Goal: Transaction & Acquisition: Book appointment/travel/reservation

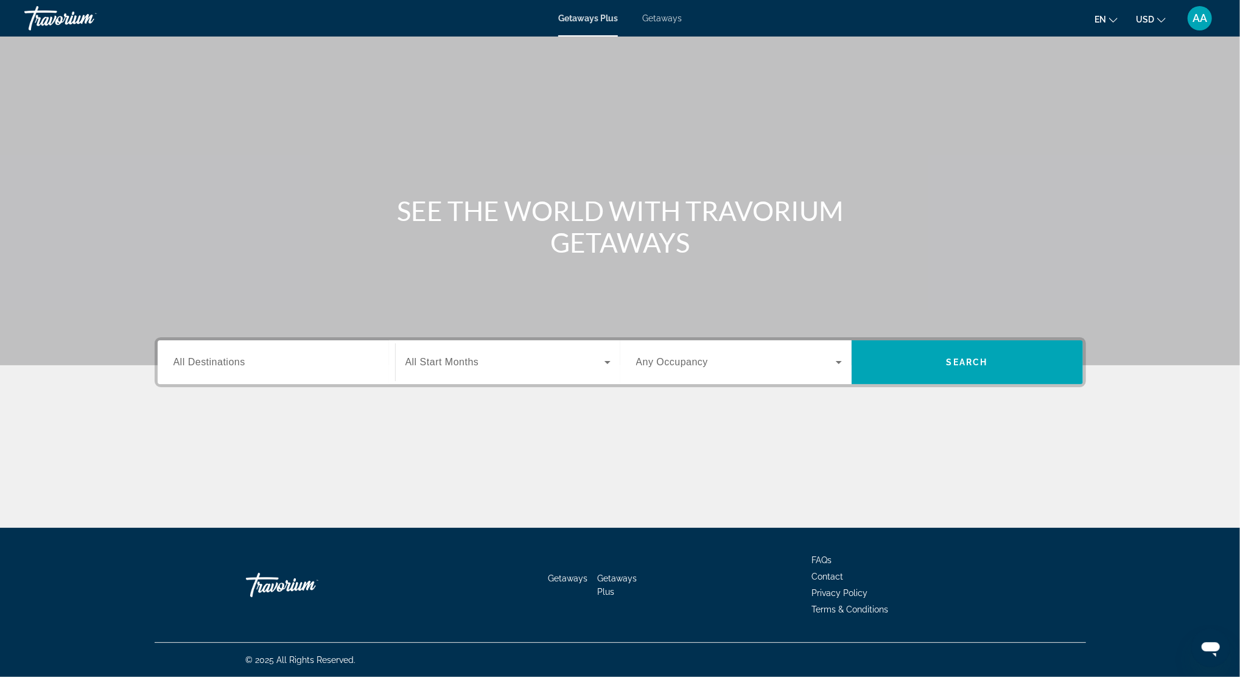
click at [331, 365] on input "Destination All Destinations" at bounding box center [276, 362] width 206 height 15
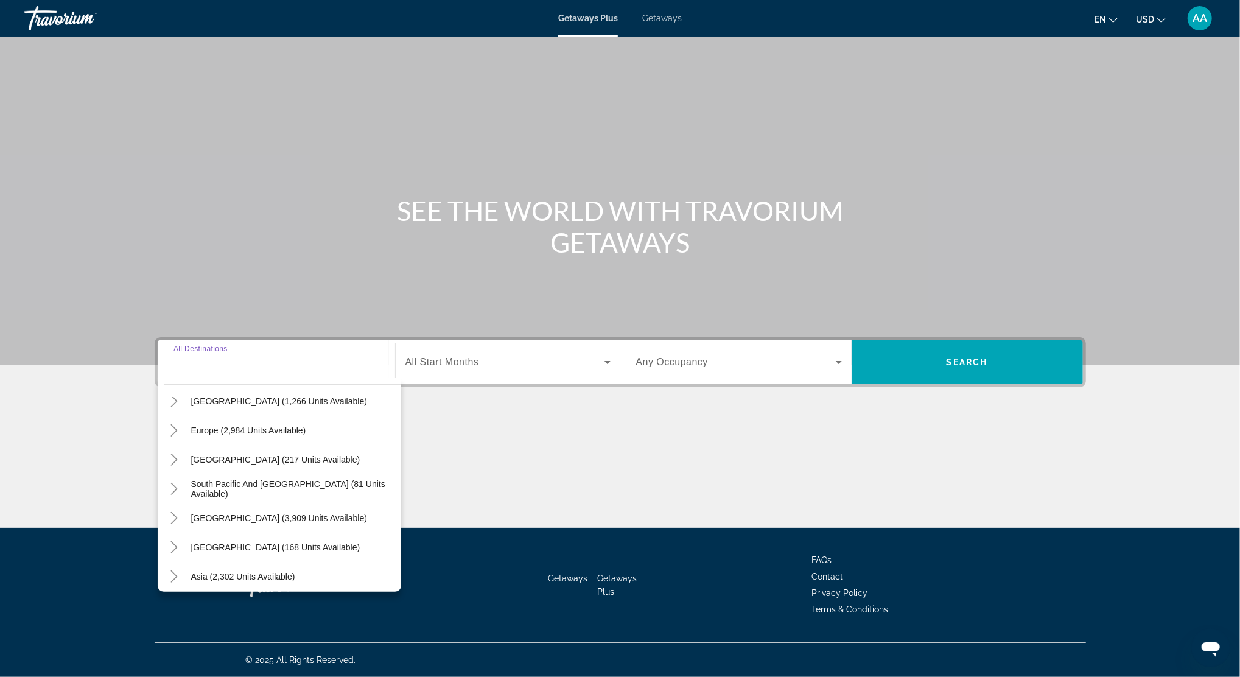
scroll to position [162, 0]
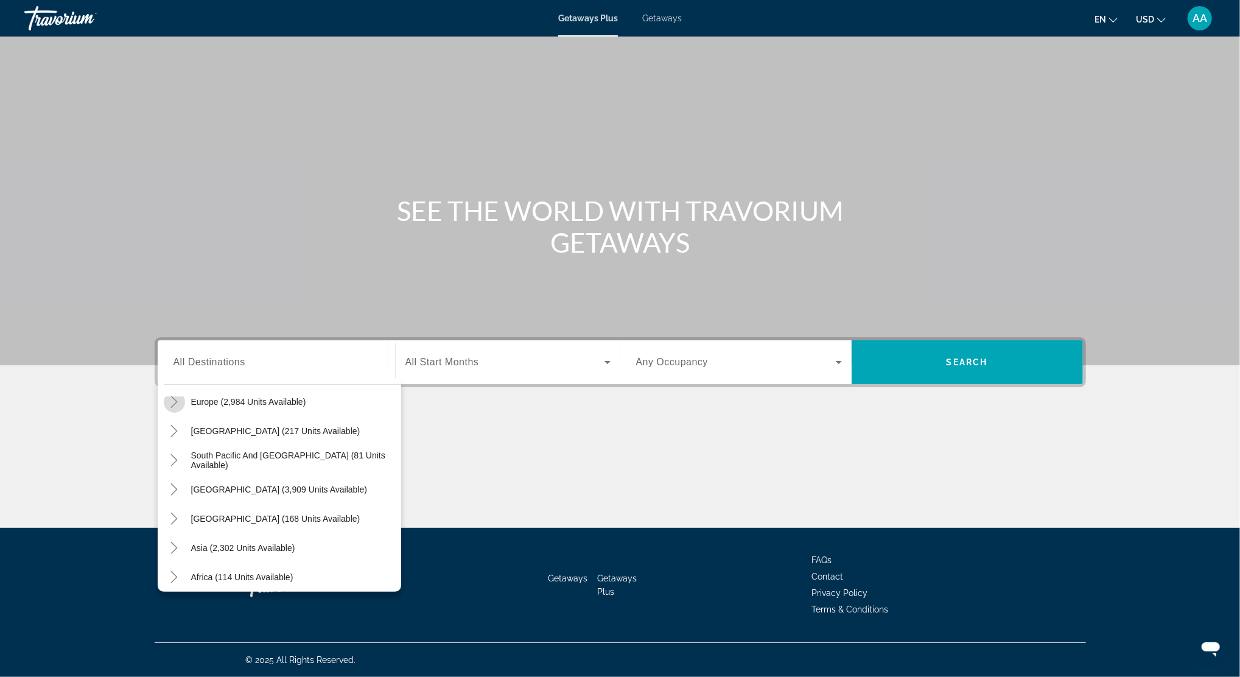
click at [173, 399] on icon "Toggle Europe (2,984 units available)" at bounding box center [174, 402] width 12 height 12
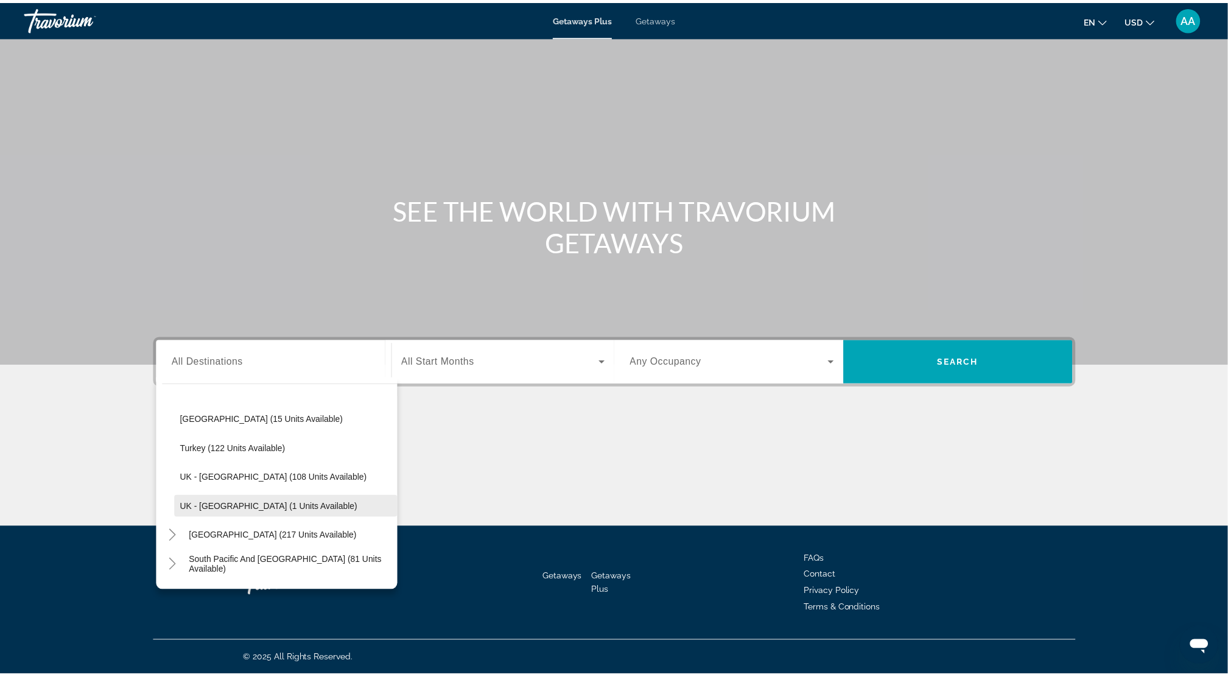
scroll to position [649, 0]
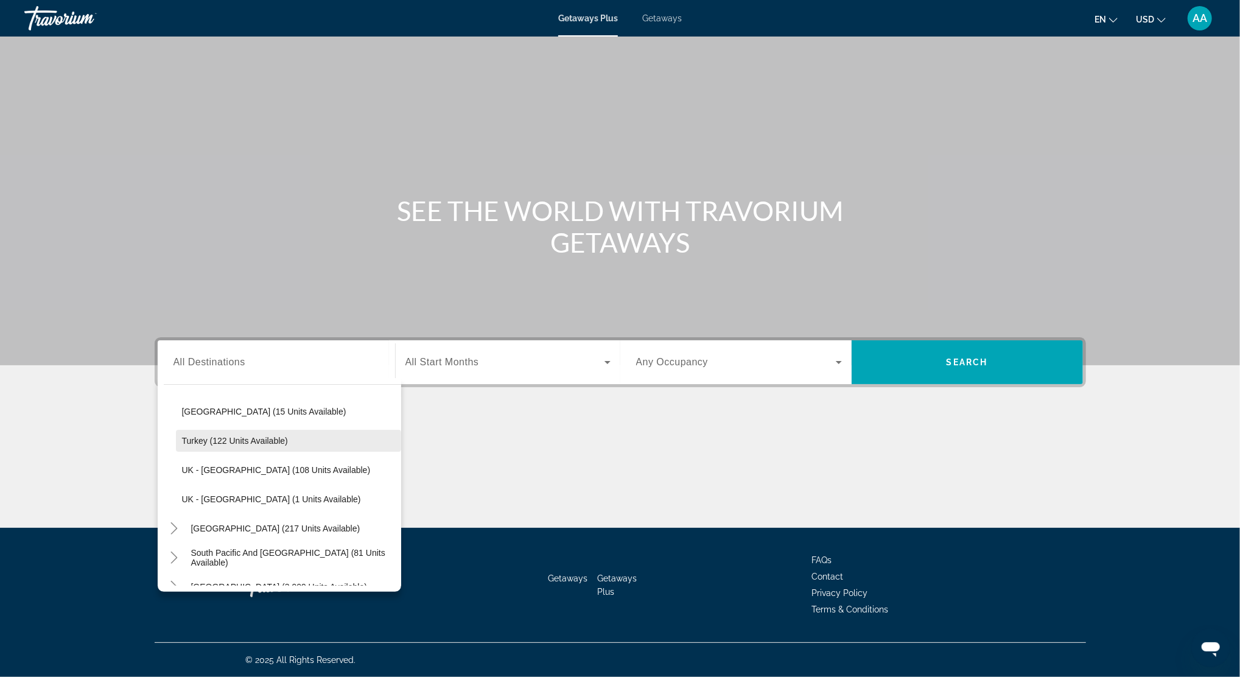
click at [209, 438] on span "Turkey (122 units available)" at bounding box center [235, 441] width 106 height 10
type input "**********"
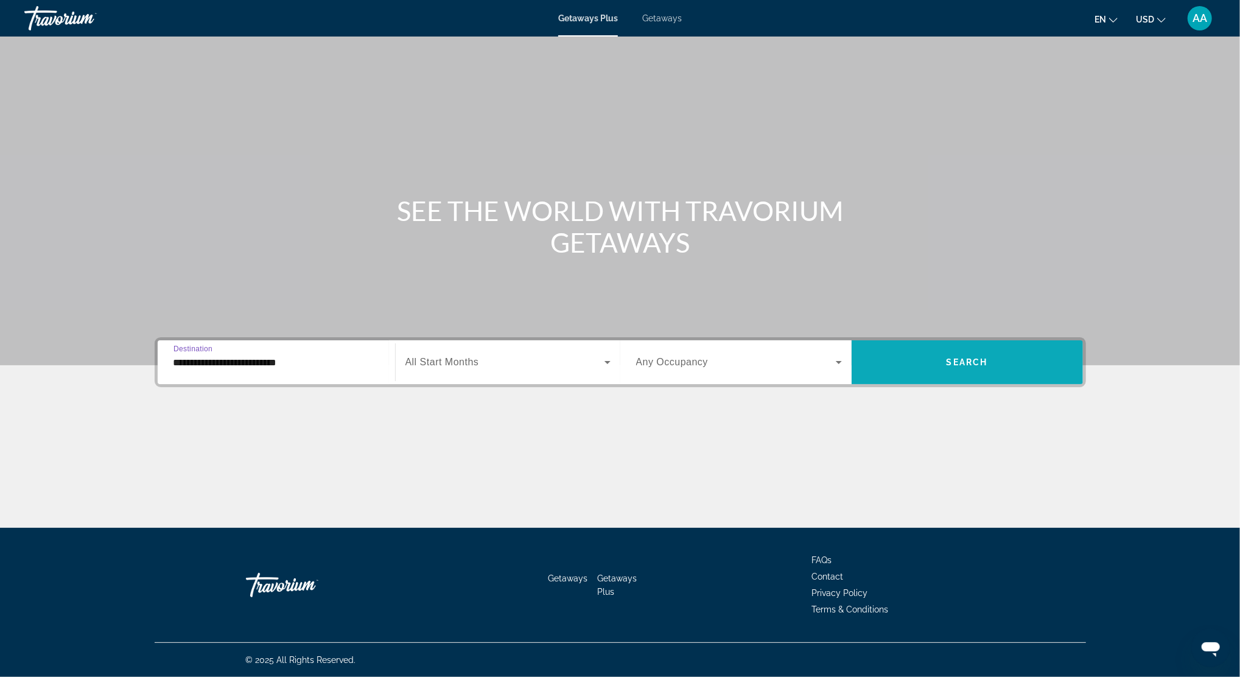
click at [932, 376] on span "Search widget" at bounding box center [967, 362] width 231 height 29
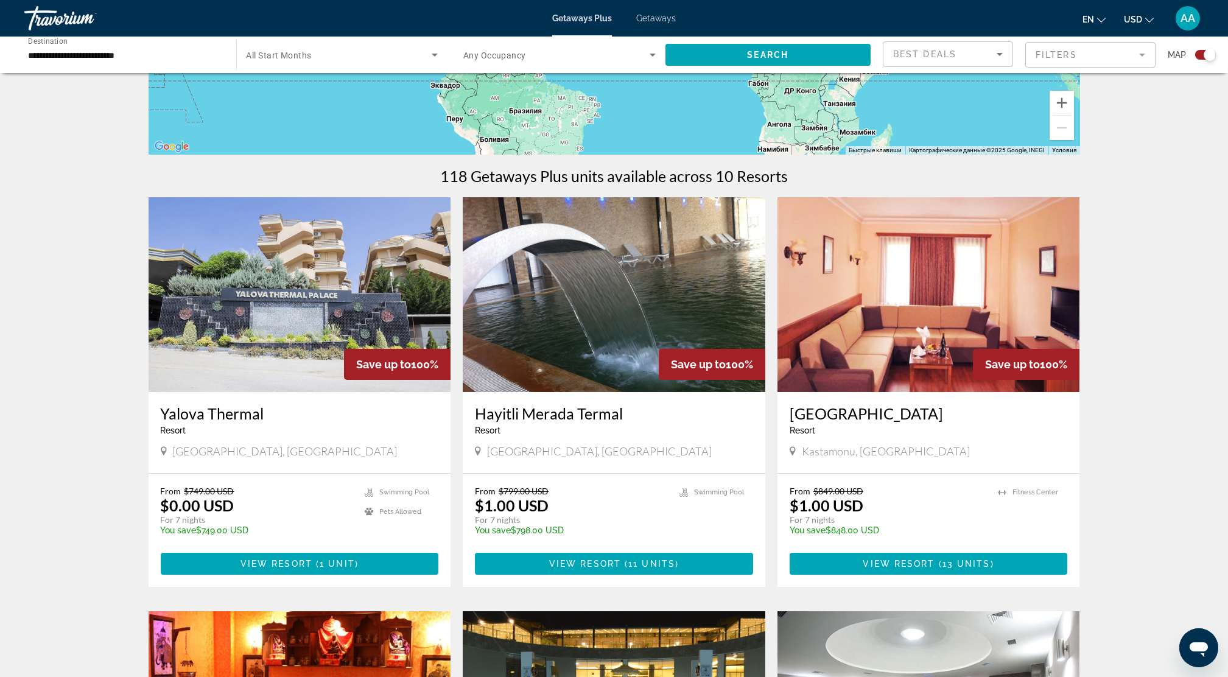
scroll to position [324, 0]
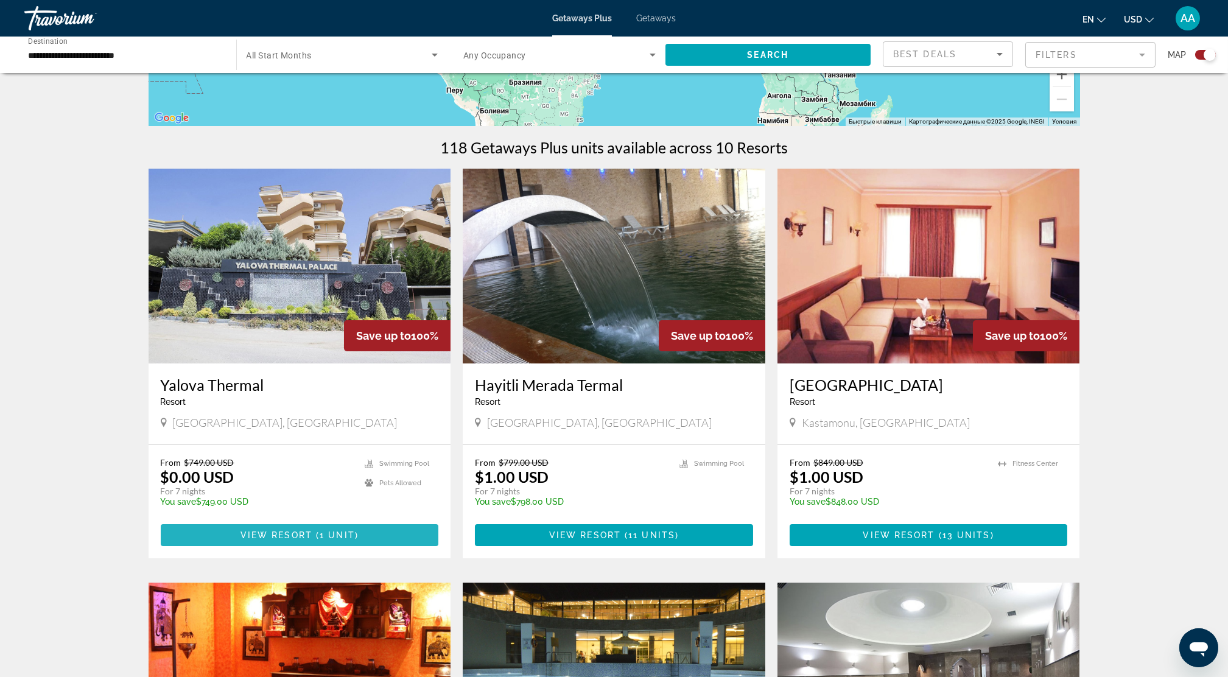
click at [284, 533] on span "View Resort" at bounding box center [276, 535] width 72 height 10
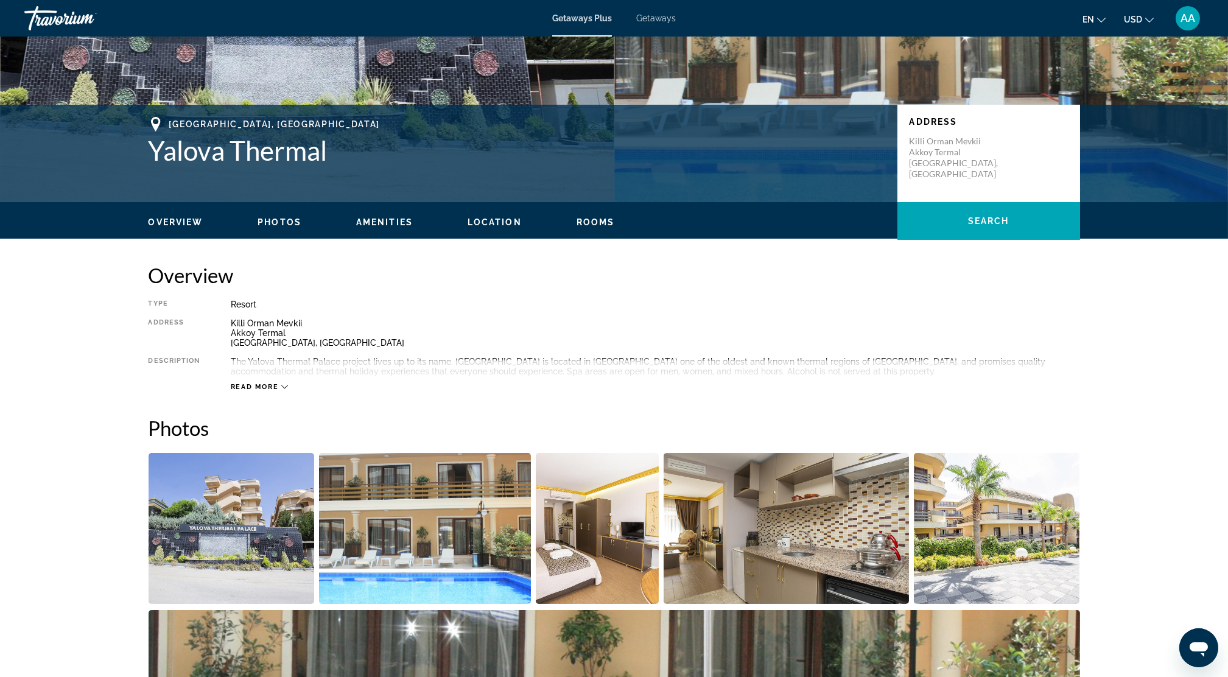
scroll to position [324, 0]
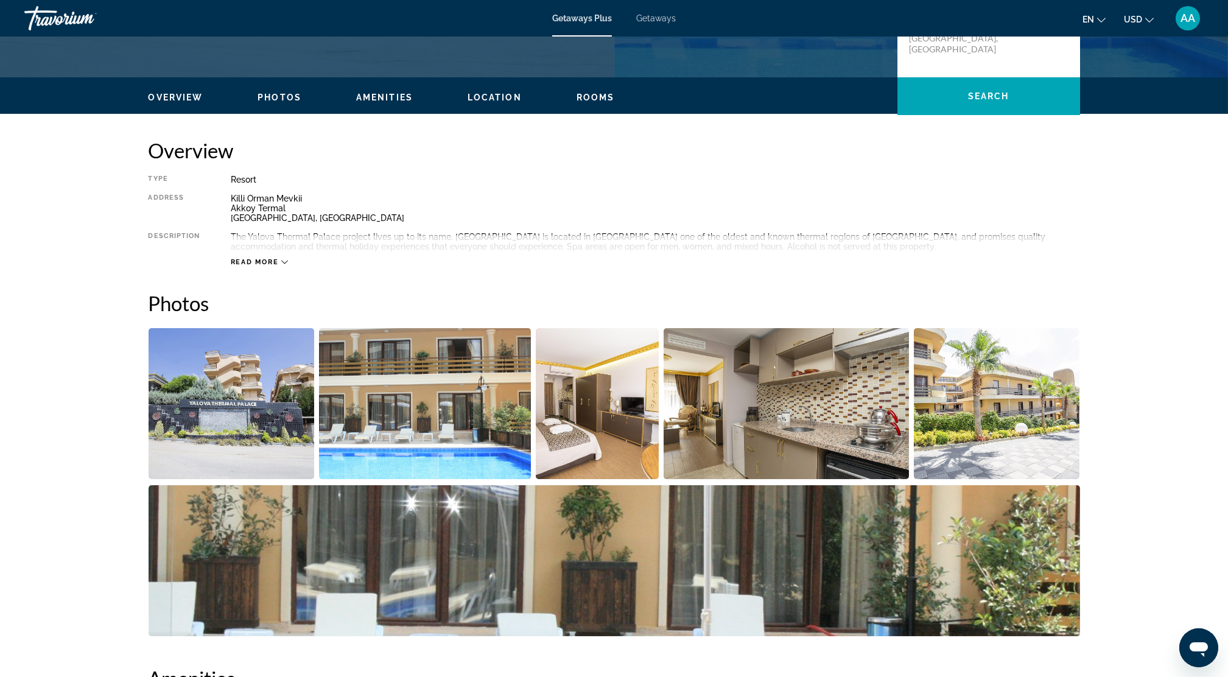
click at [228, 398] on img "Open full-screen image slider" at bounding box center [232, 403] width 166 height 151
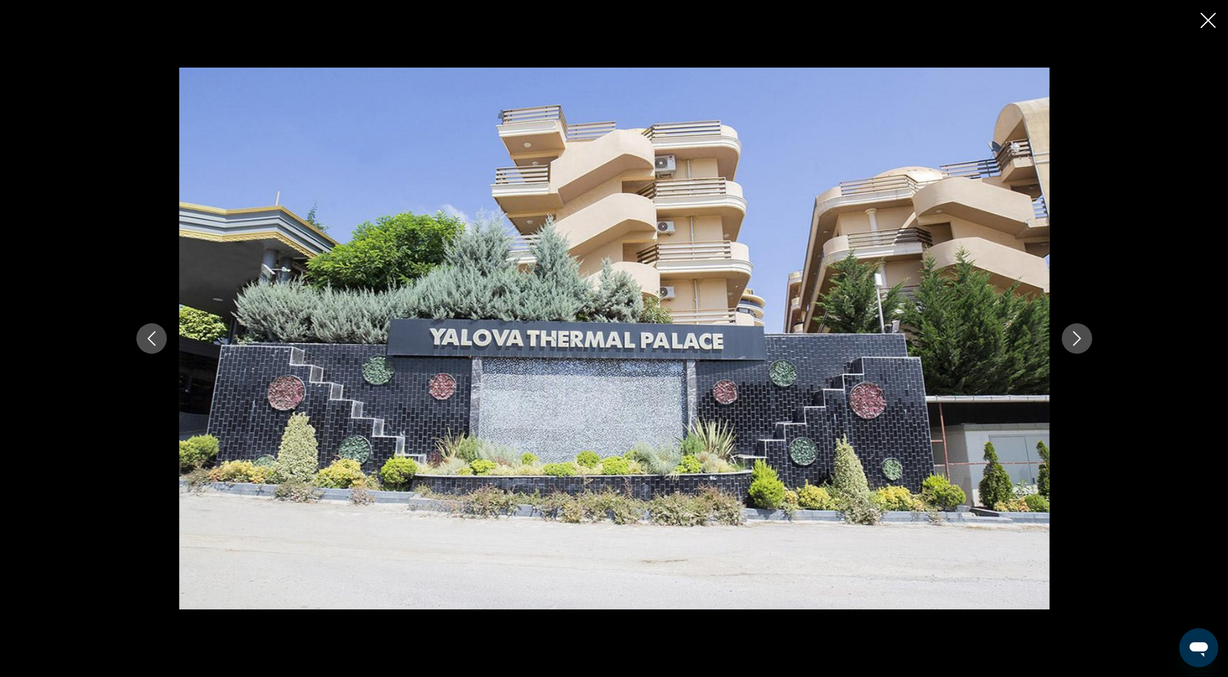
click at [1073, 338] on icon "Next image" at bounding box center [1076, 338] width 15 height 15
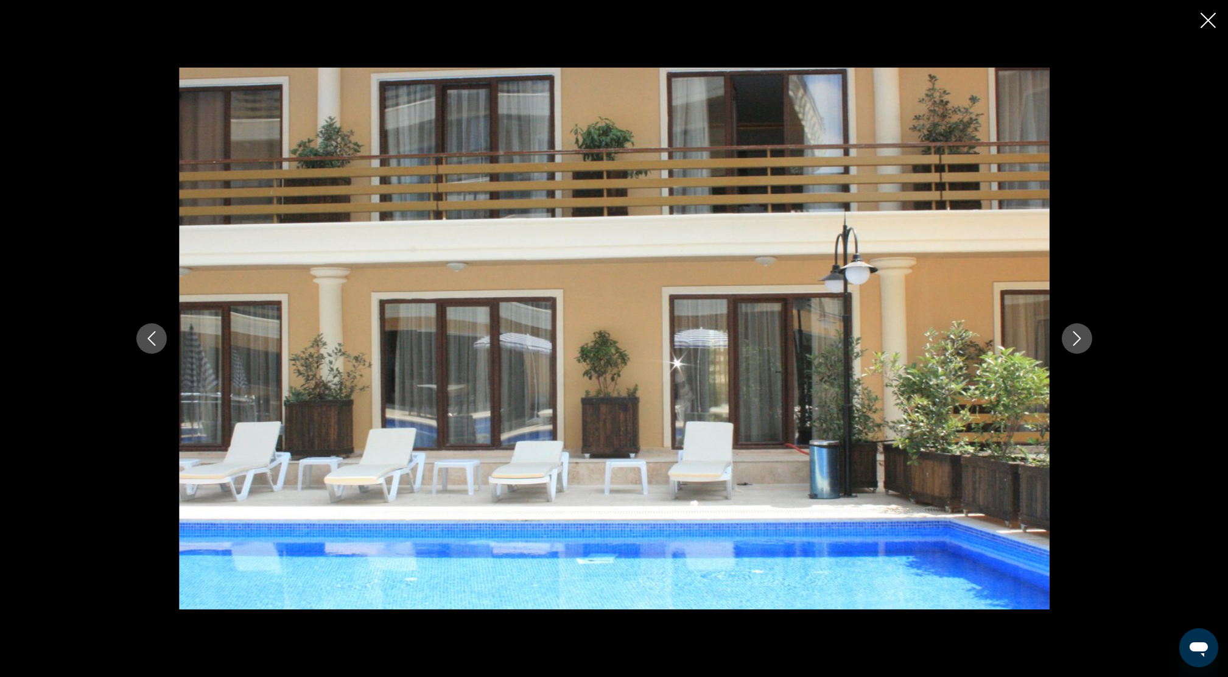
click at [1079, 336] on icon "Next image" at bounding box center [1076, 338] width 15 height 15
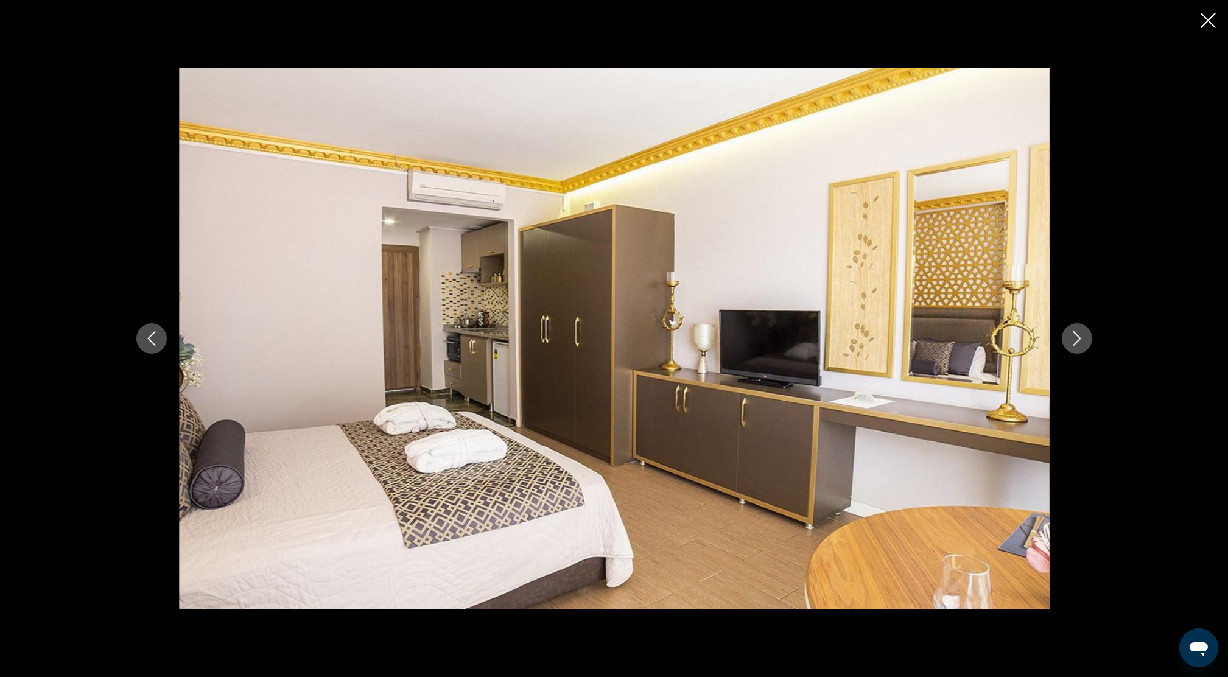
click at [1081, 340] on icon "Next image" at bounding box center [1076, 338] width 15 height 15
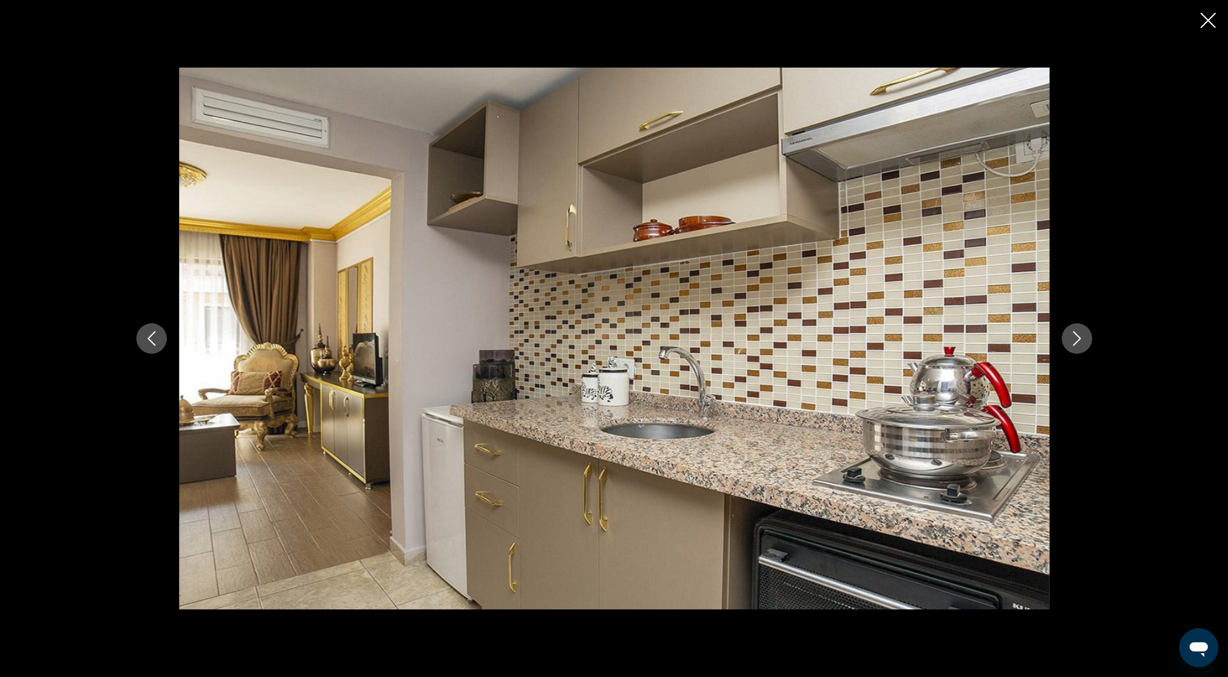
click at [1081, 340] on icon "Next image" at bounding box center [1076, 338] width 15 height 15
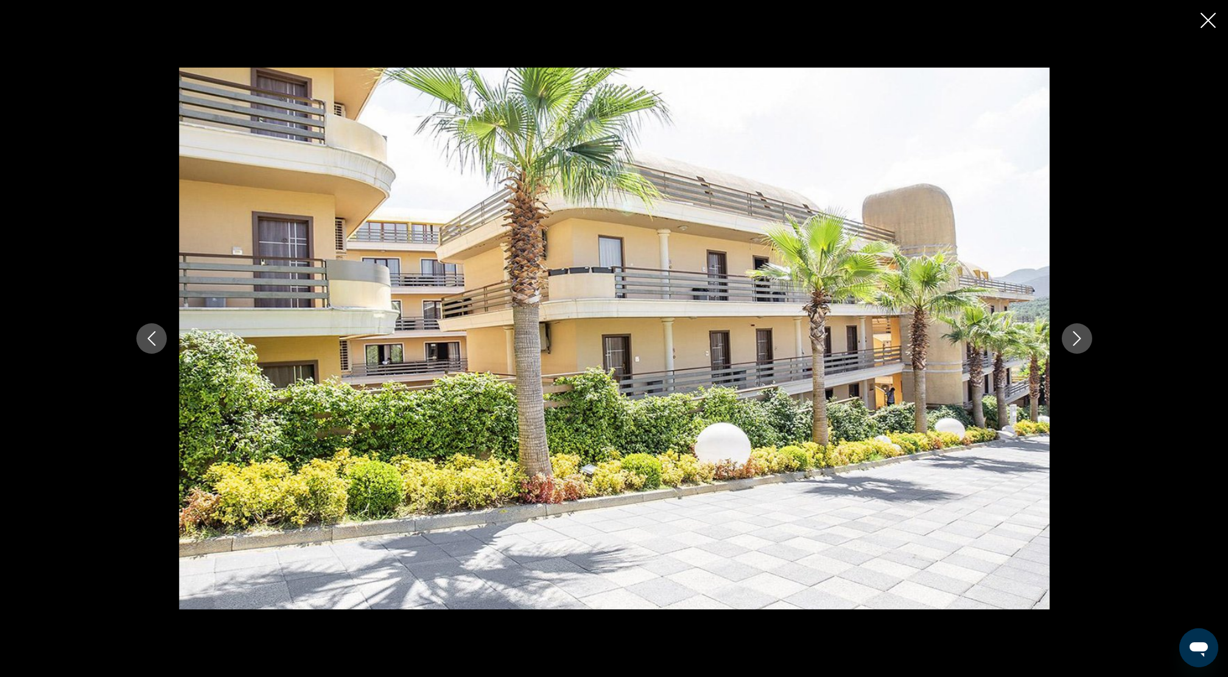
click at [1081, 340] on icon "Next image" at bounding box center [1076, 338] width 15 height 15
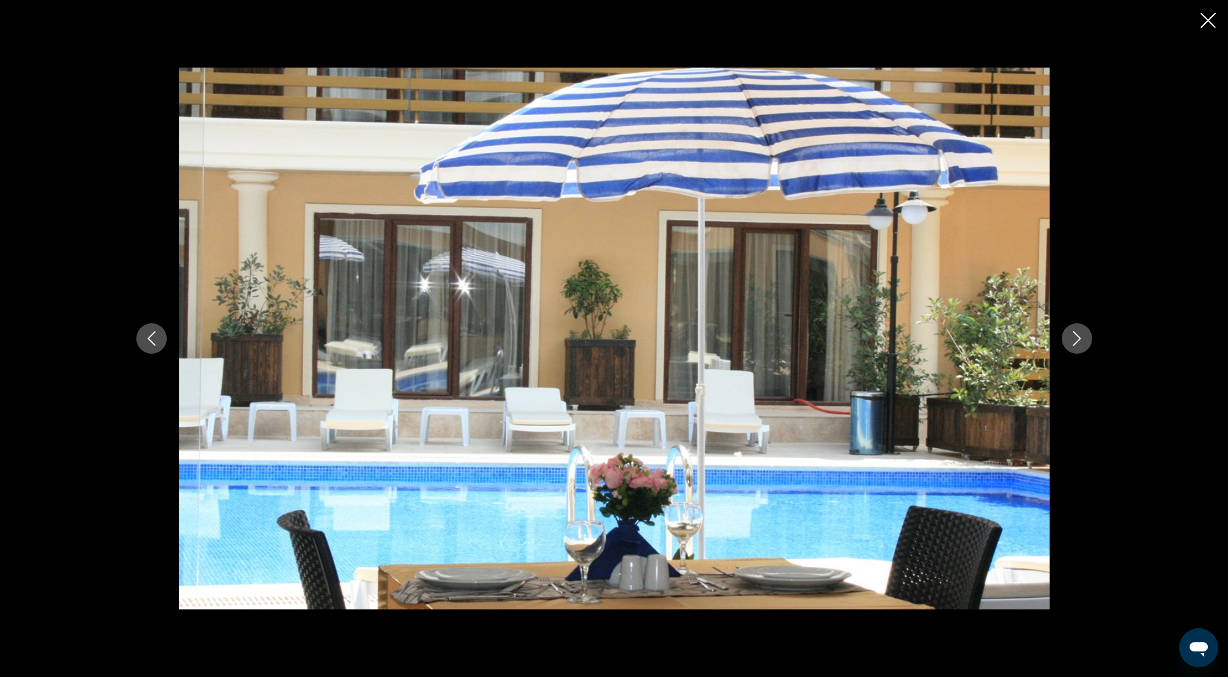
click at [1073, 338] on icon "Next image" at bounding box center [1076, 338] width 15 height 15
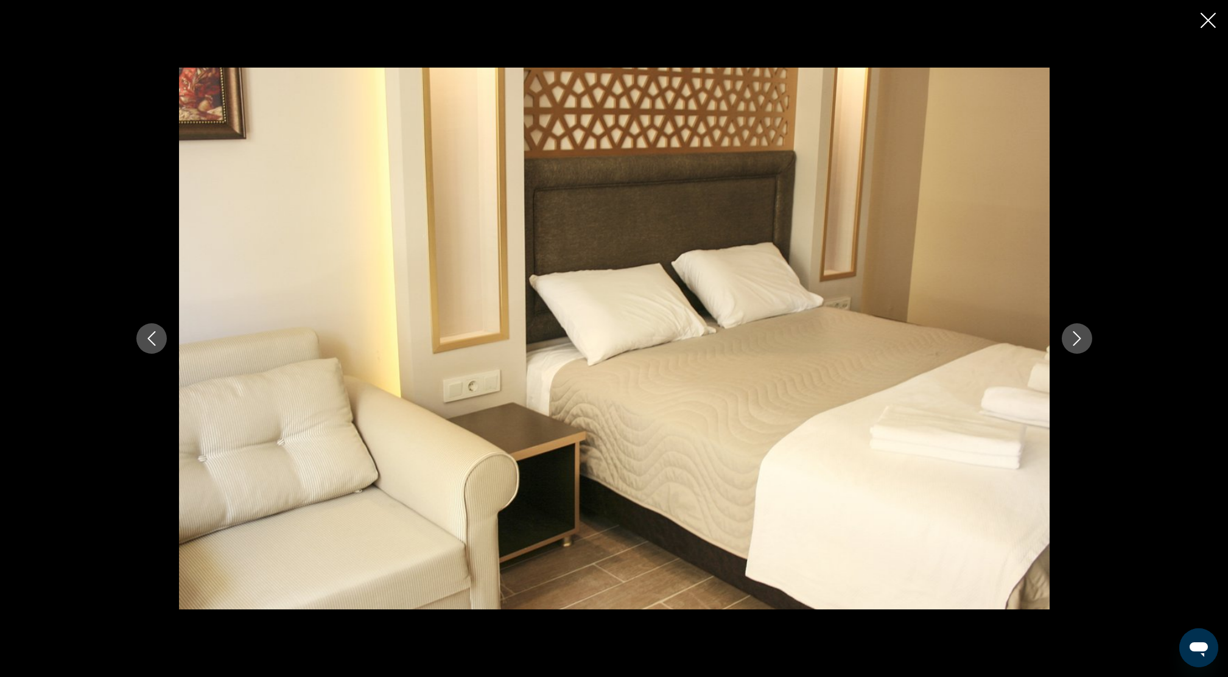
click at [1074, 338] on icon "Next image" at bounding box center [1076, 338] width 15 height 15
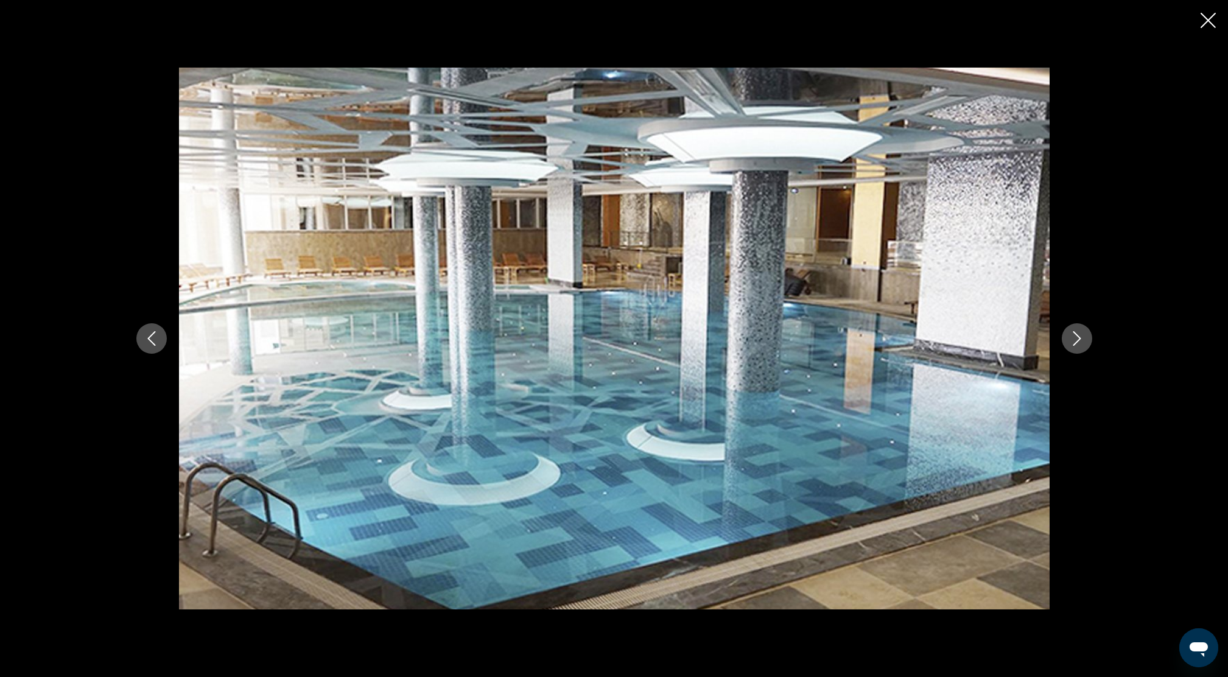
click at [1081, 335] on icon "Next image" at bounding box center [1076, 338] width 15 height 15
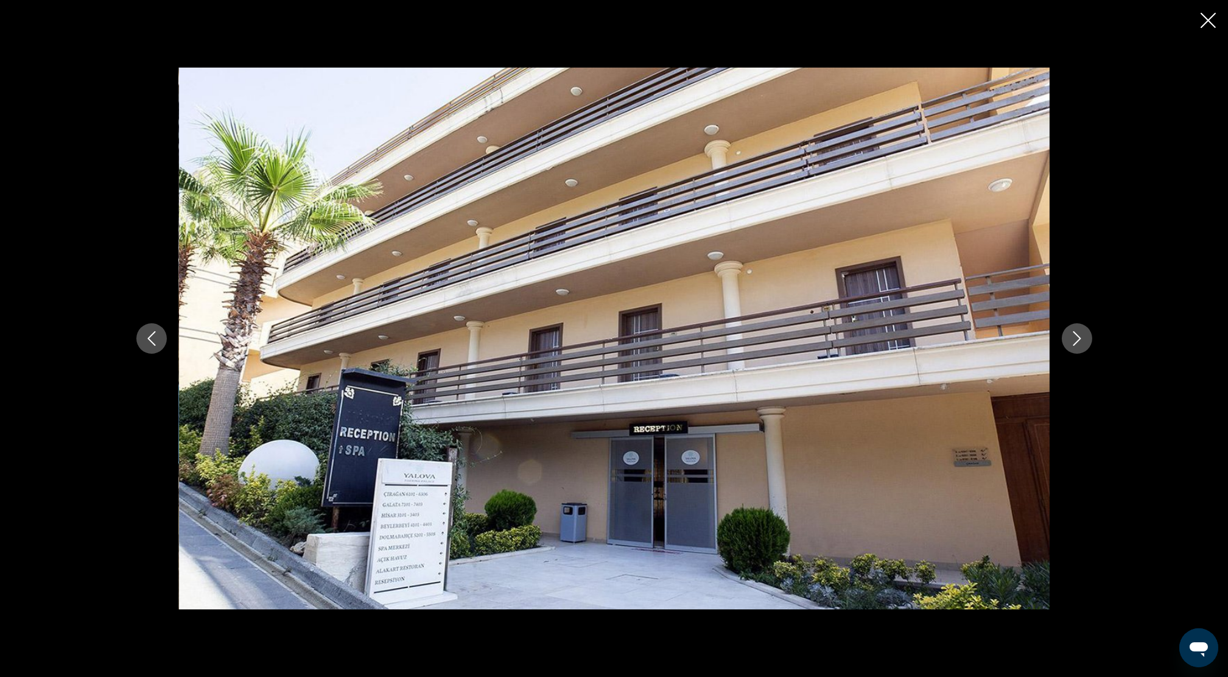
click at [1081, 335] on icon "Next image" at bounding box center [1076, 338] width 15 height 15
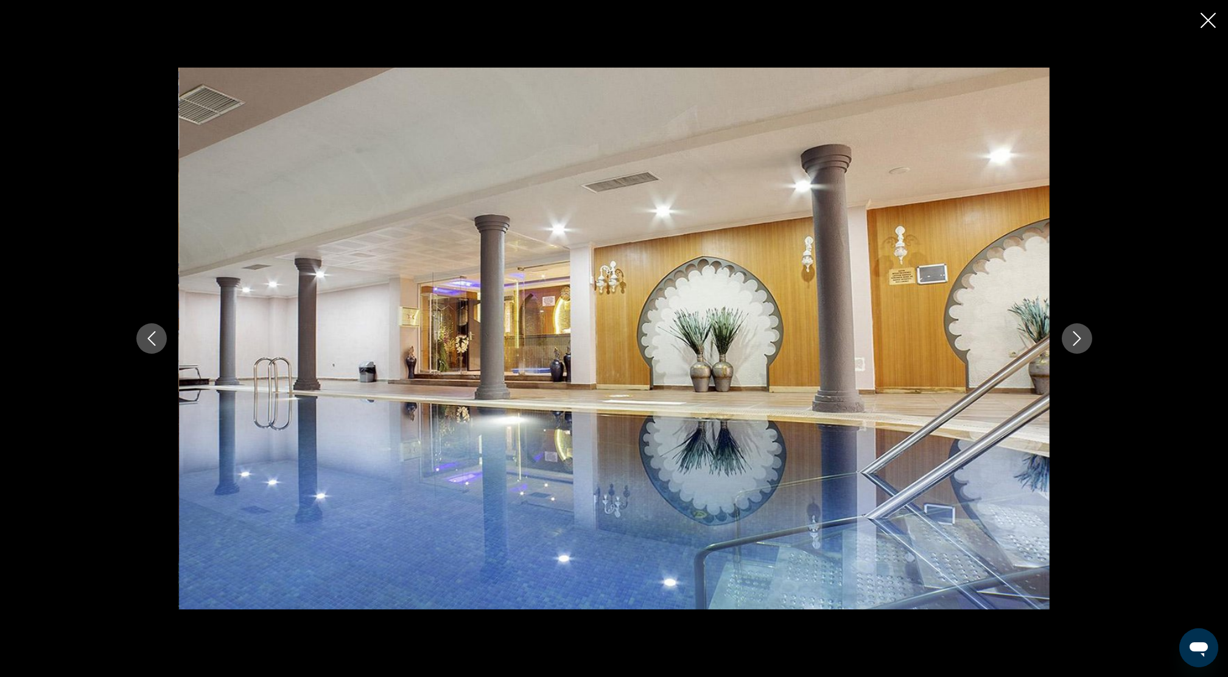
click at [1081, 335] on icon "Next image" at bounding box center [1076, 338] width 15 height 15
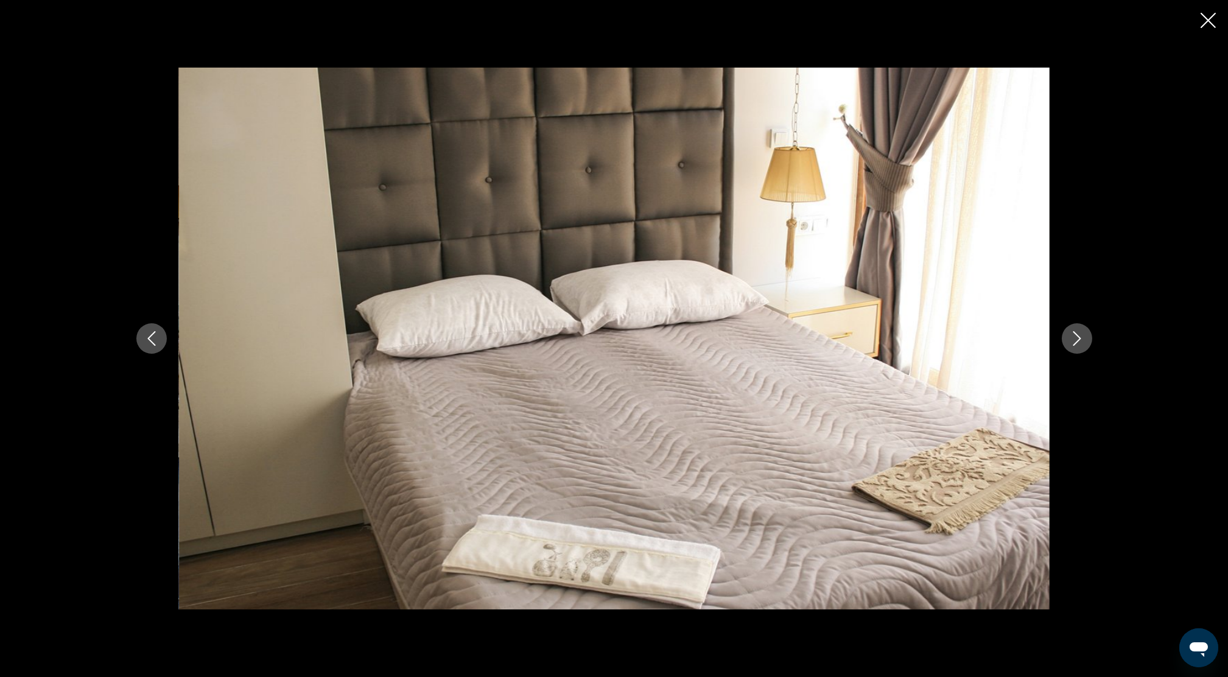
click at [1081, 335] on icon "Next image" at bounding box center [1076, 338] width 15 height 15
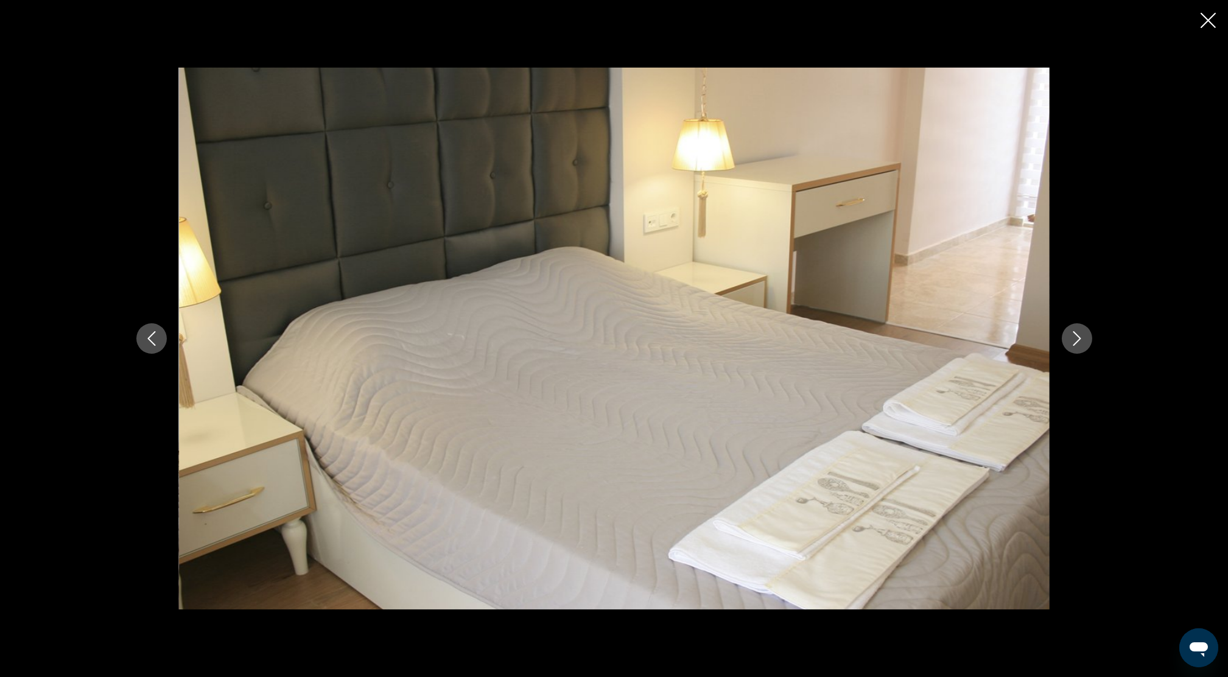
click at [1073, 338] on icon "Next image" at bounding box center [1076, 338] width 15 height 15
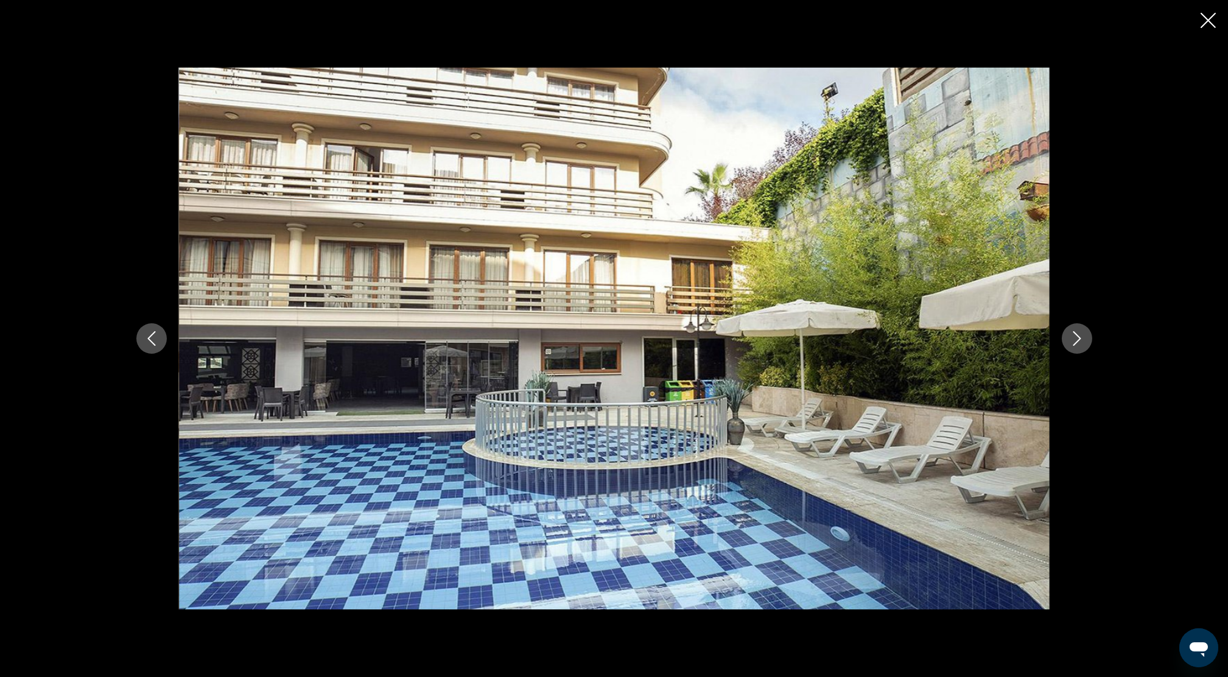
click at [1073, 338] on icon "Next image" at bounding box center [1076, 338] width 15 height 15
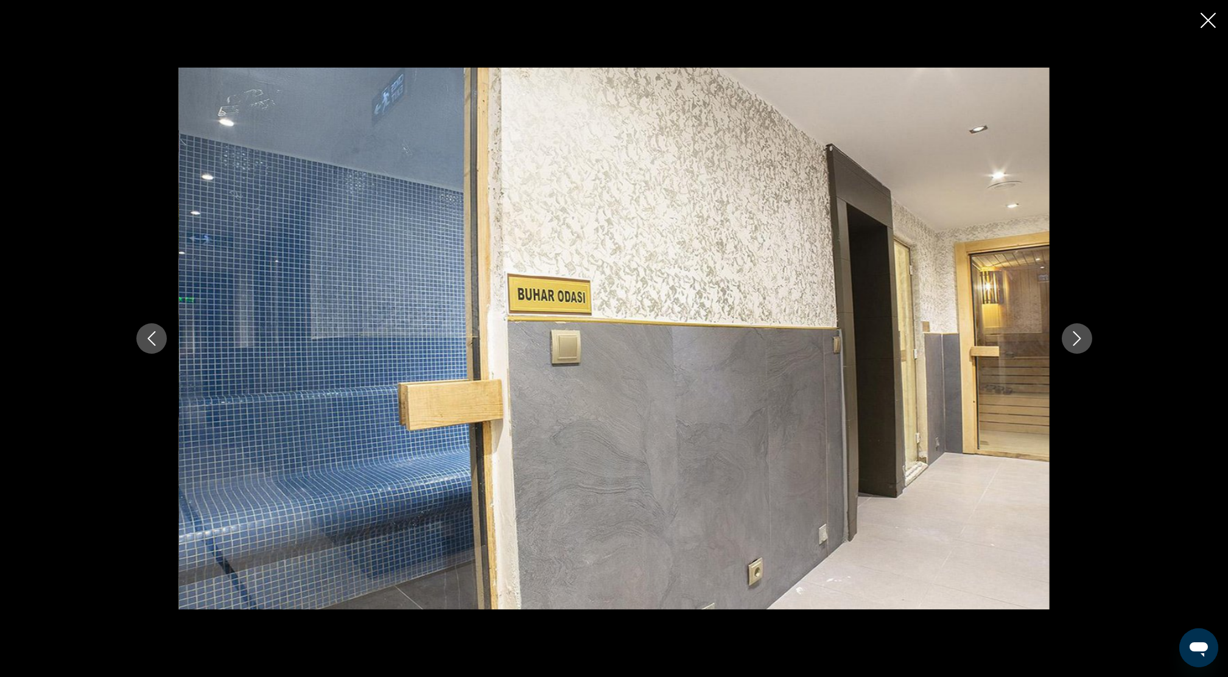
click at [1073, 338] on icon "Next image" at bounding box center [1076, 338] width 15 height 15
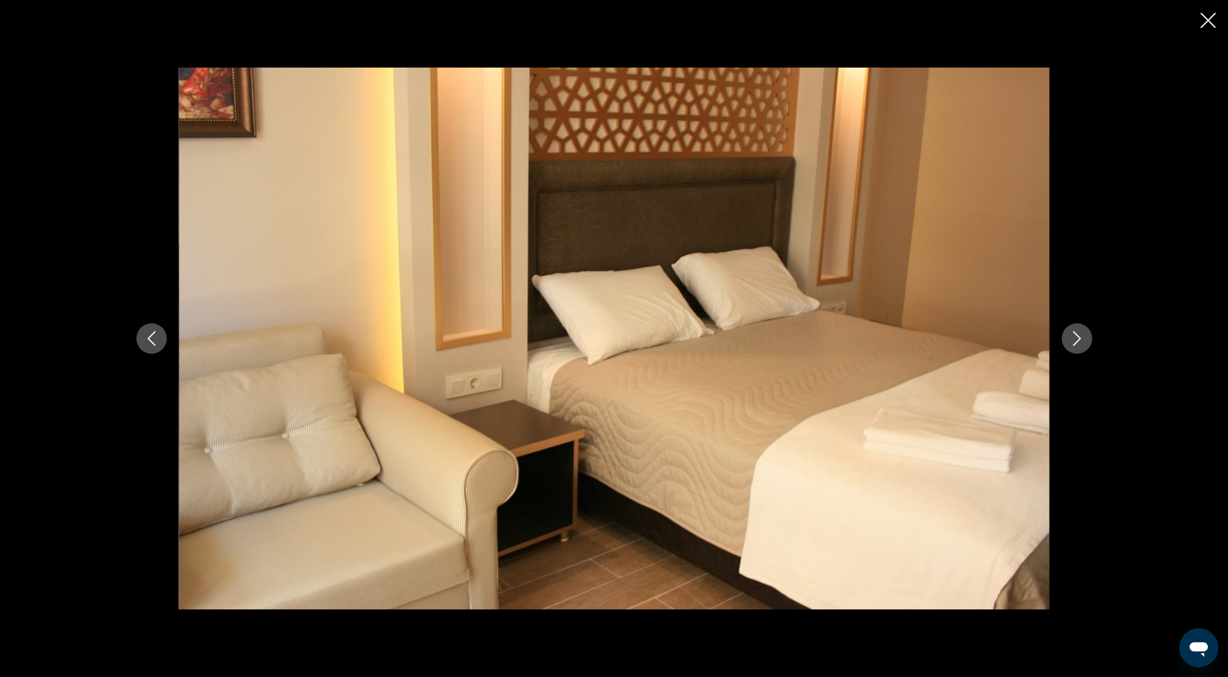
click at [1073, 337] on icon "Next image" at bounding box center [1076, 338] width 15 height 15
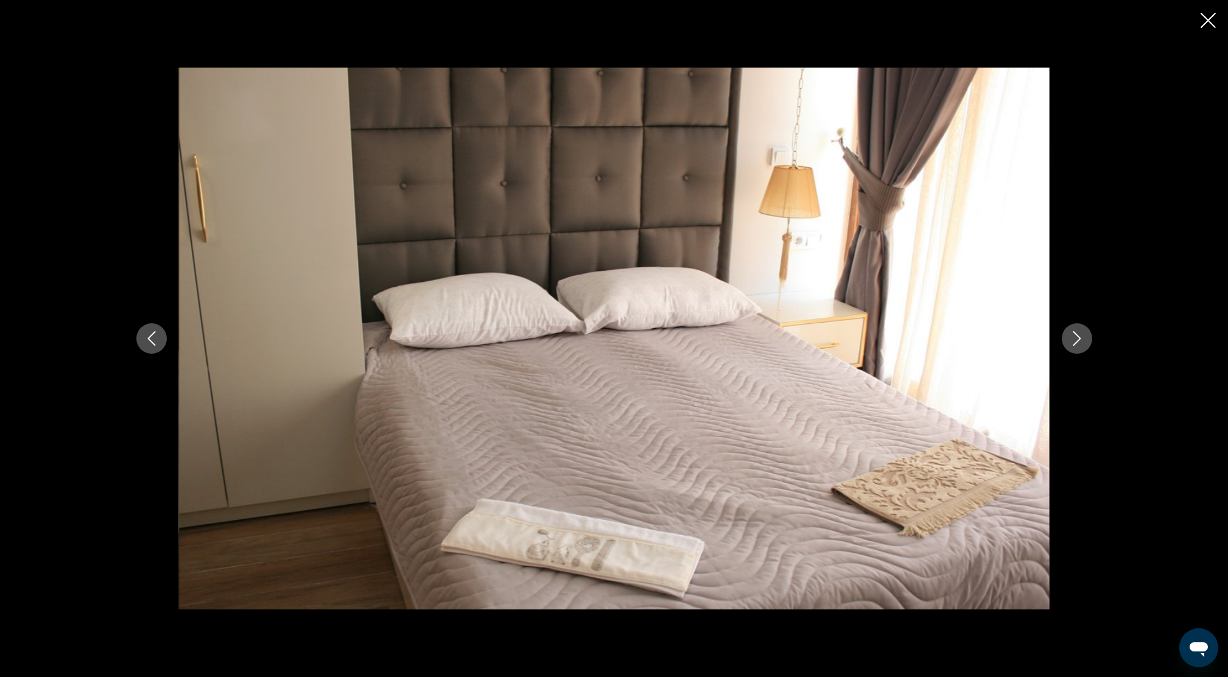
click at [1073, 337] on icon "Next image" at bounding box center [1076, 338] width 15 height 15
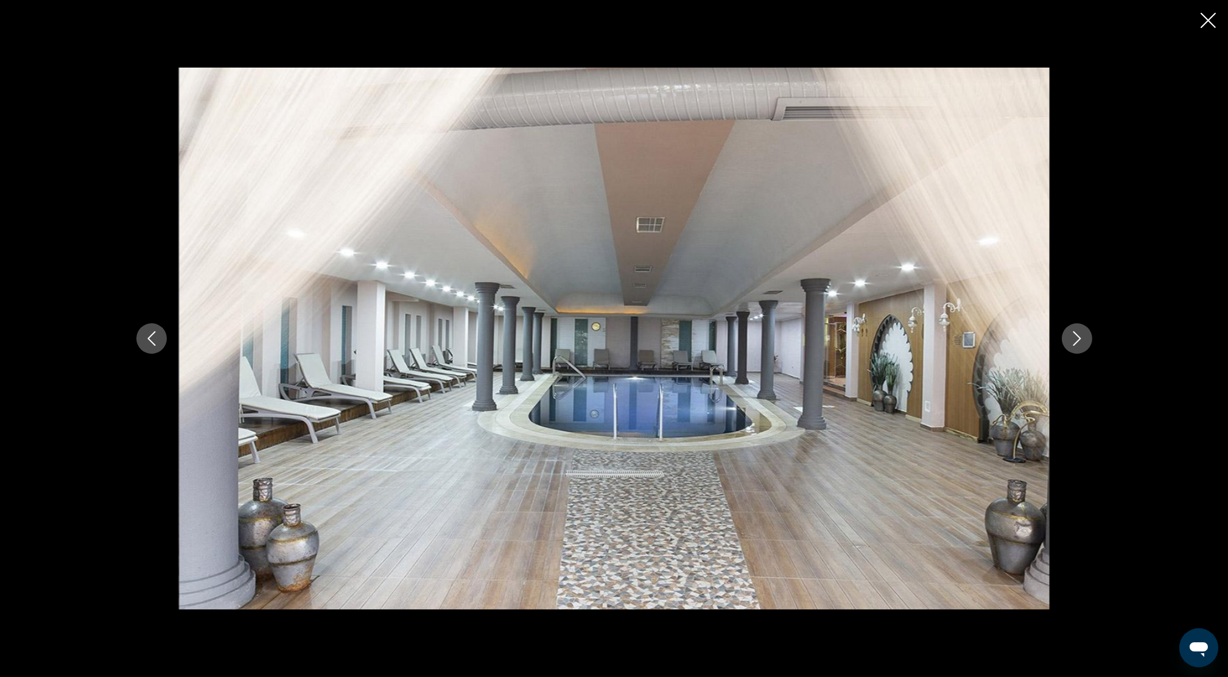
click at [1073, 337] on icon "Next image" at bounding box center [1076, 338] width 15 height 15
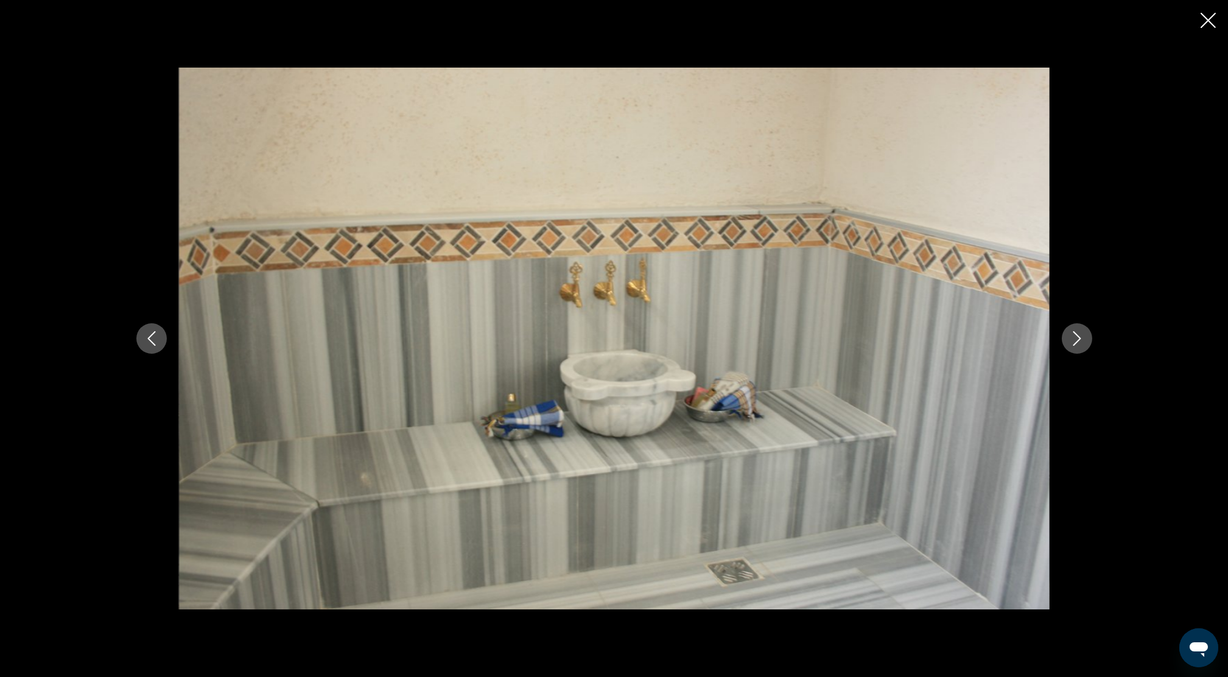
click at [1073, 337] on icon "Next image" at bounding box center [1076, 338] width 15 height 15
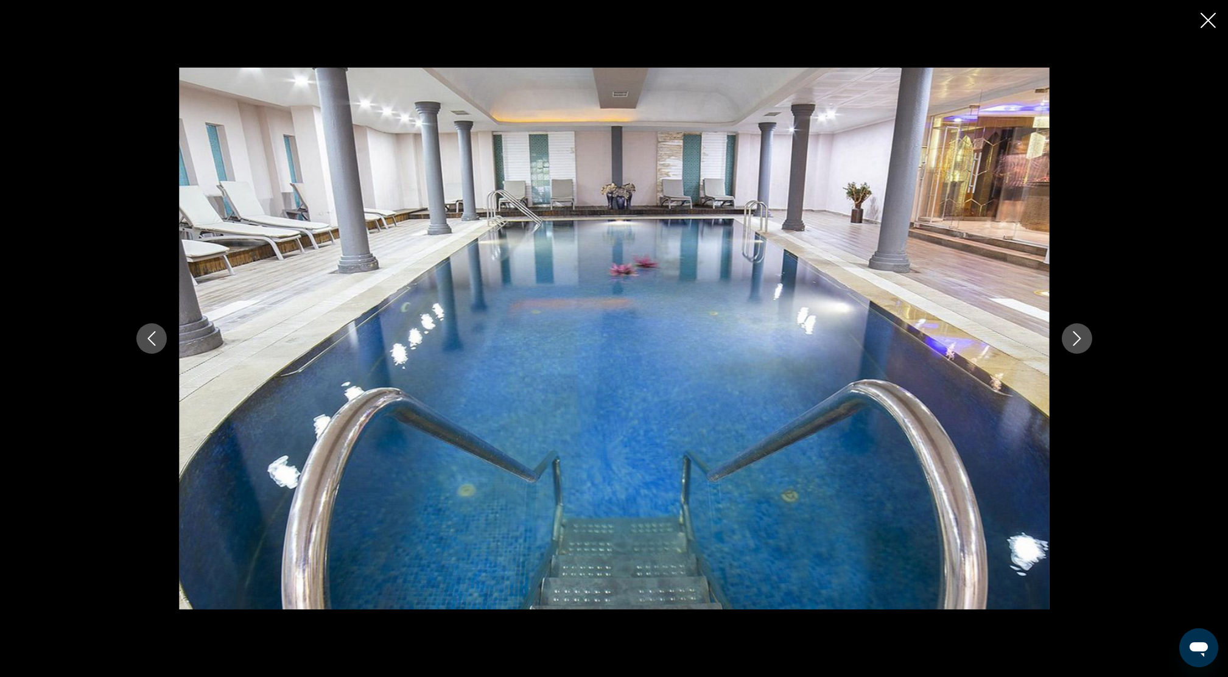
click at [1073, 337] on icon "Next image" at bounding box center [1076, 338] width 15 height 15
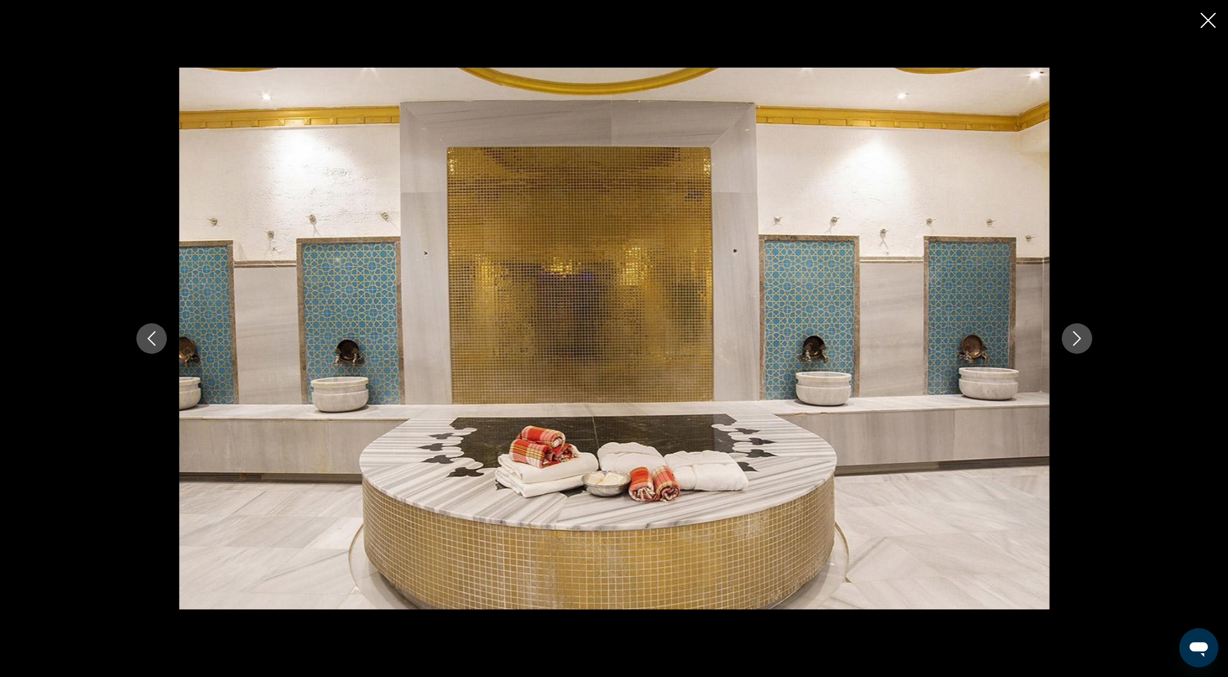
click at [1073, 337] on icon "Next image" at bounding box center [1076, 338] width 15 height 15
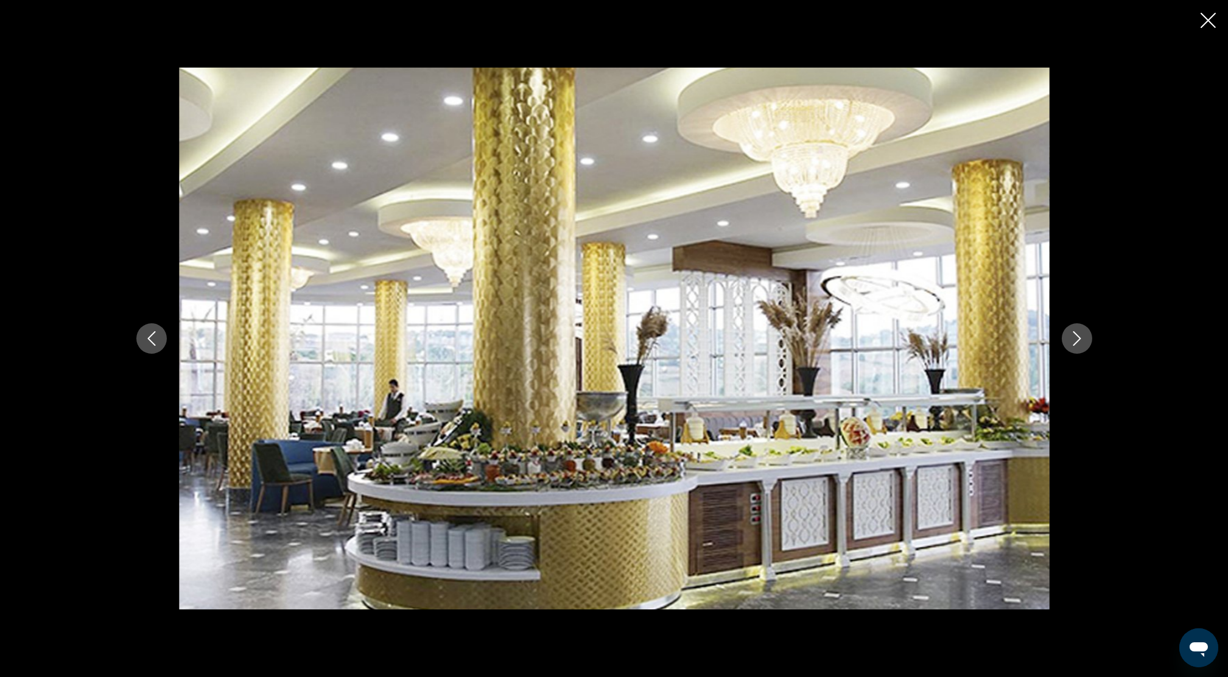
click at [1073, 337] on icon "Next image" at bounding box center [1076, 338] width 15 height 15
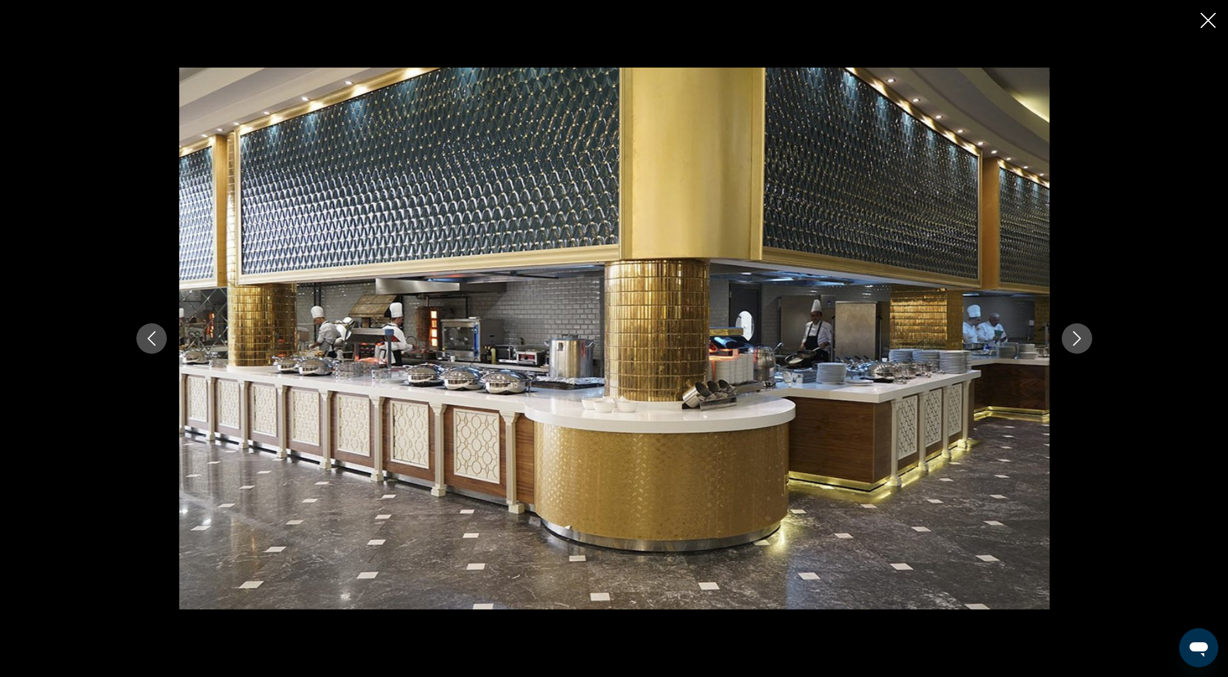
click at [1214, 21] on icon "Close slideshow" at bounding box center [1207, 20] width 15 height 15
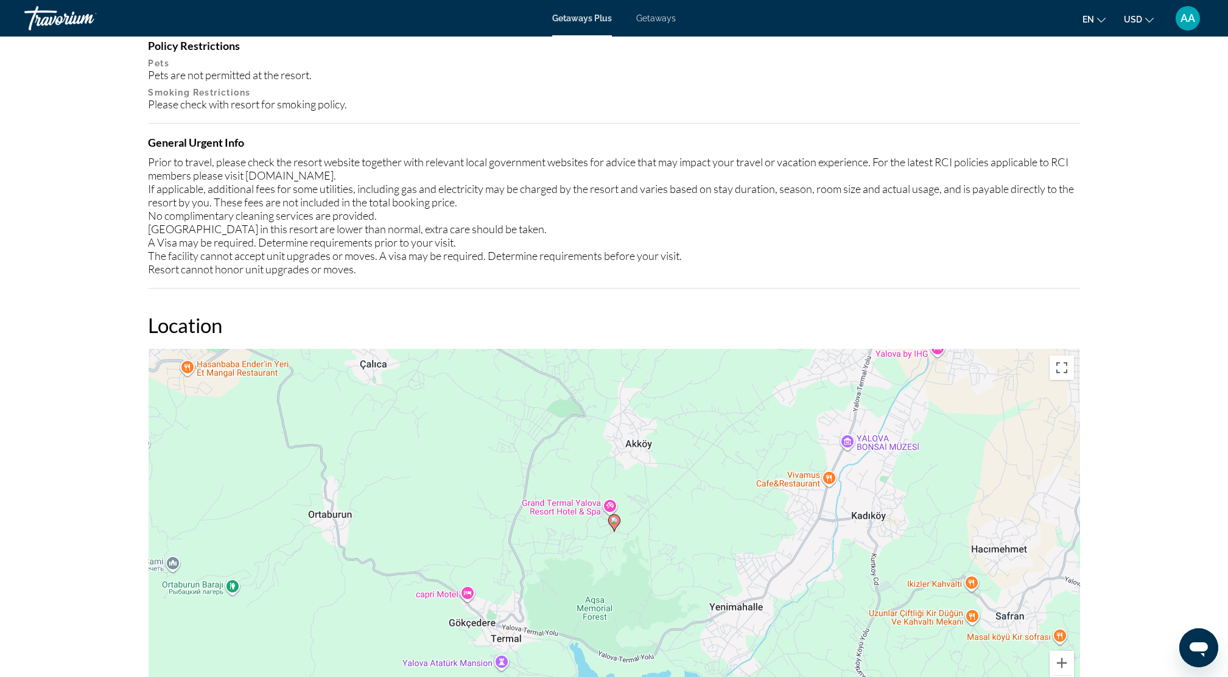
scroll to position [1623, 0]
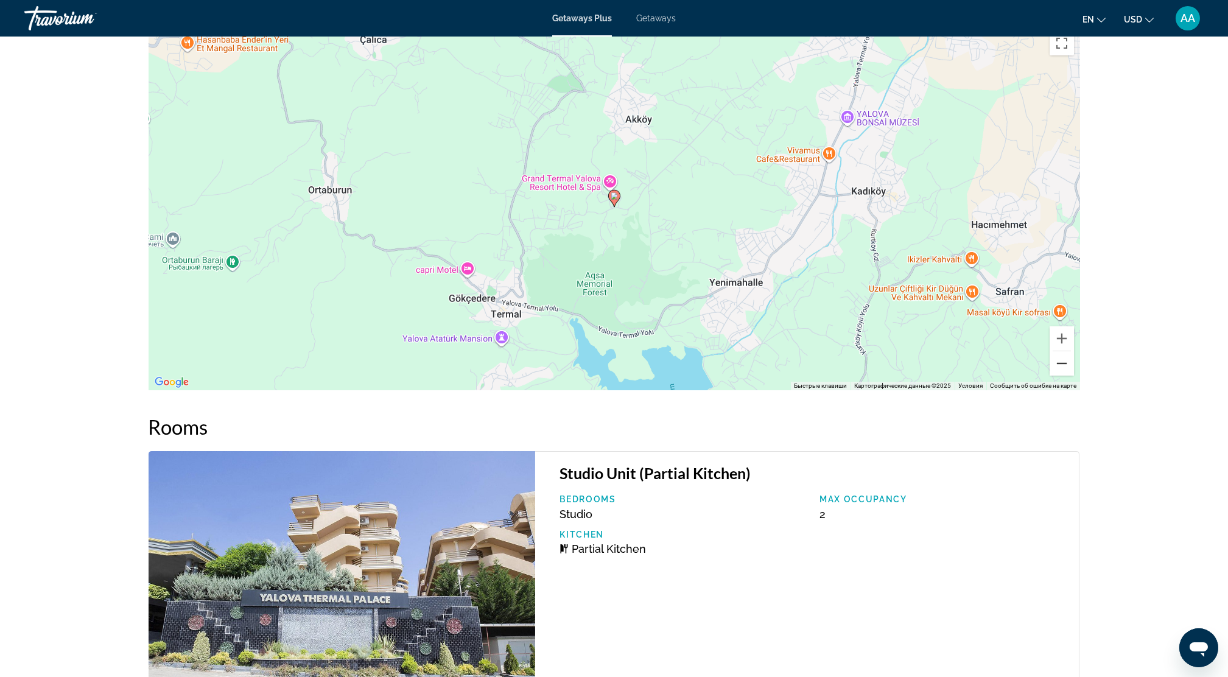
click at [1063, 357] on button "Уменьшить" at bounding box center [1061, 363] width 24 height 24
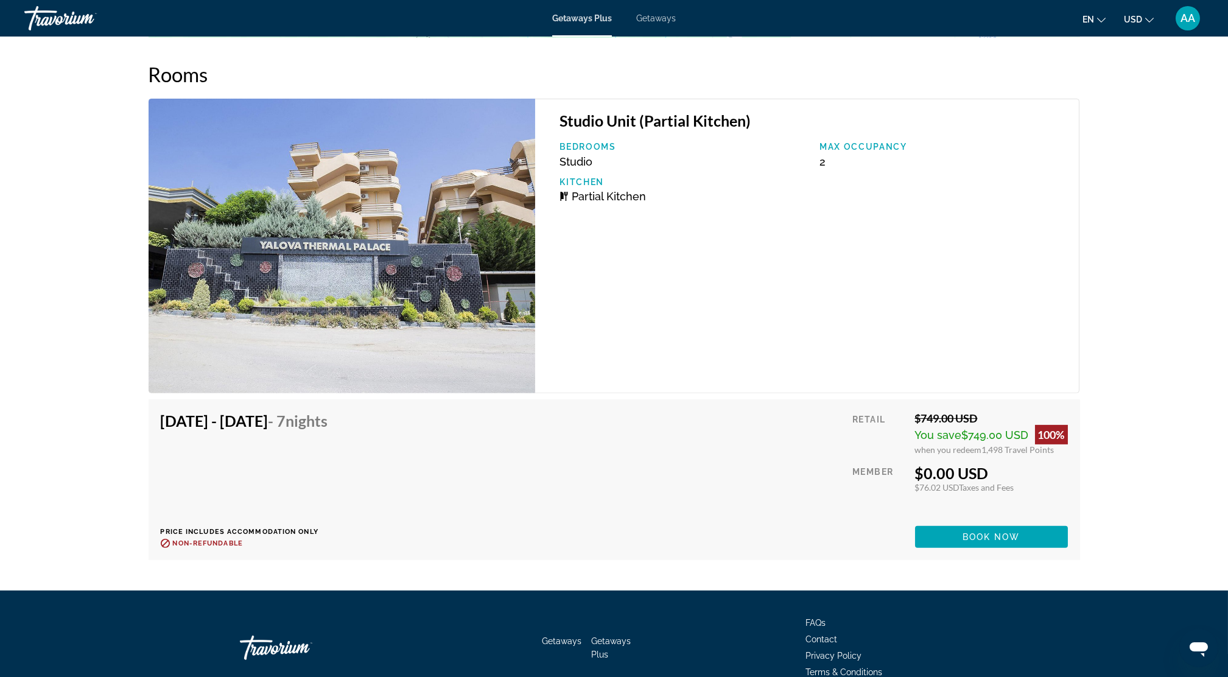
scroll to position [1948, 0]
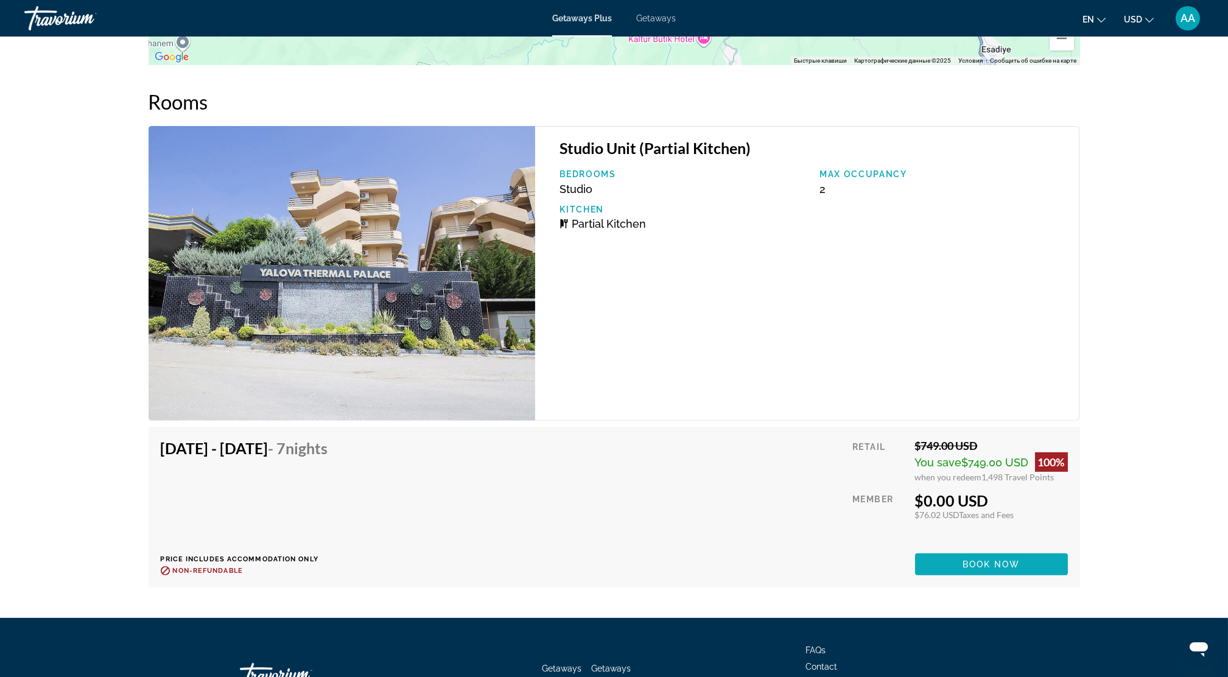
click at [982, 568] on span "Main content" at bounding box center [991, 564] width 153 height 29
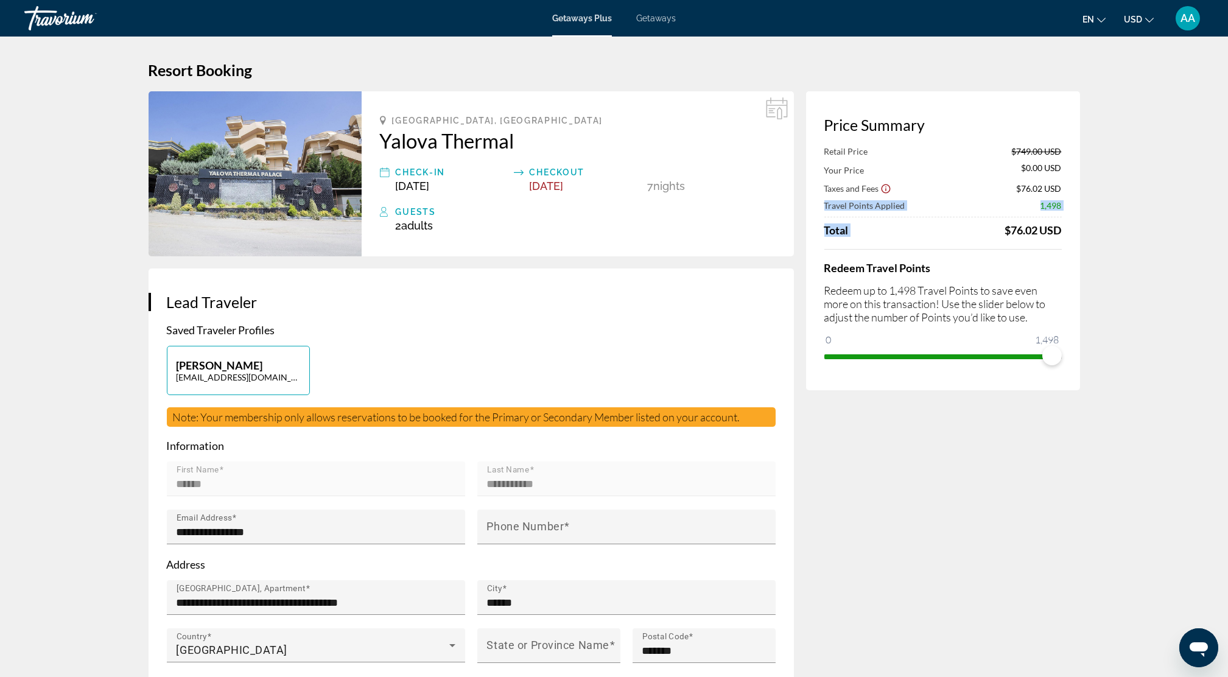
drag, startPoint x: 982, startPoint y: 234, endPoint x: 1122, endPoint y: 227, distance: 140.8
drag, startPoint x: 1122, startPoint y: 227, endPoint x: 1021, endPoint y: 229, distance: 101.1
click at [1028, 229] on div "$76.02 USD" at bounding box center [1033, 229] width 57 height 13
drag, startPoint x: 1000, startPoint y: 226, endPoint x: 1073, endPoint y: 239, distance: 73.4
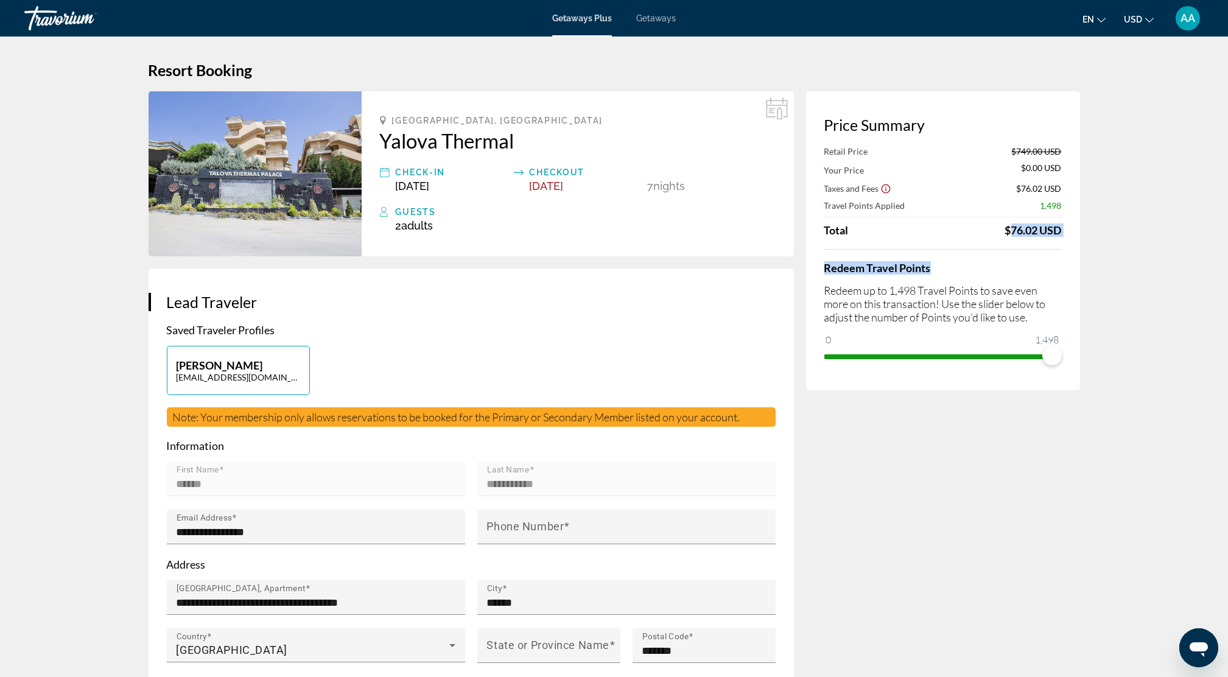
click at [1073, 239] on div "Price Summary Retail Price $749.00 USD Your Price $0.00 USD Taxes and Fees $76.…" at bounding box center [943, 240] width 274 height 299
drag, startPoint x: 1073, startPoint y: 239, endPoint x: 1117, endPoint y: 290, distance: 68.2
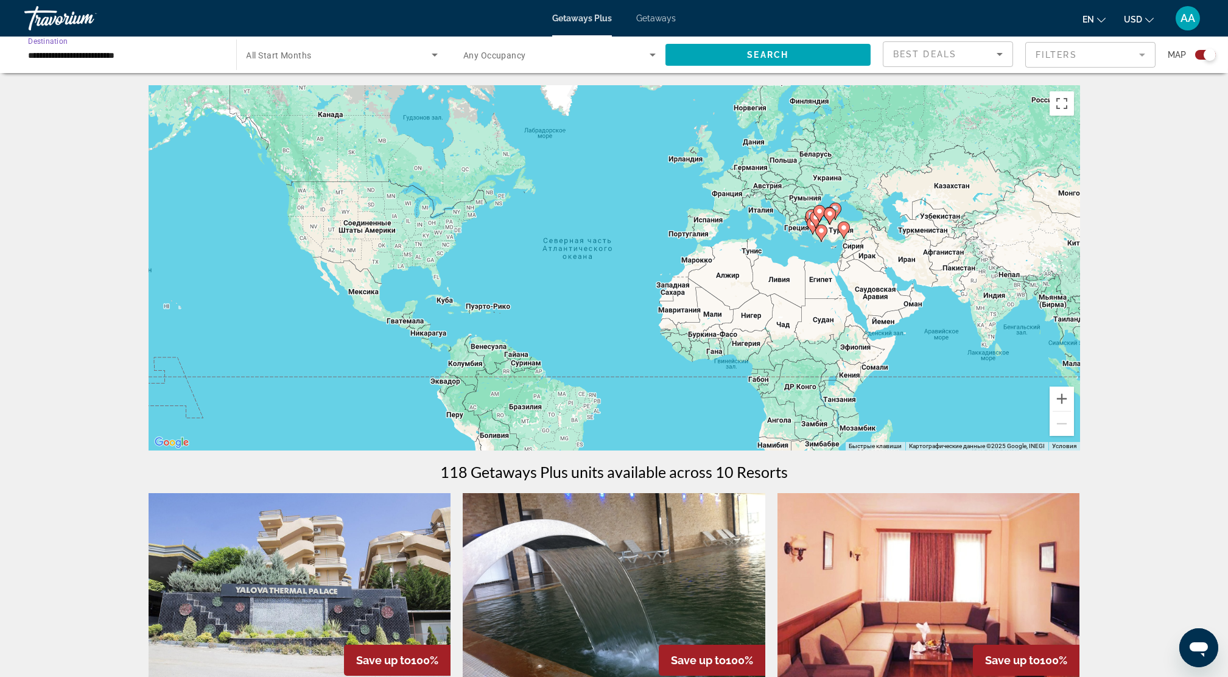
click at [120, 55] on input "**********" at bounding box center [124, 55] width 192 height 15
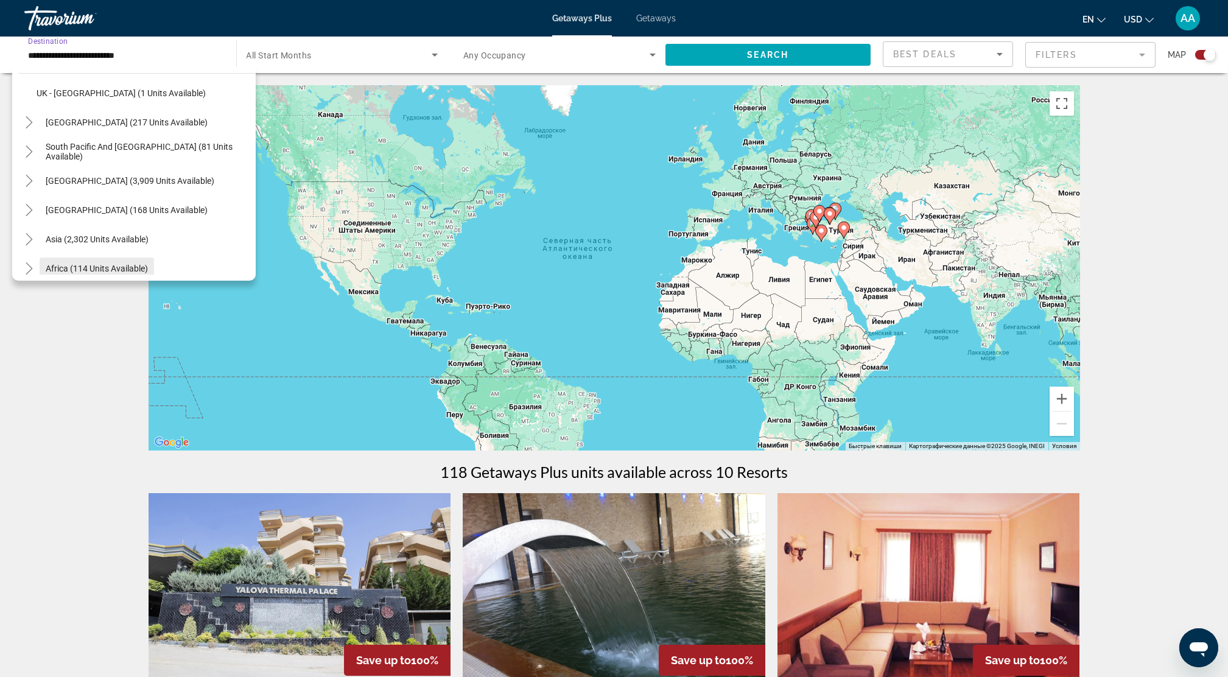
scroll to position [781, 0]
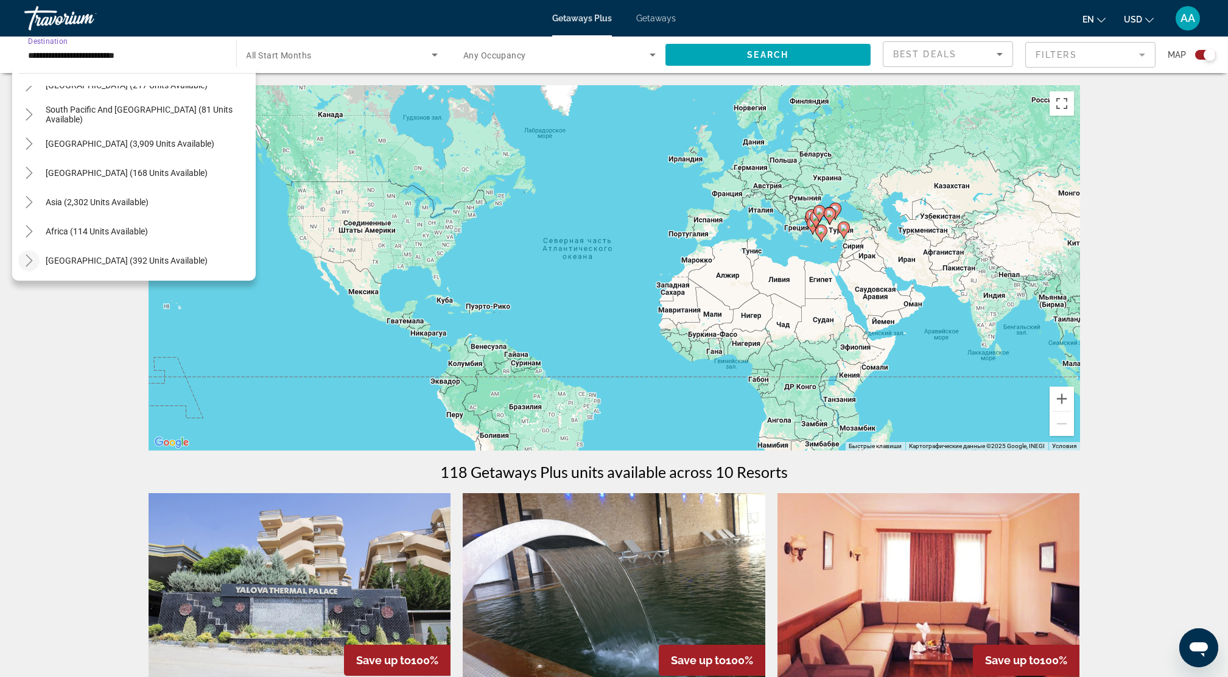
click at [33, 260] on icon "Toggle Middle East (392 units available)" at bounding box center [29, 260] width 12 height 12
click at [69, 203] on span "[GEOGRAPHIC_DATA] (351 units available)" at bounding box center [118, 202] width 162 height 10
type input "**********"
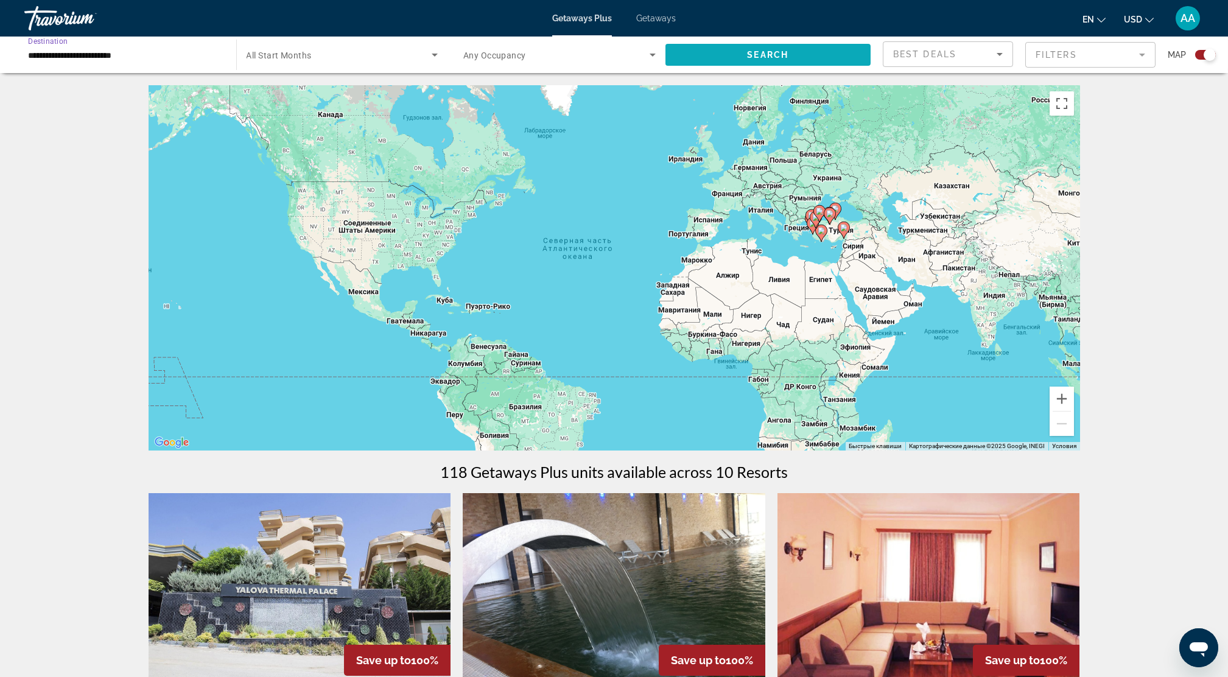
click at [748, 57] on span "Search" at bounding box center [767, 55] width 41 height 10
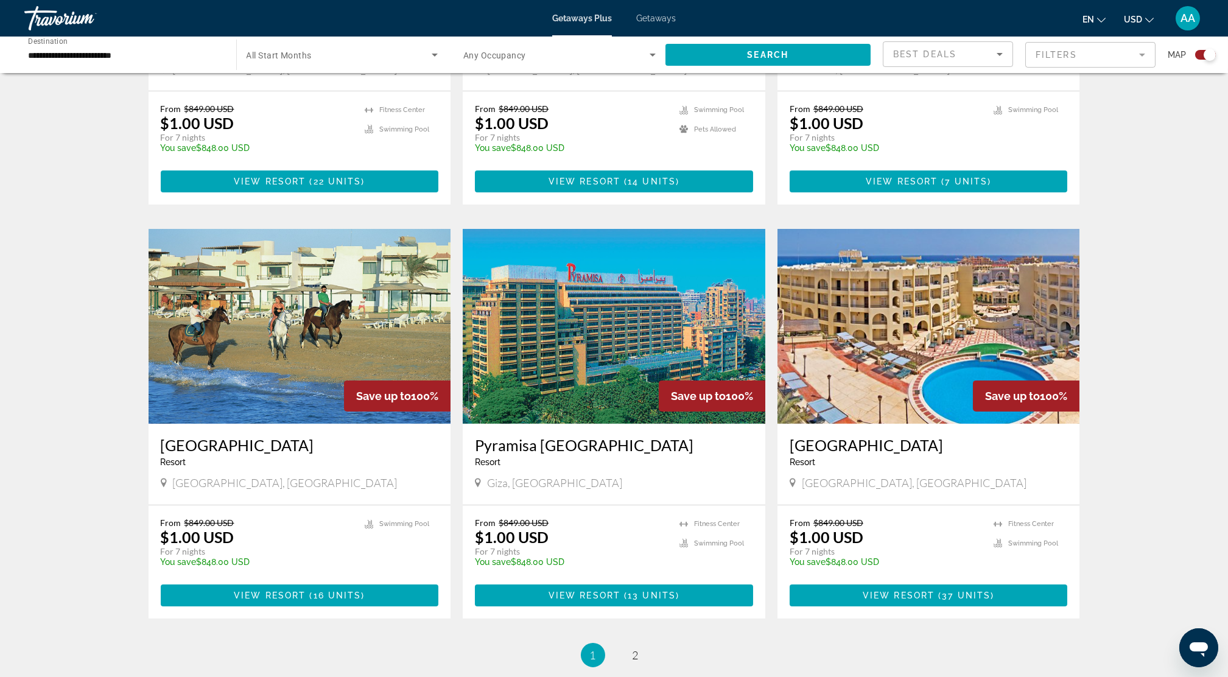
scroll to position [1542, 0]
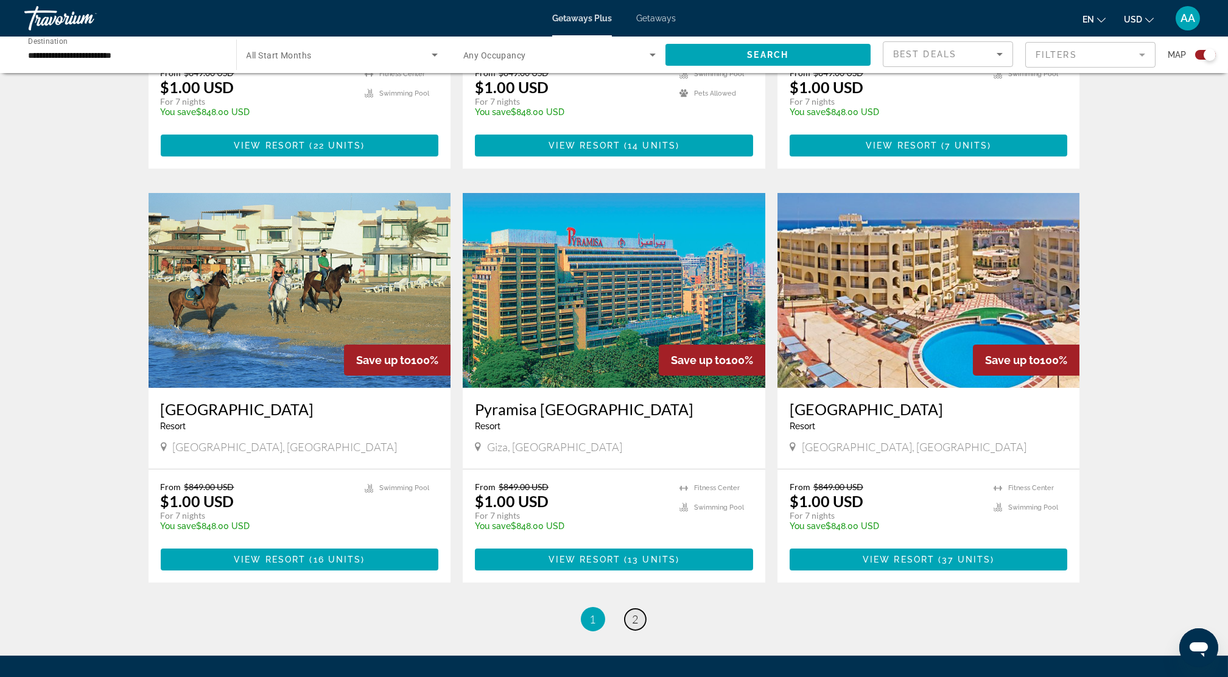
click at [632, 619] on span "2" at bounding box center [635, 618] width 6 height 13
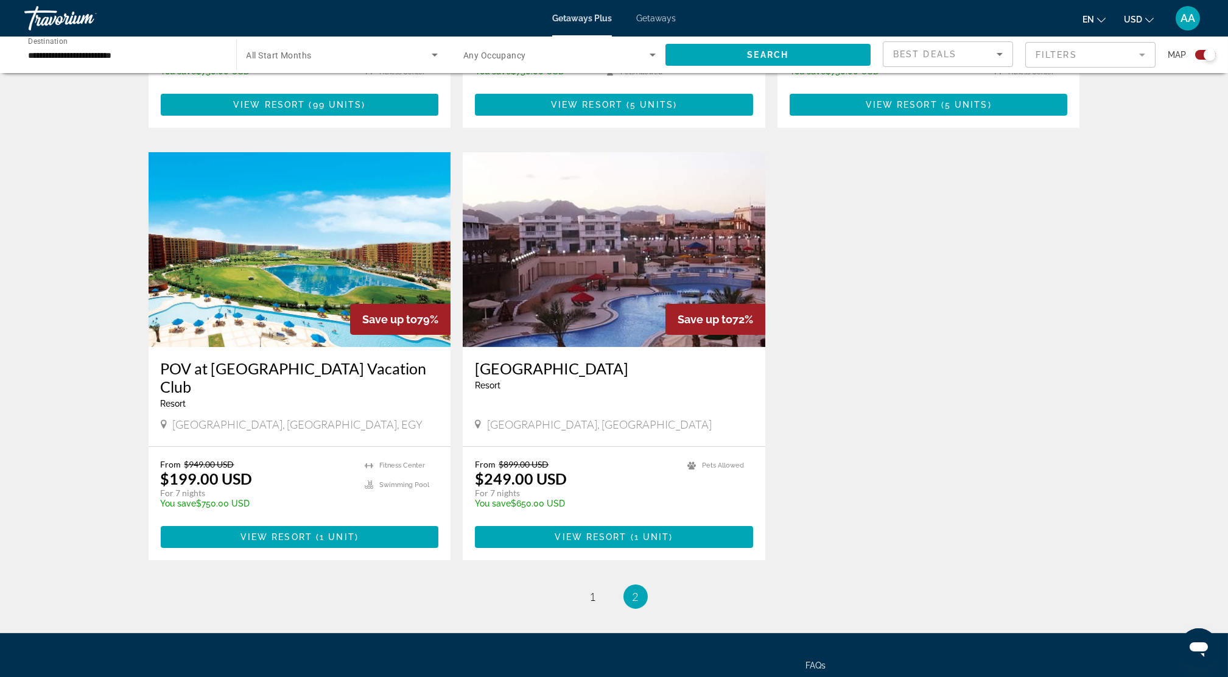
scroll to position [1688, 0]
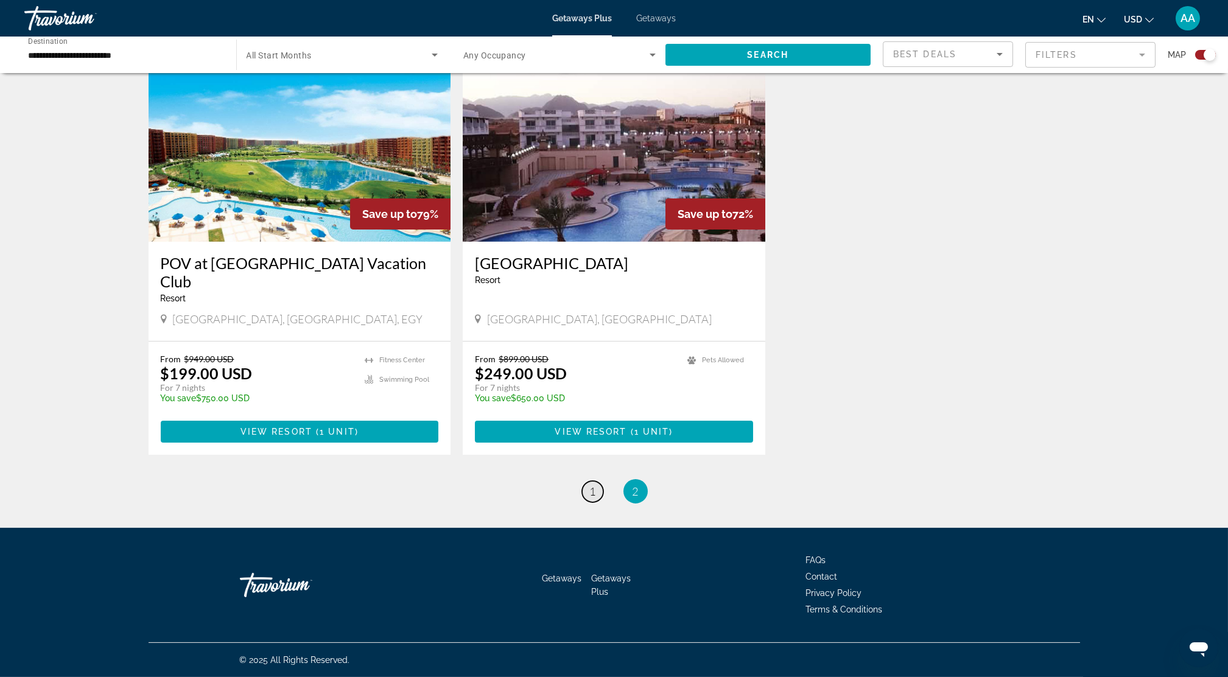
click at [596, 493] on link "page 1" at bounding box center [592, 491] width 21 height 21
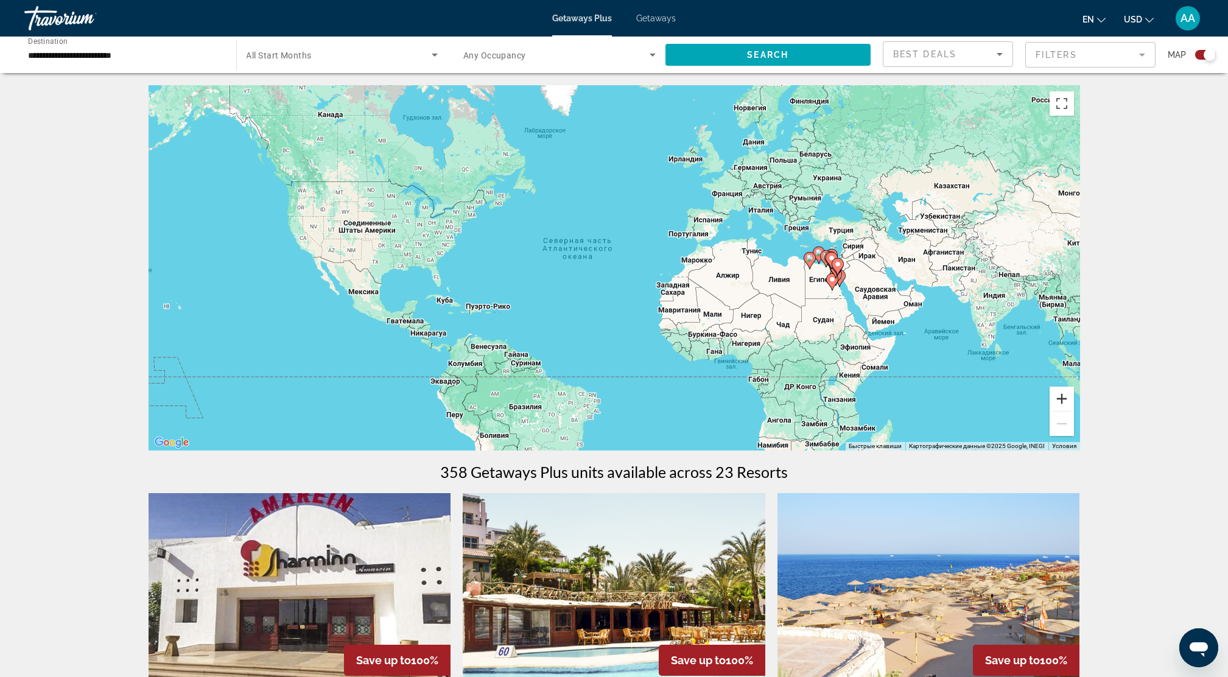
click at [1063, 399] on button "Увеличить" at bounding box center [1061, 399] width 24 height 24
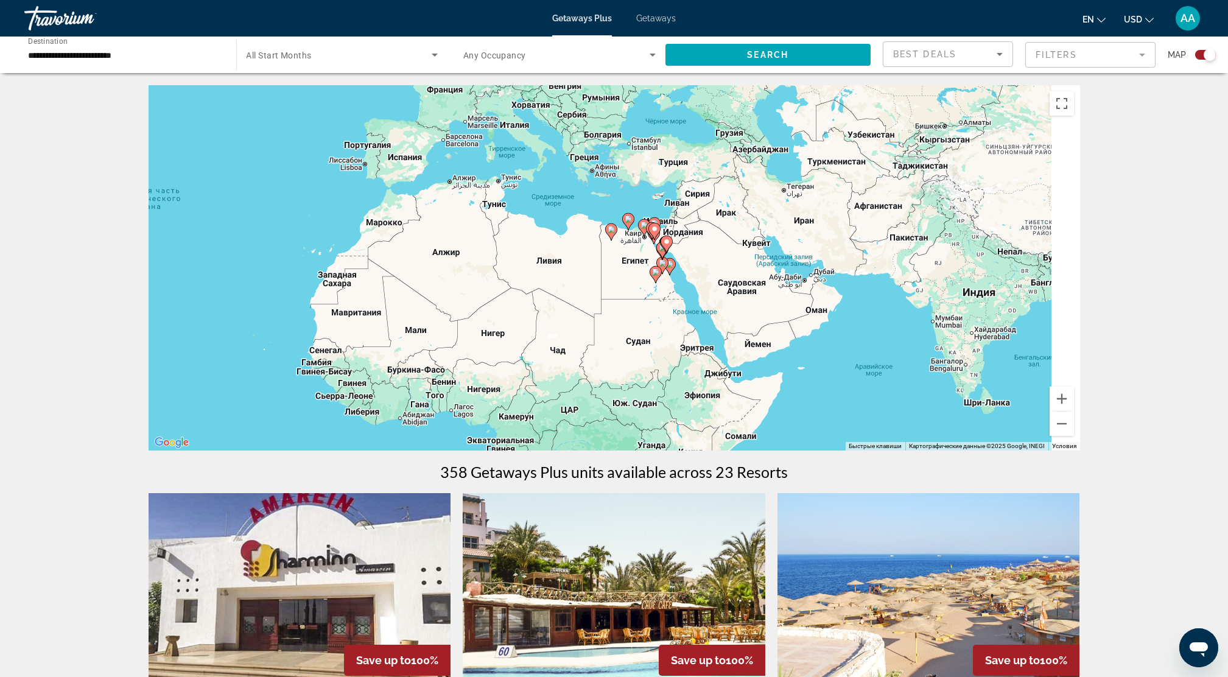
drag, startPoint x: 938, startPoint y: 349, endPoint x: 542, endPoint y: 323, distance: 396.5
click at [529, 323] on div "Чтобы активировать перетаскивание с помощью клавиатуры, нажмите Alt + Ввод. Пос…" at bounding box center [614, 267] width 931 height 365
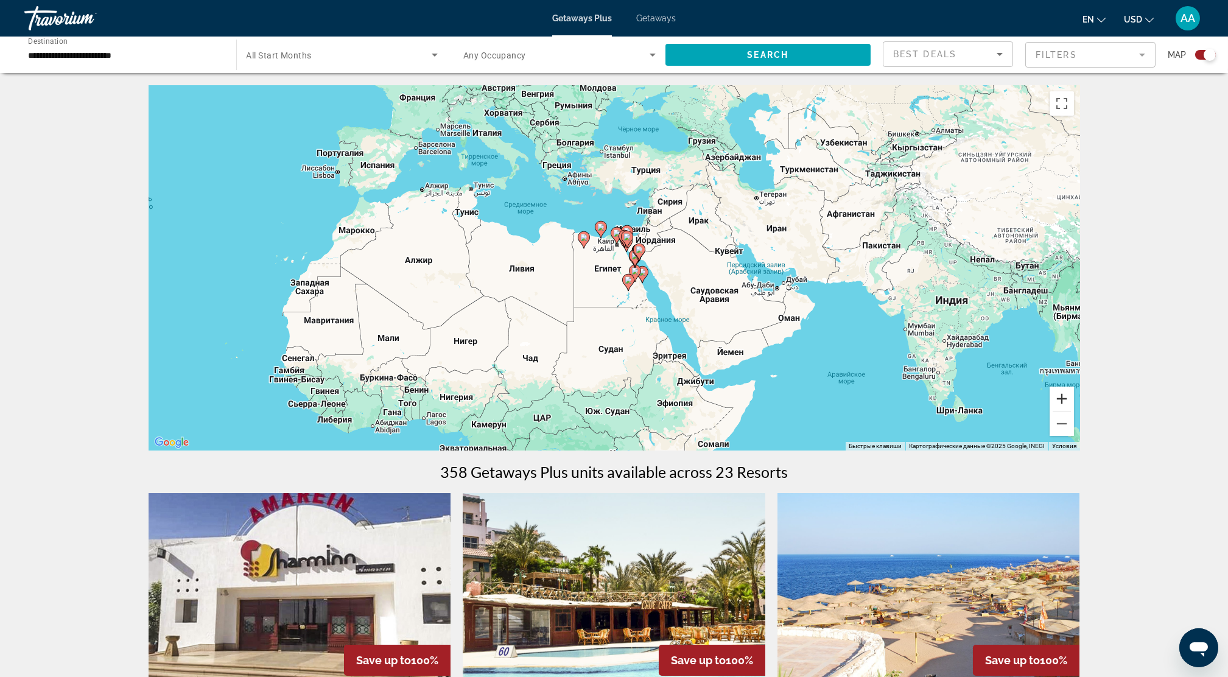
click at [1066, 398] on button "Увеличить" at bounding box center [1061, 399] width 24 height 24
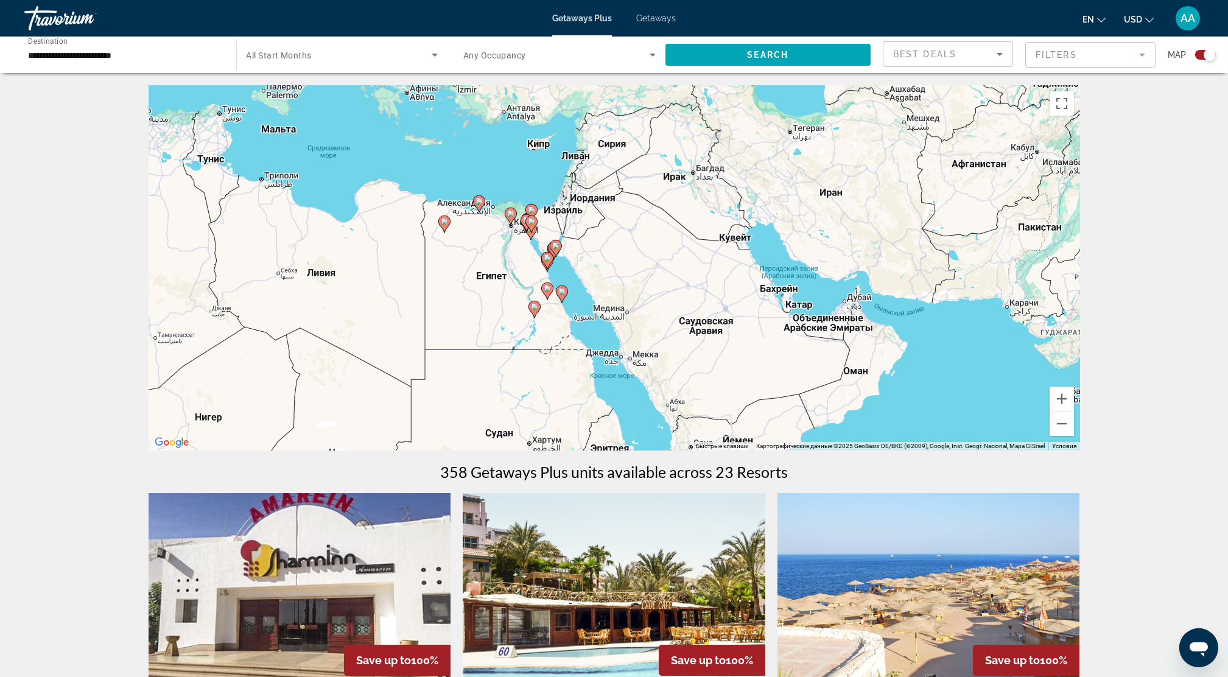
drag, startPoint x: 688, startPoint y: 329, endPoint x: 578, endPoint y: 333, distance: 110.3
click at [578, 333] on div "Чтобы активировать перетаскивание с помощью клавиатуры, нажмите Alt + Ввод. Пос…" at bounding box center [614, 267] width 931 height 365
click at [1062, 397] on button "Увеличить" at bounding box center [1061, 399] width 24 height 24
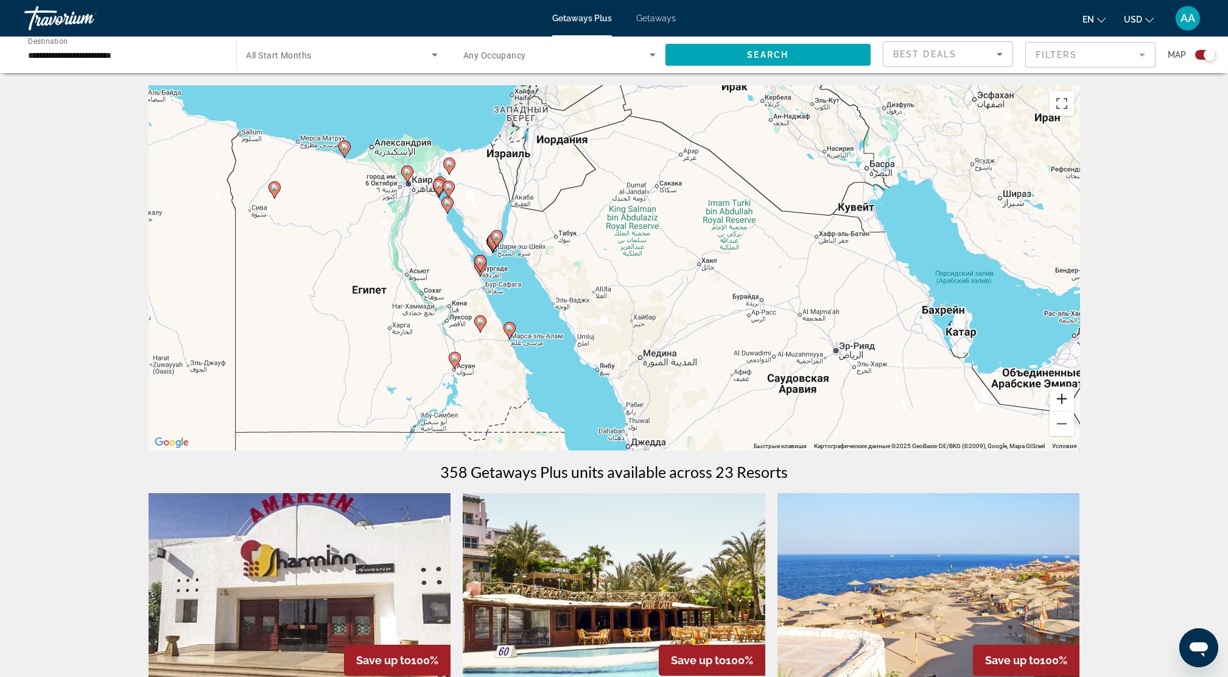
click at [1059, 399] on button "Увеличить" at bounding box center [1061, 399] width 24 height 24
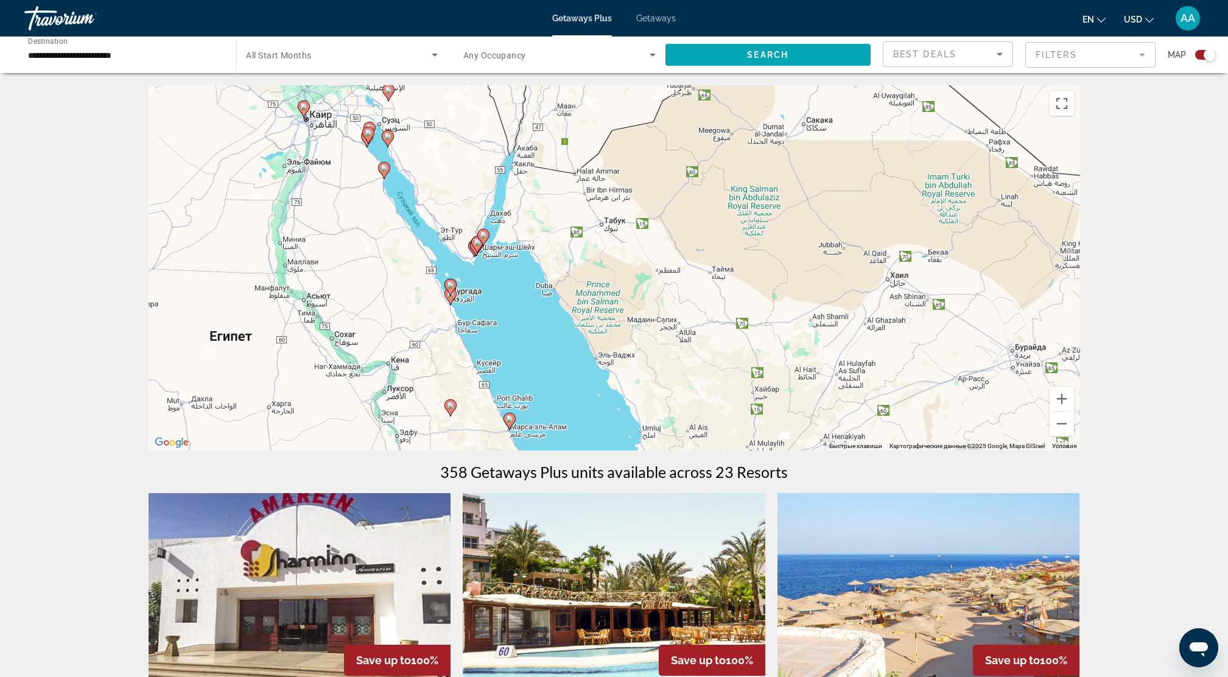
drag, startPoint x: 626, startPoint y: 304, endPoint x: 732, endPoint y: 324, distance: 108.3
click at [732, 324] on div "Чтобы активировать перетаскивание с помощью клавиатуры, нажмите Alt + Ввод. Пос…" at bounding box center [614, 267] width 931 height 365
click at [1062, 397] on button "Увеличить" at bounding box center [1061, 399] width 24 height 24
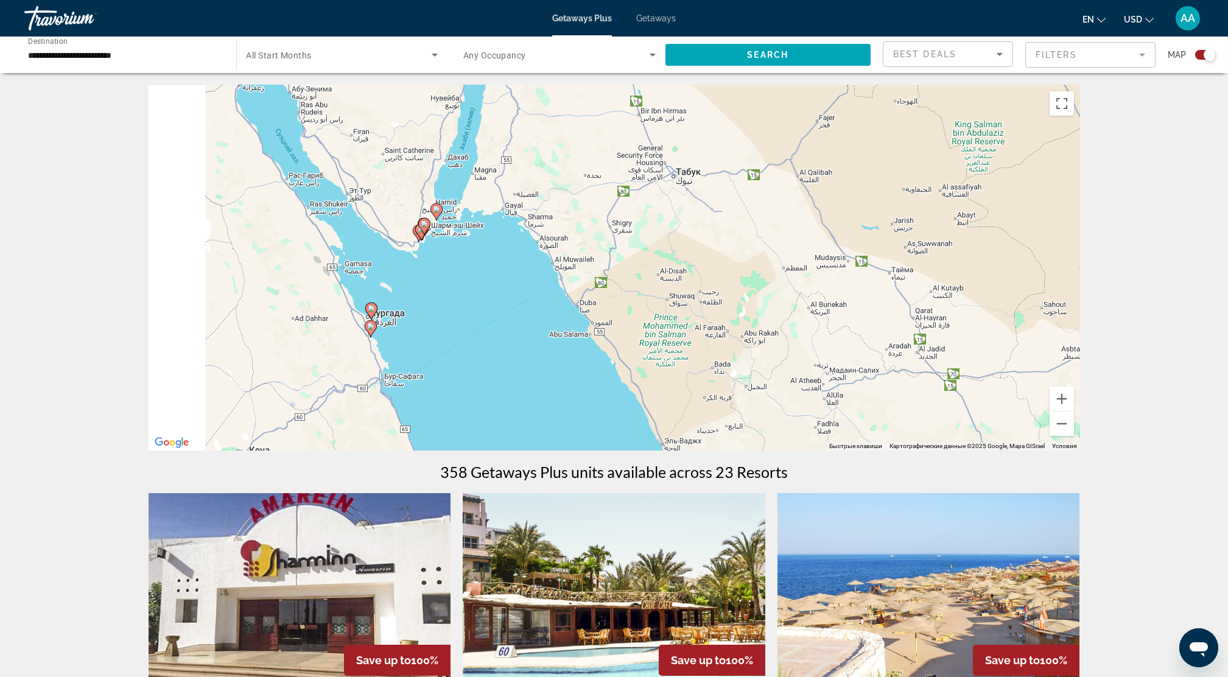
drag, startPoint x: 513, startPoint y: 289, endPoint x: 611, endPoint y: 282, distance: 97.6
click at [611, 282] on div "Чтобы активировать перетаскивание с помощью клавиатуры, нажмите Alt + Ввод. Пос…" at bounding box center [614, 267] width 931 height 365
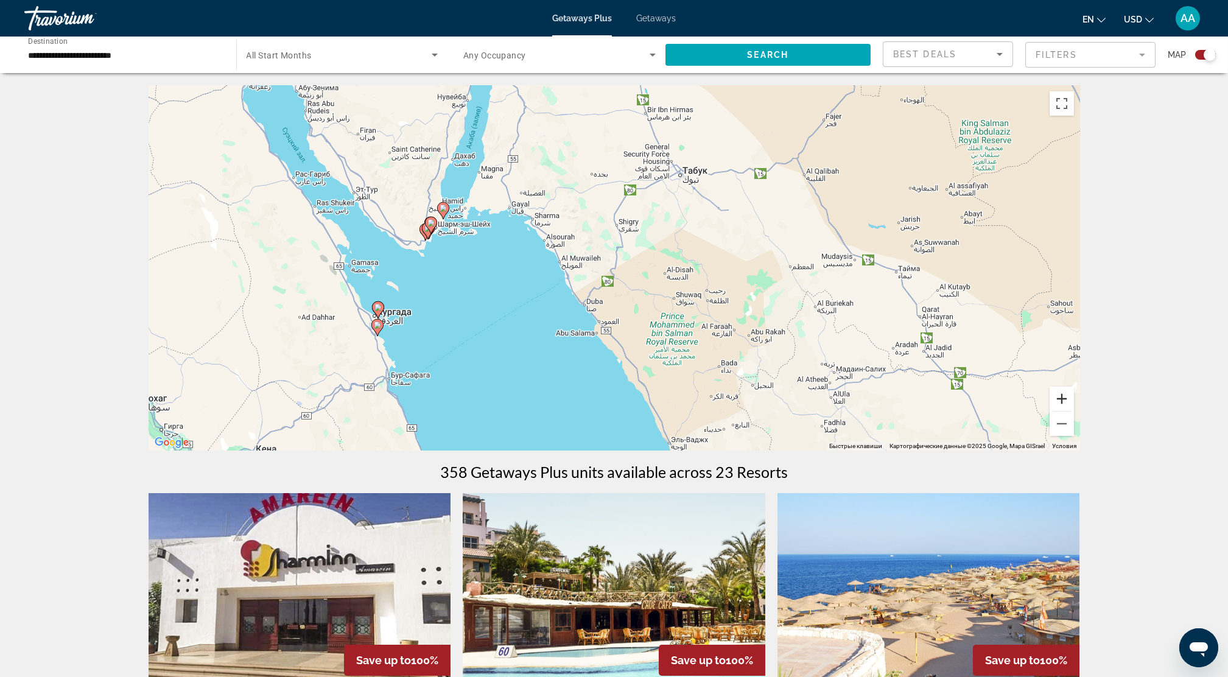
click at [1056, 400] on button "Увеличить" at bounding box center [1061, 399] width 24 height 24
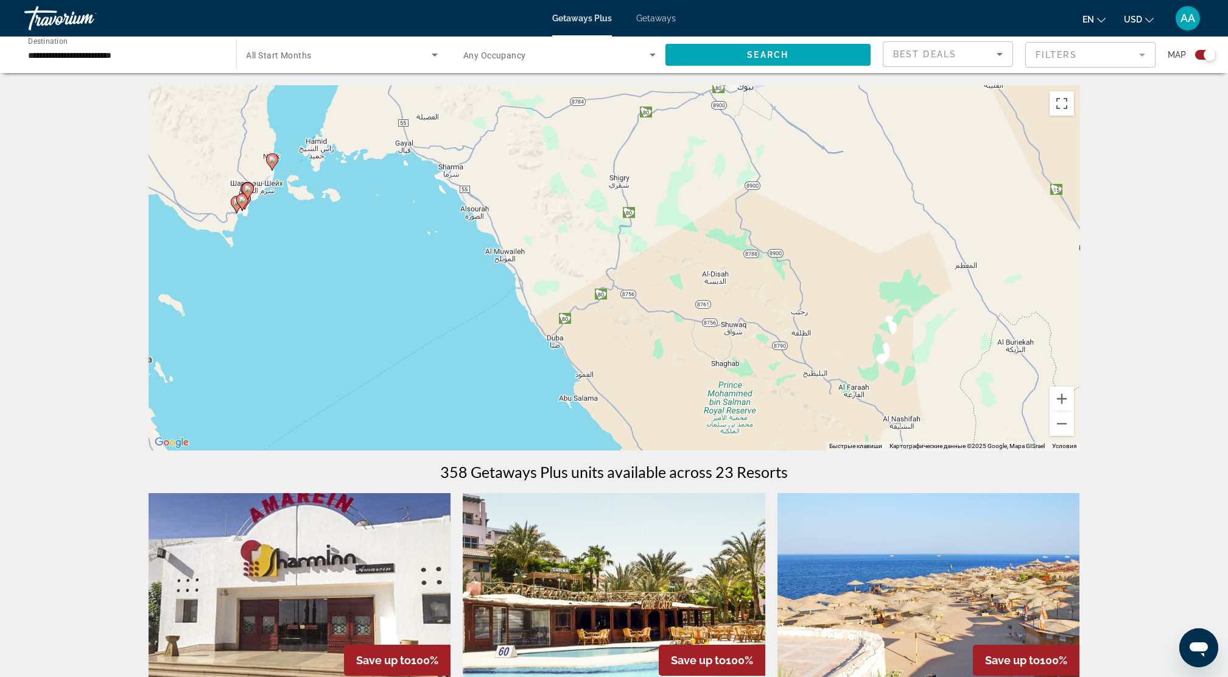
click at [242, 197] on gmp-advanced-marker "Main content" at bounding box center [248, 191] width 12 height 18
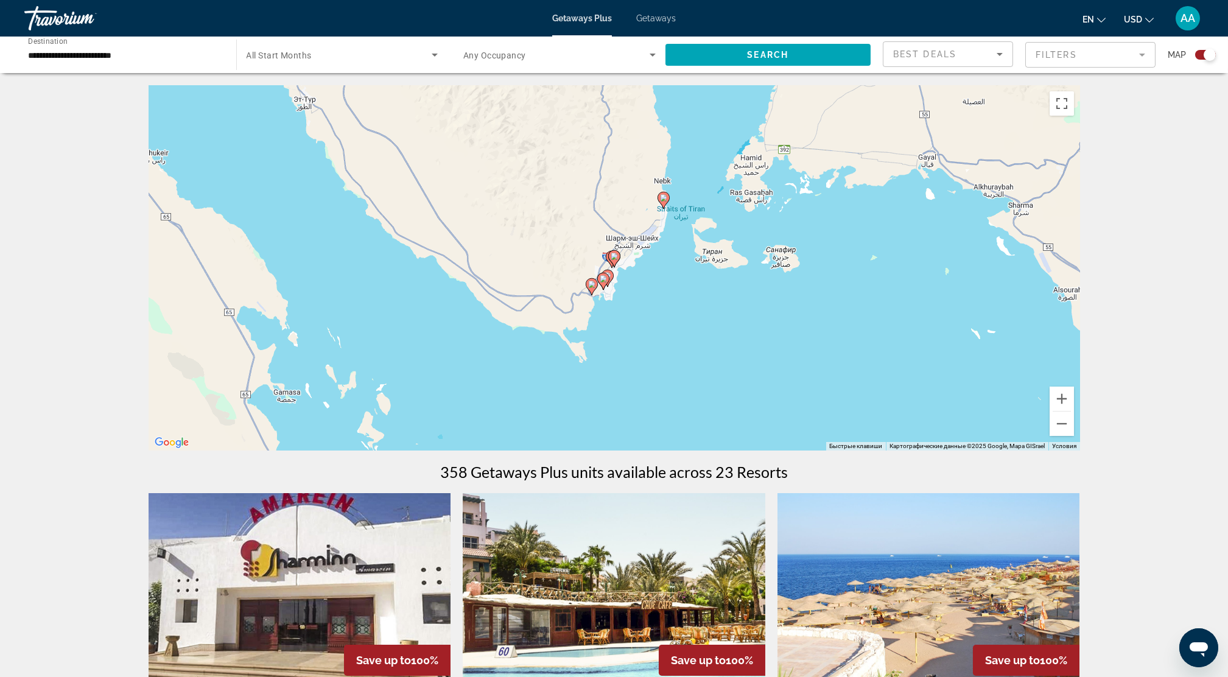
click at [682, 315] on div "Для навигации используйте клавиши со стрелками. Чтобы активировать перетаскиван…" at bounding box center [614, 267] width 931 height 365
click at [605, 289] on gmp-advanced-marker "Main content" at bounding box center [603, 281] width 12 height 18
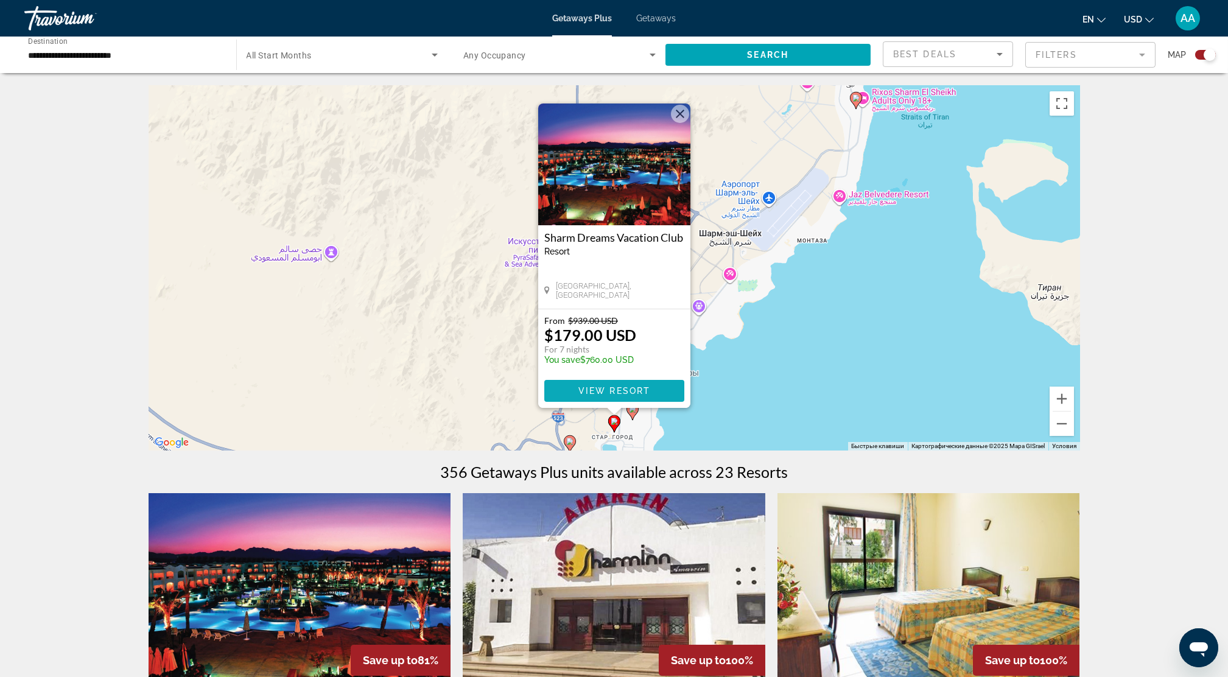
click at [592, 390] on span "View Resort" at bounding box center [614, 391] width 72 height 10
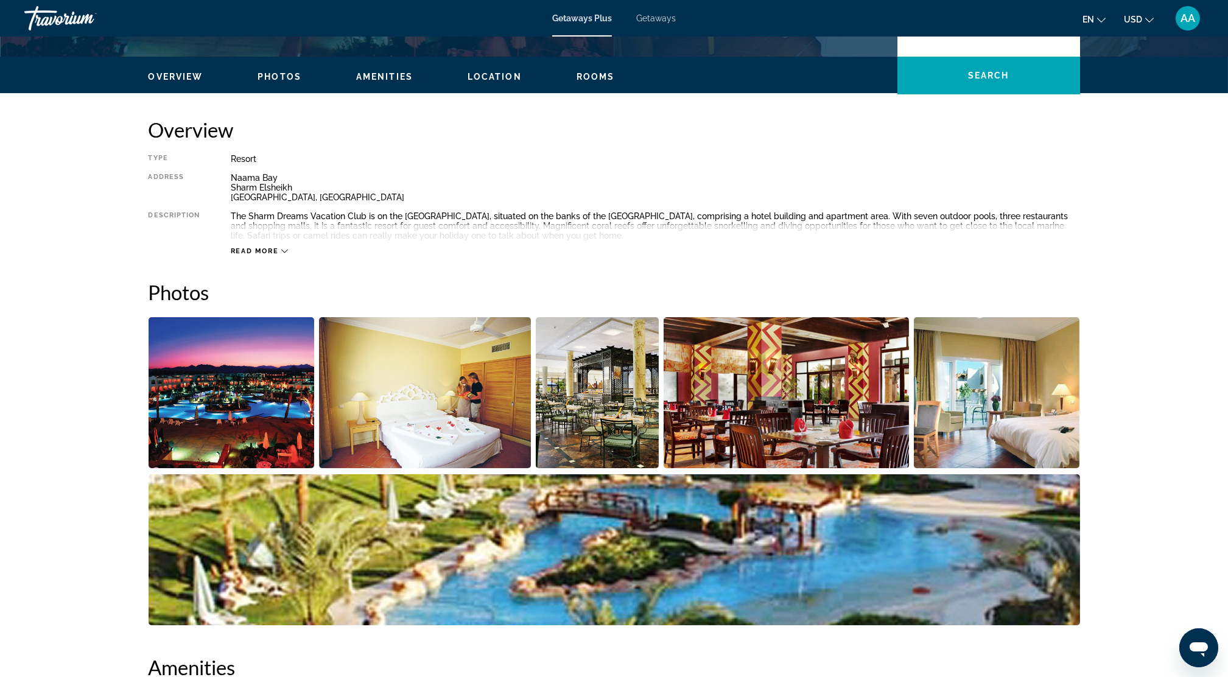
scroll to position [405, 0]
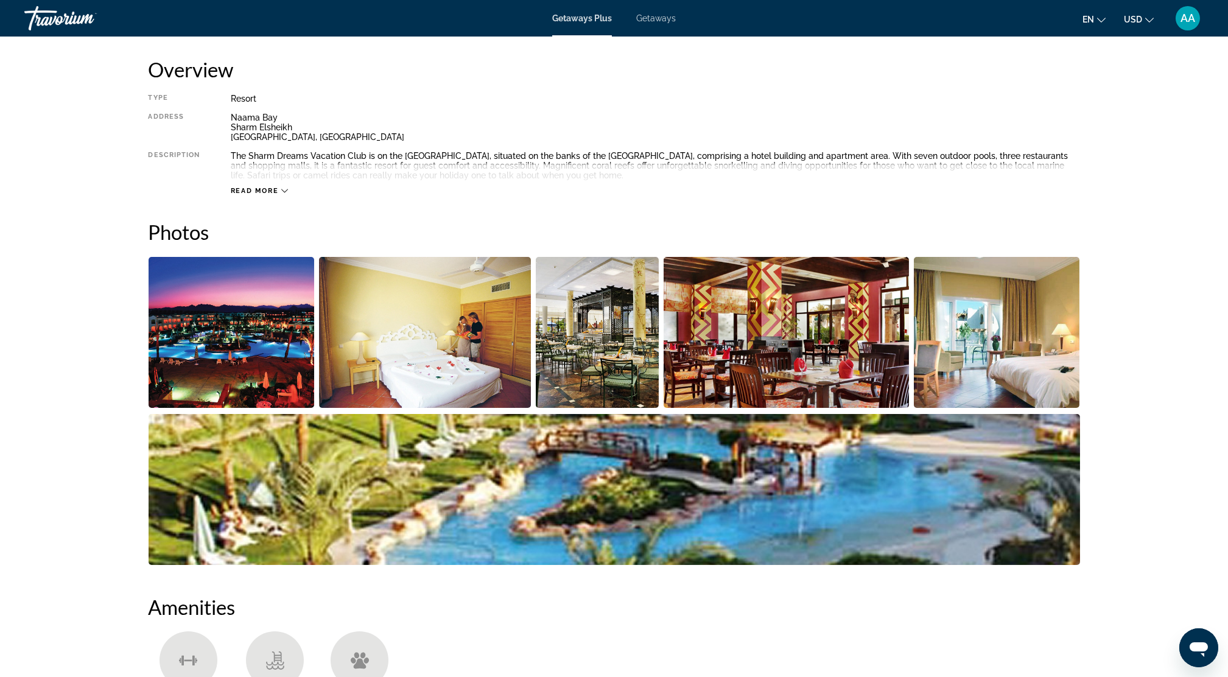
click at [260, 318] on img "Open full-screen image slider" at bounding box center [232, 332] width 166 height 151
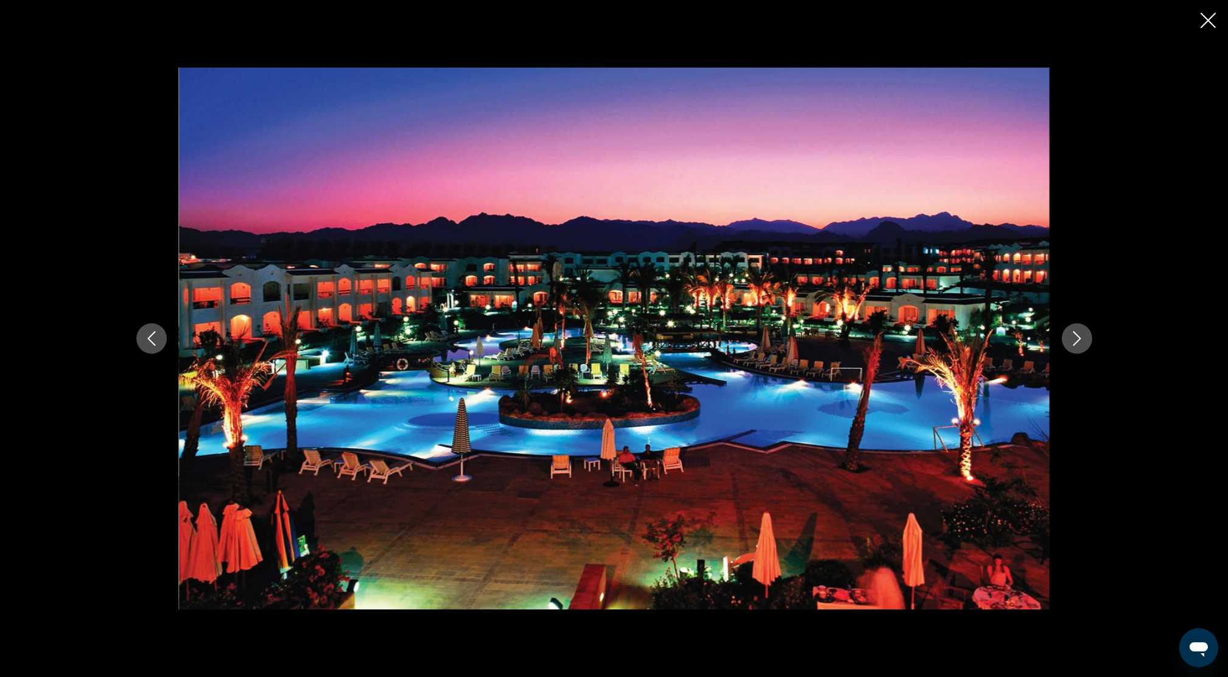
click at [1082, 340] on icon "Next image" at bounding box center [1076, 338] width 15 height 15
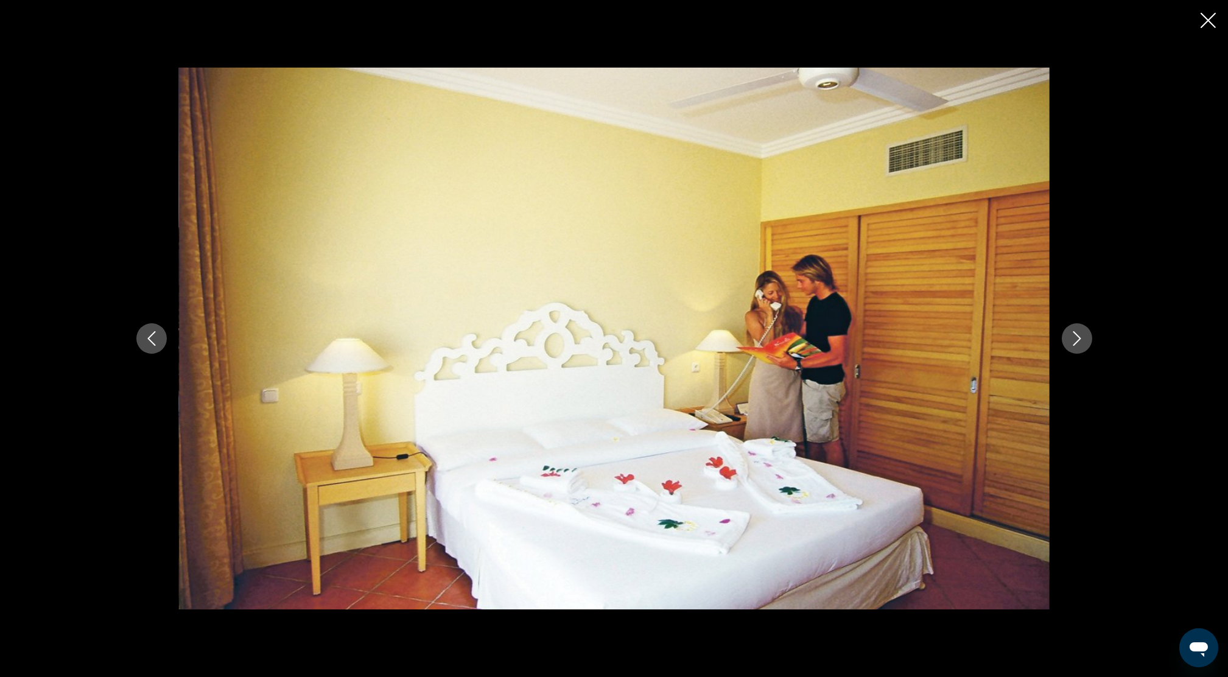
click at [1082, 338] on icon "Next image" at bounding box center [1076, 338] width 15 height 15
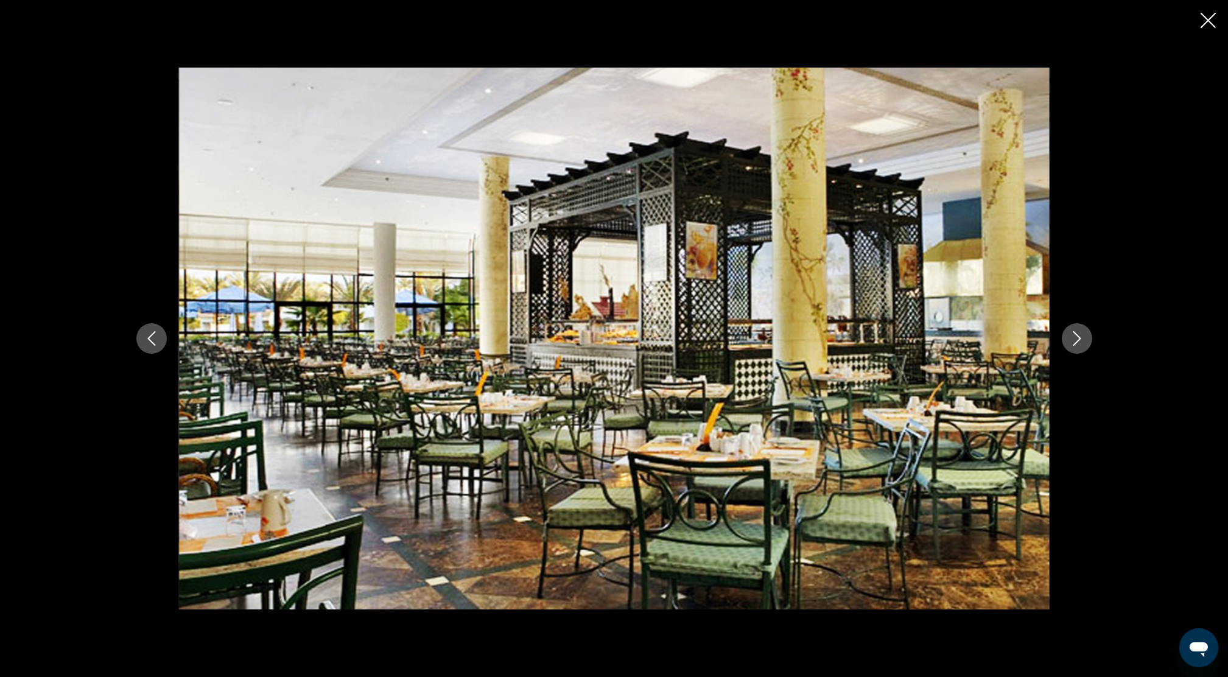
click at [1082, 338] on icon "Next image" at bounding box center [1076, 338] width 15 height 15
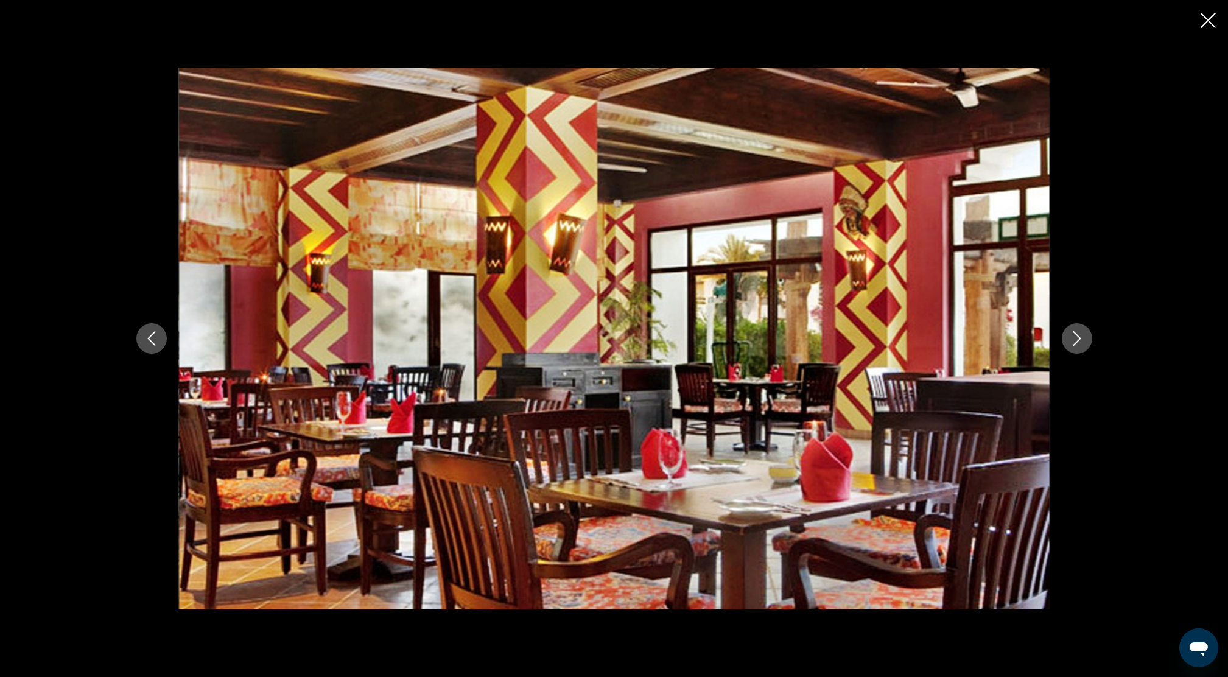
click at [1082, 338] on icon "Next image" at bounding box center [1076, 338] width 15 height 15
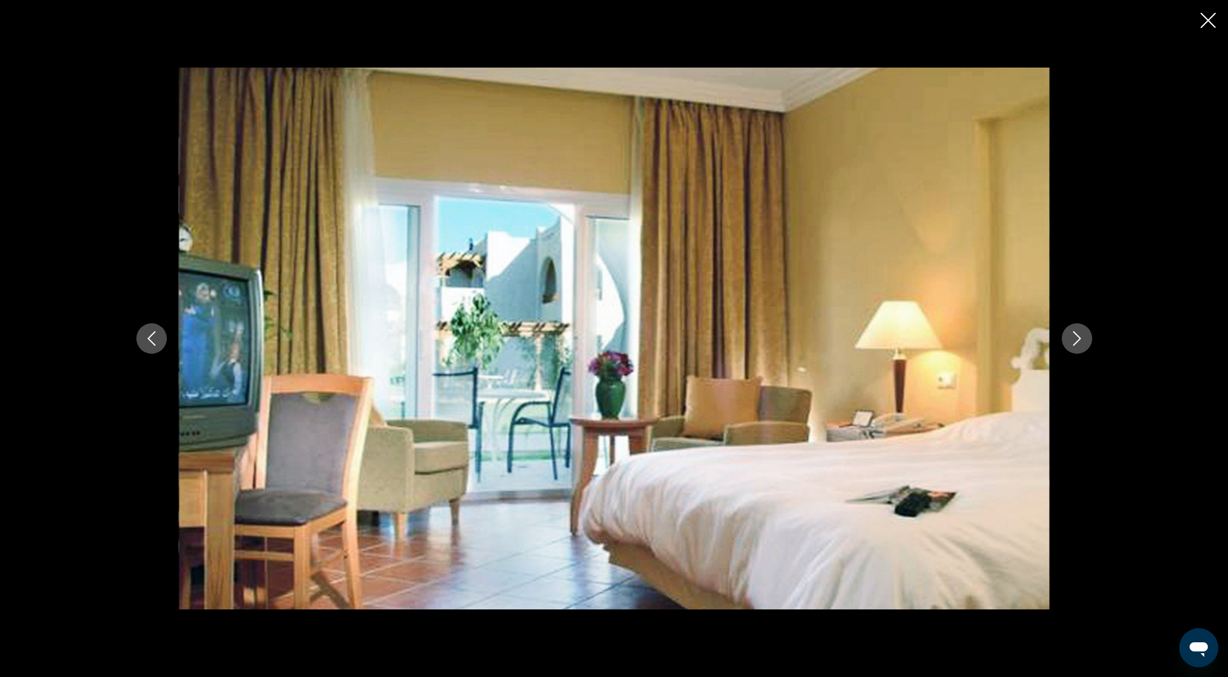
click at [1082, 338] on icon "Next image" at bounding box center [1076, 338] width 15 height 15
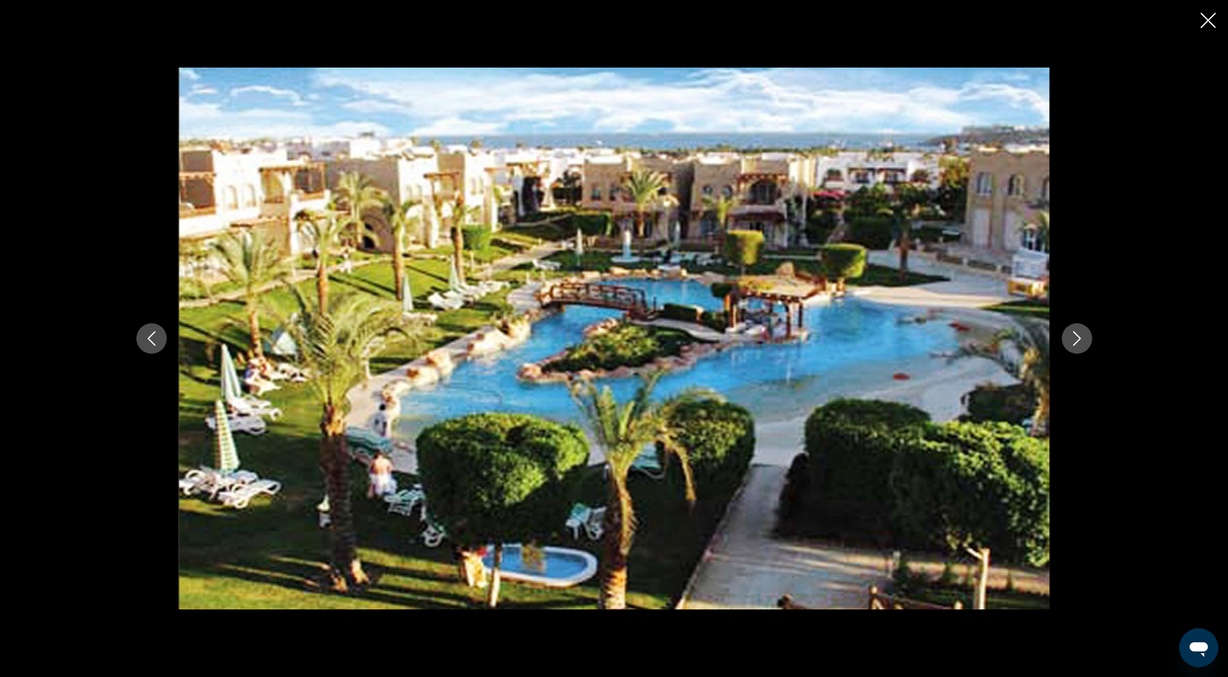
click at [1079, 337] on icon "Next image" at bounding box center [1076, 338] width 15 height 15
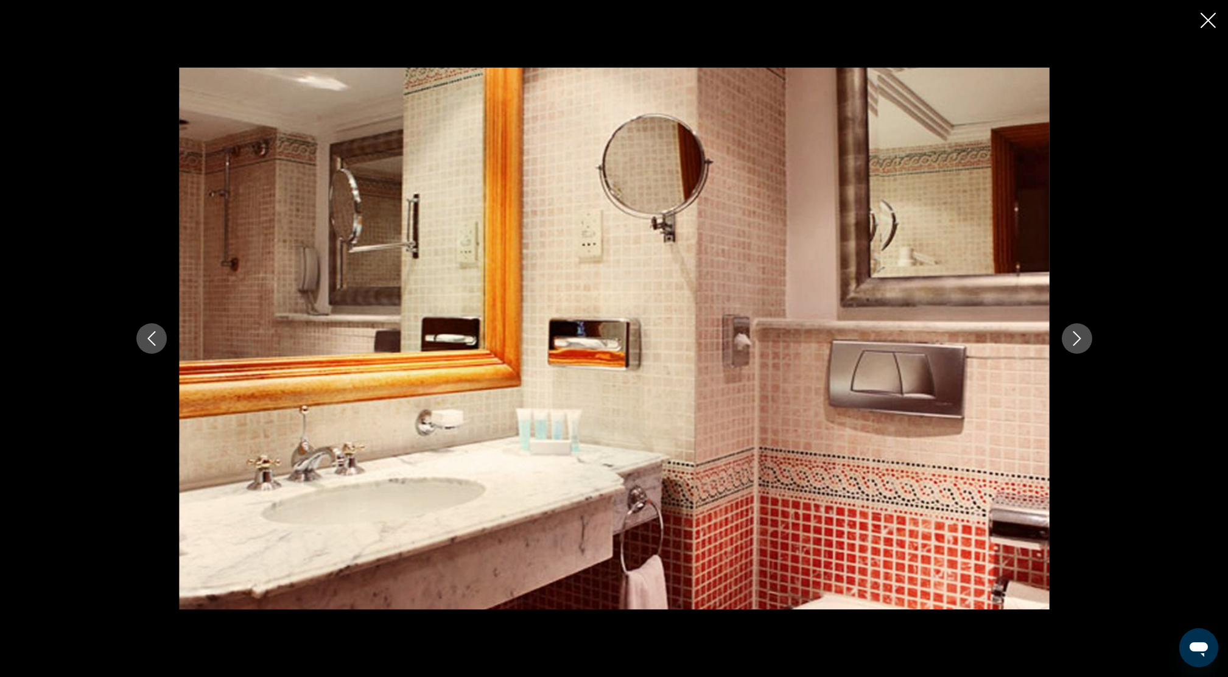
click at [1082, 337] on icon "Next image" at bounding box center [1076, 338] width 15 height 15
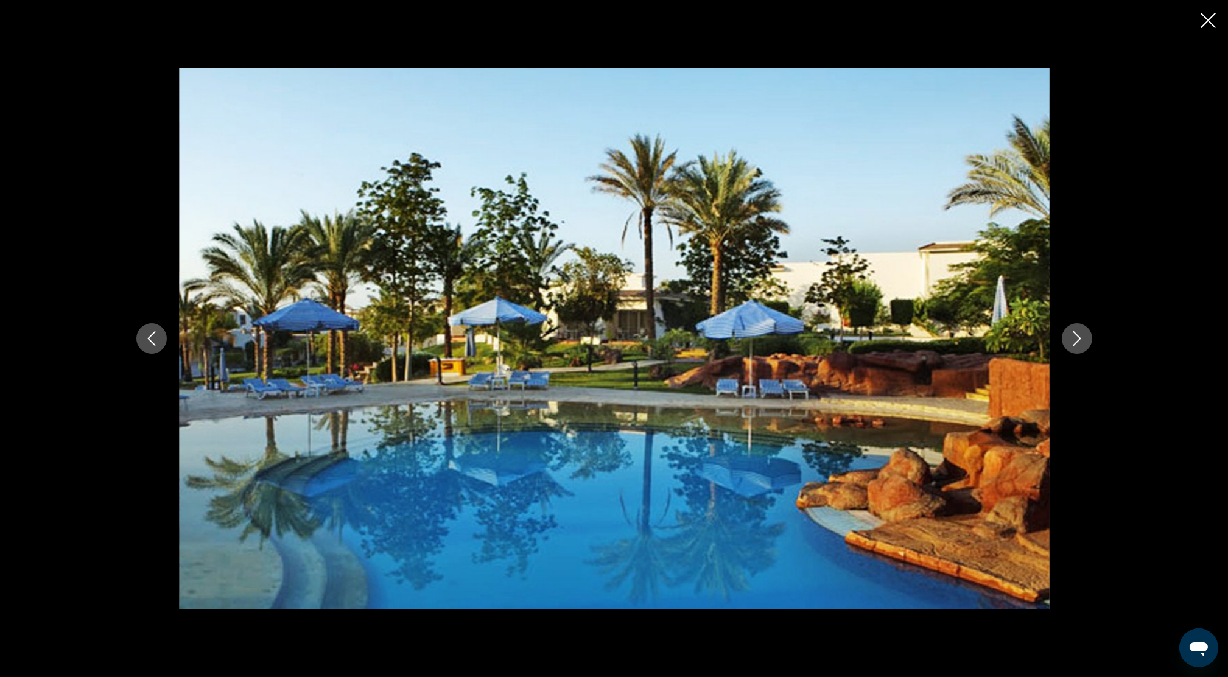
click at [1082, 337] on icon "Next image" at bounding box center [1076, 338] width 15 height 15
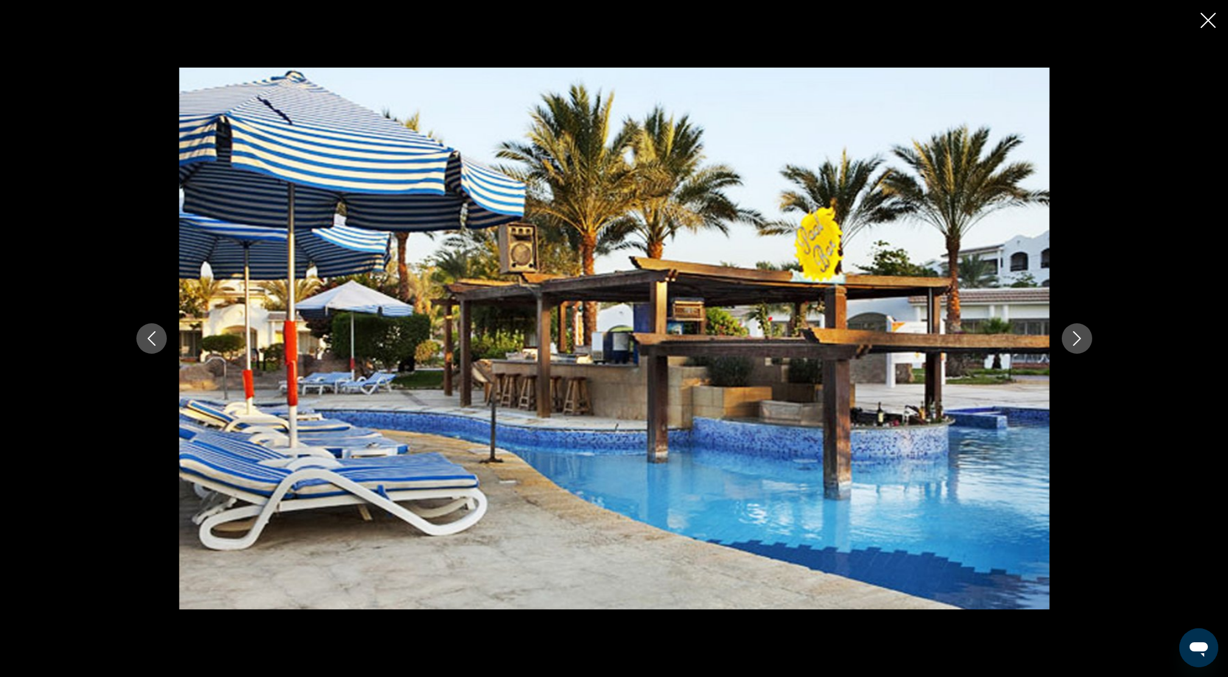
click at [1082, 337] on icon "Next image" at bounding box center [1076, 338] width 15 height 15
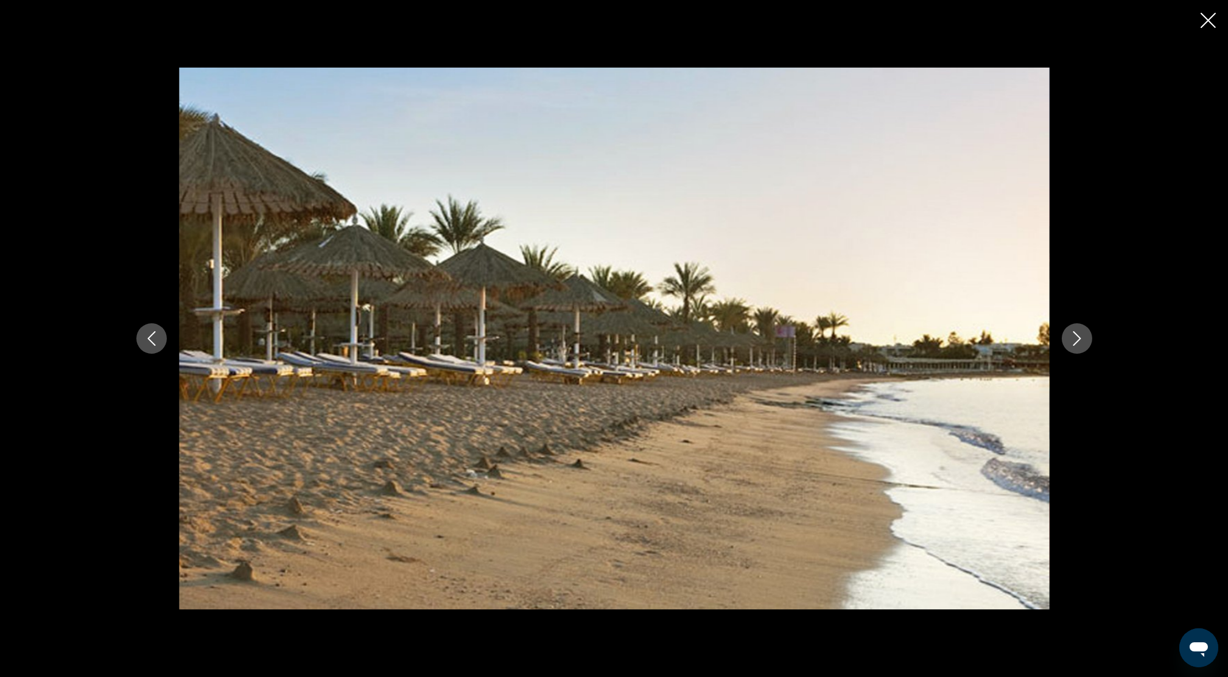
click at [1205, 16] on icon "Close slideshow" at bounding box center [1207, 20] width 15 height 15
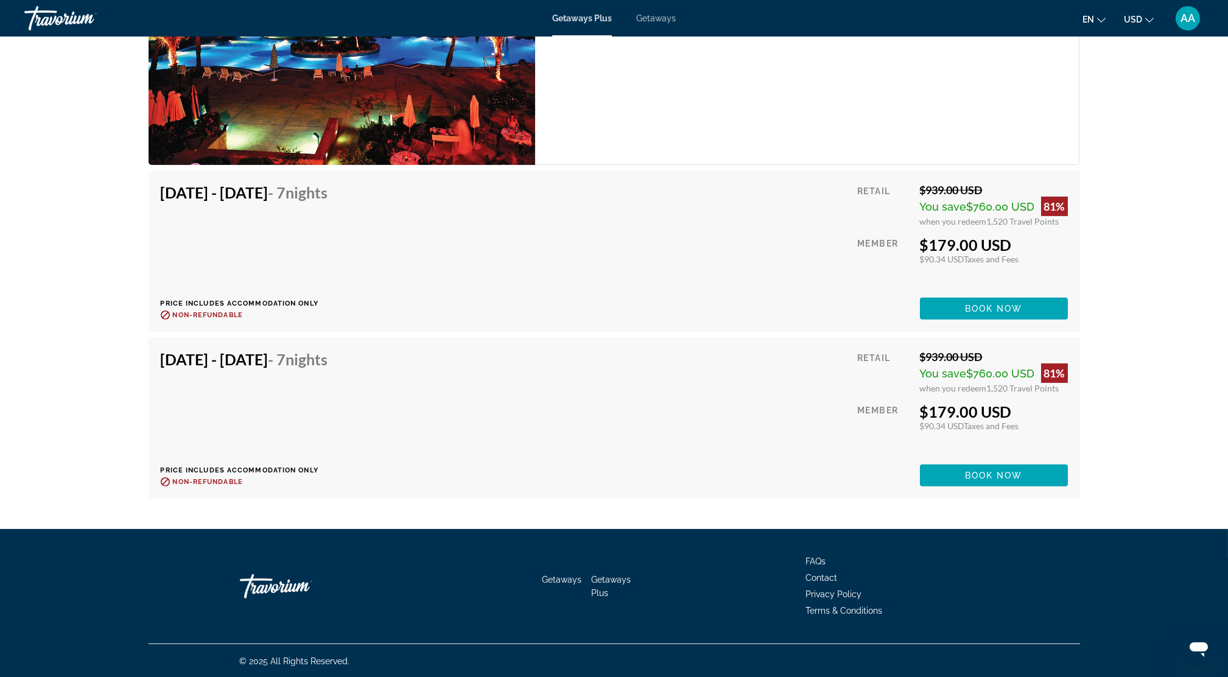
scroll to position [2073, 0]
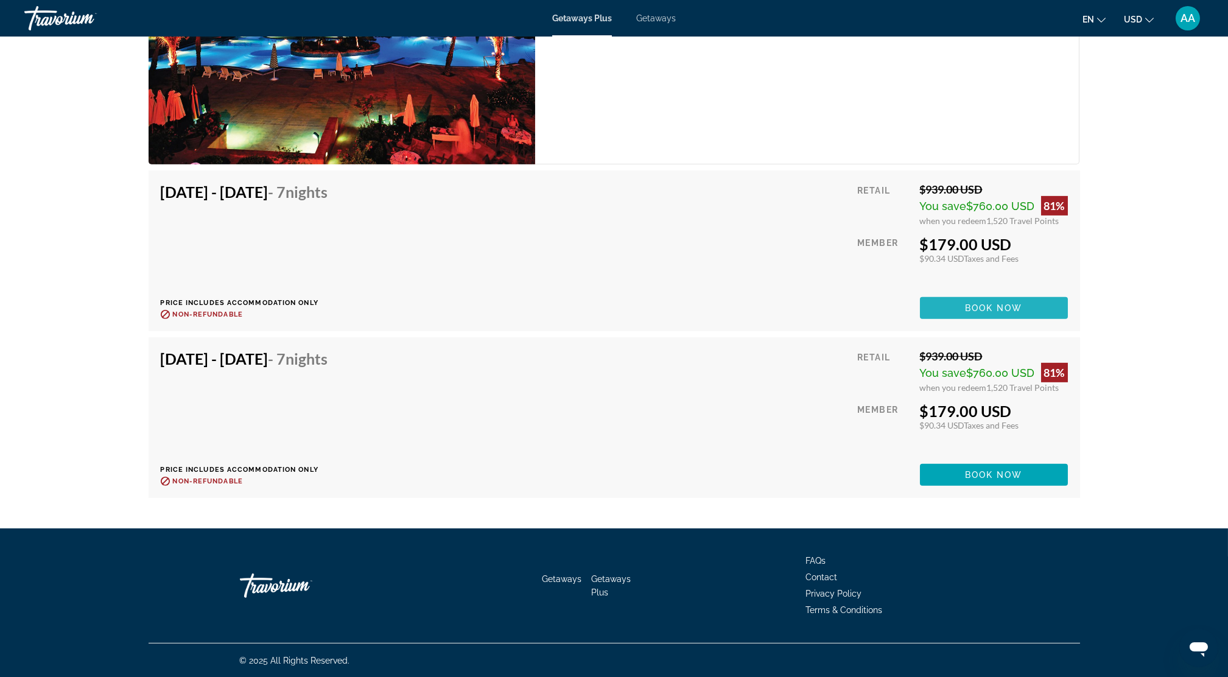
click at [978, 303] on span "Book now" at bounding box center [994, 308] width 58 height 10
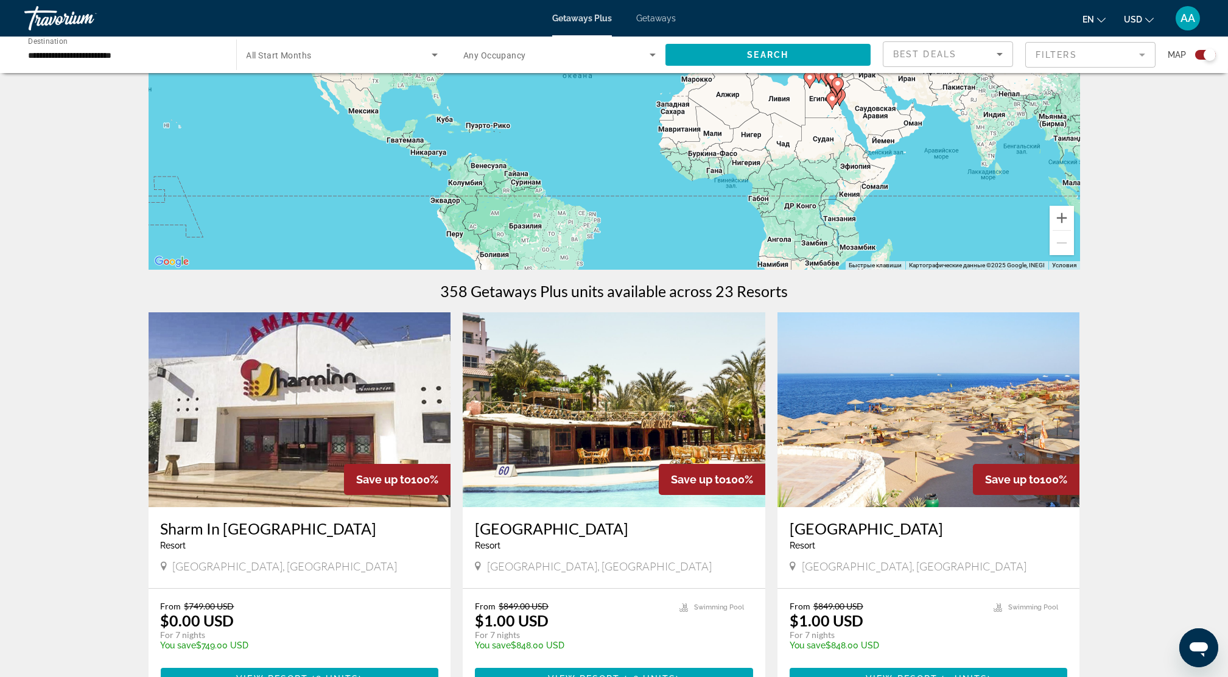
scroll to position [81, 0]
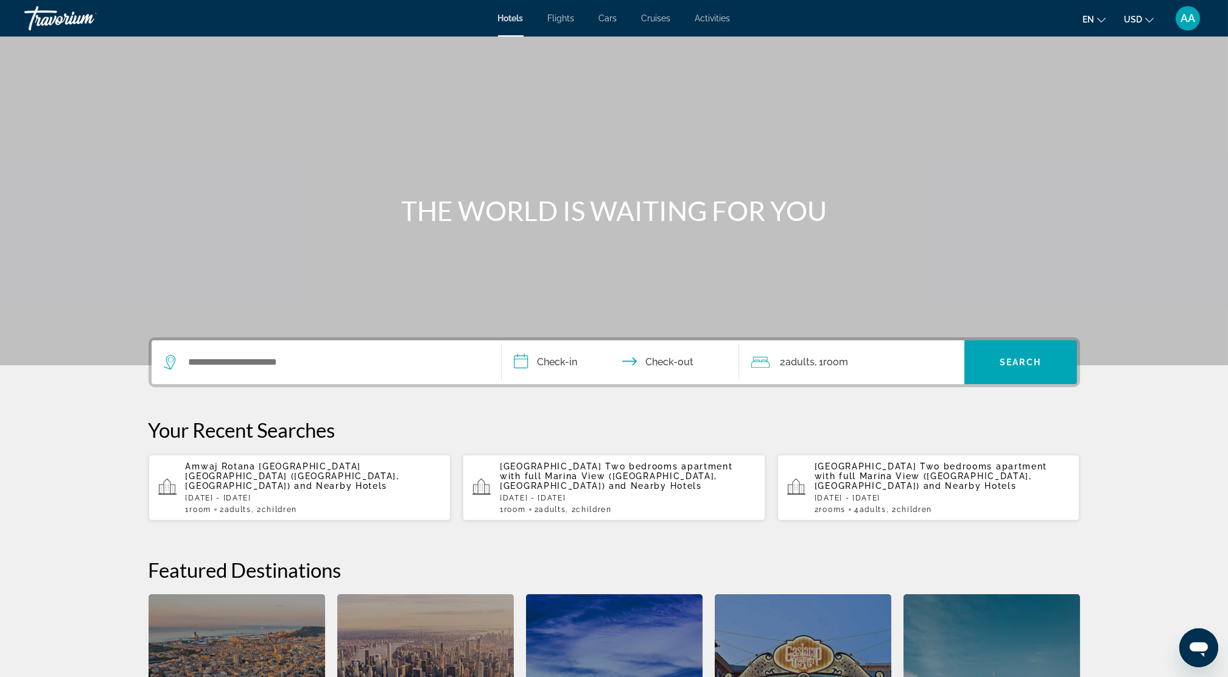
click at [294, 481] on span "and Nearby Hotels" at bounding box center [340, 486] width 93 height 10
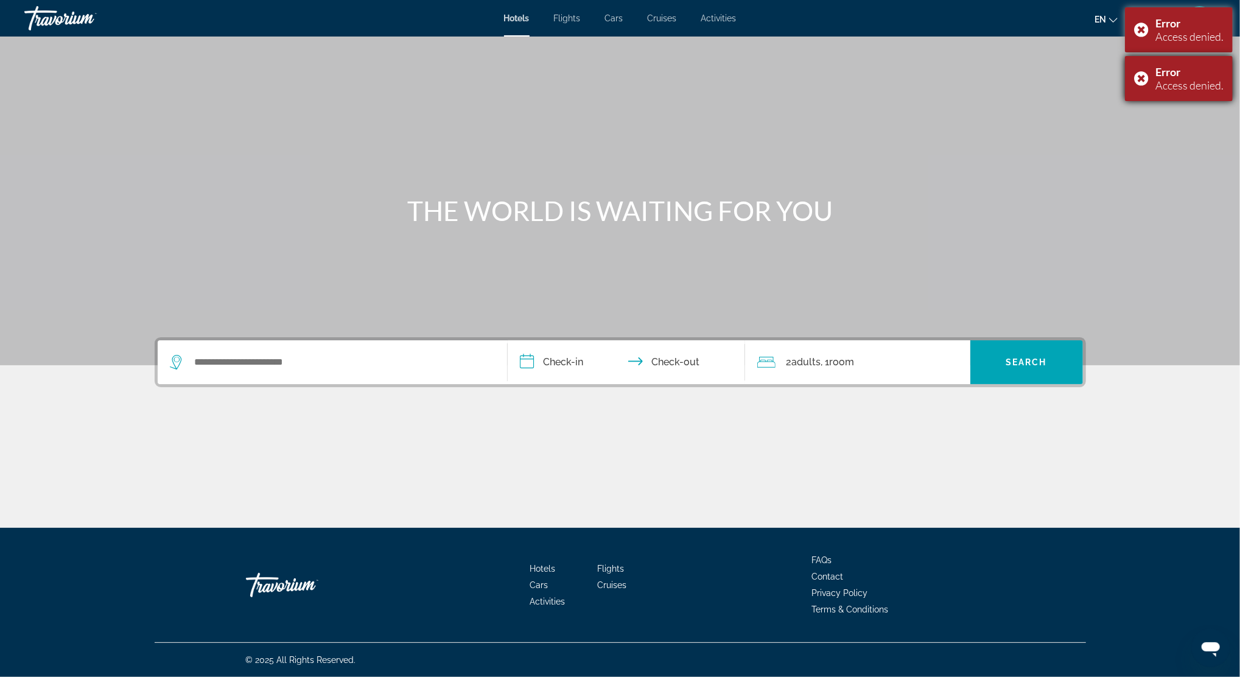
click at [1139, 80] on div "Error Access denied." at bounding box center [1179, 78] width 108 height 45
click at [1143, 30] on div "Error Access denied." at bounding box center [1179, 29] width 108 height 45
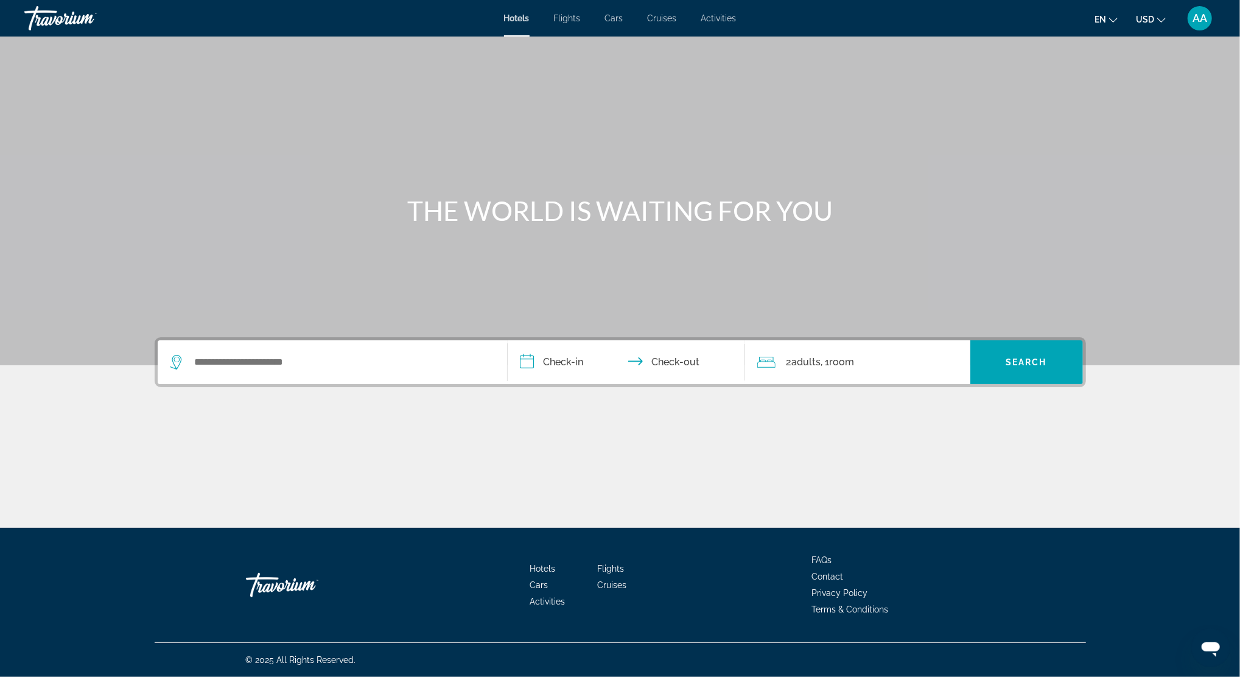
click at [306, 373] on div "Search widget" at bounding box center [332, 362] width 325 height 44
click at [240, 357] on input "Search widget" at bounding box center [341, 362] width 295 height 18
click at [215, 372] on div "Search widget" at bounding box center [332, 362] width 325 height 44
drag, startPoint x: 203, startPoint y: 365, endPoint x: 187, endPoint y: 368, distance: 15.5
click at [201, 365] on input "Search widget" at bounding box center [341, 362] width 295 height 18
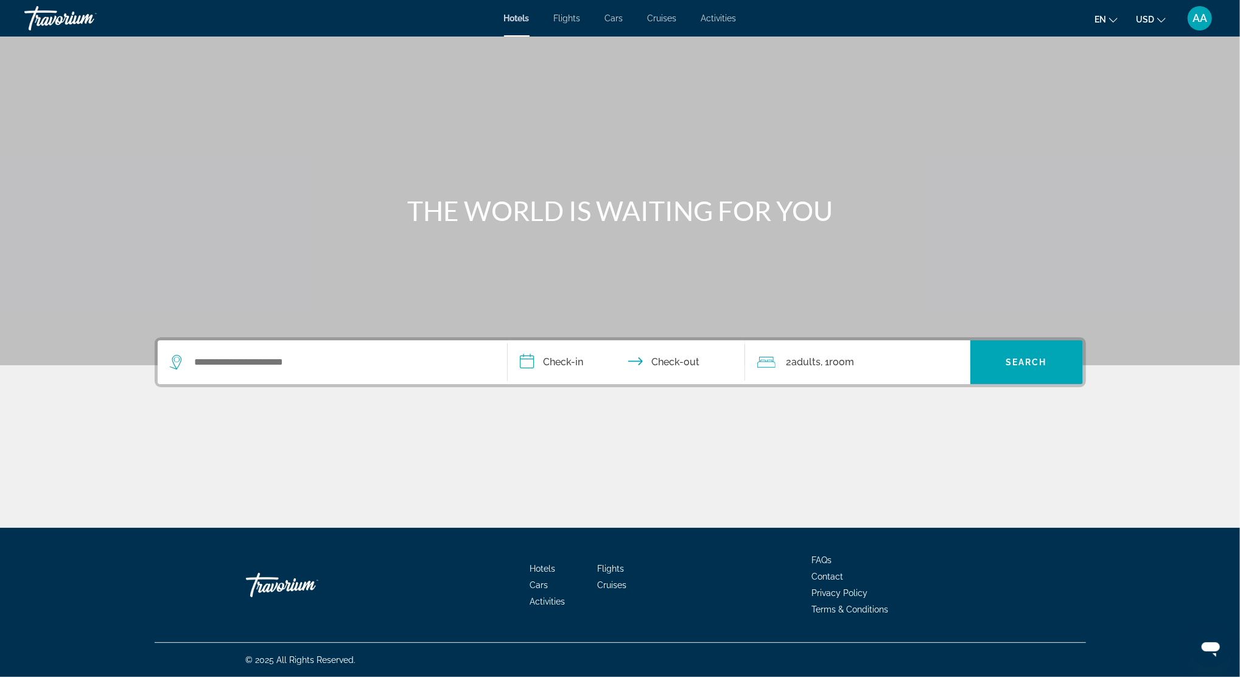
click at [183, 366] on icon "Search widget" at bounding box center [177, 362] width 15 height 15
click at [170, 362] on icon "Search widget" at bounding box center [177, 362] width 15 height 15
click at [203, 361] on input "Search widget" at bounding box center [341, 362] width 295 height 18
type input "*****"
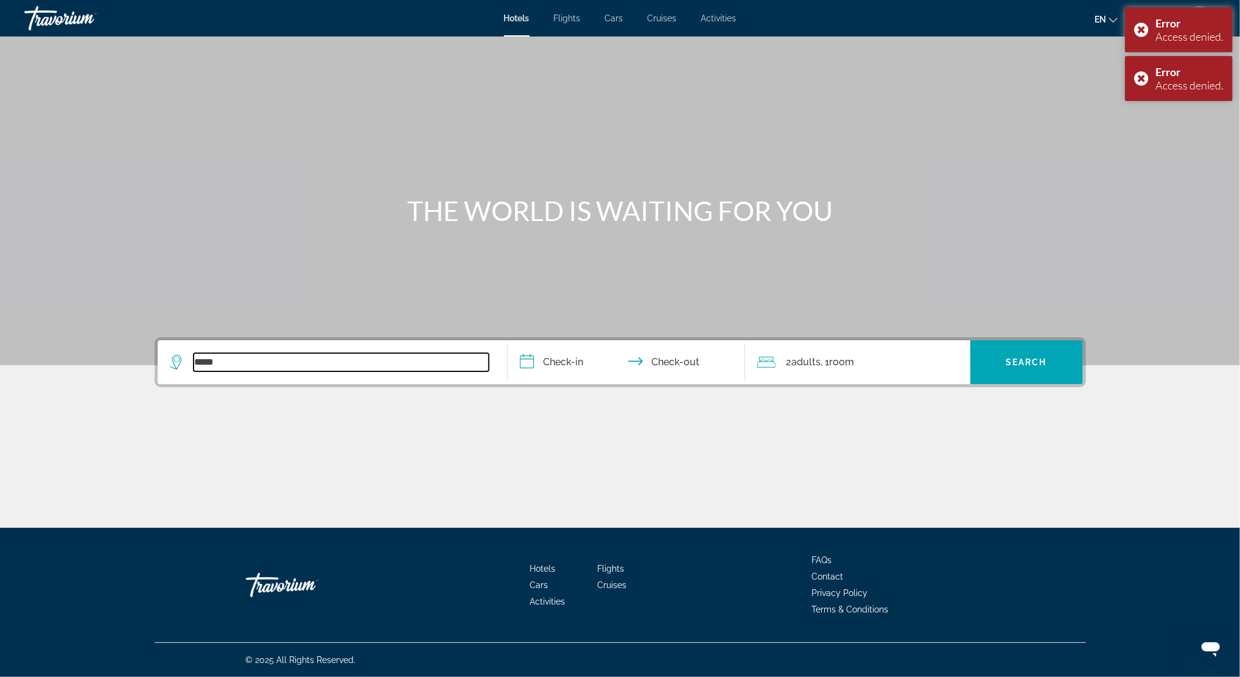
drag, startPoint x: 231, startPoint y: 358, endPoint x: 154, endPoint y: 362, distance: 77.4
click at [155, 362] on div "**********" at bounding box center [620, 362] width 931 height 50
type input "*****"
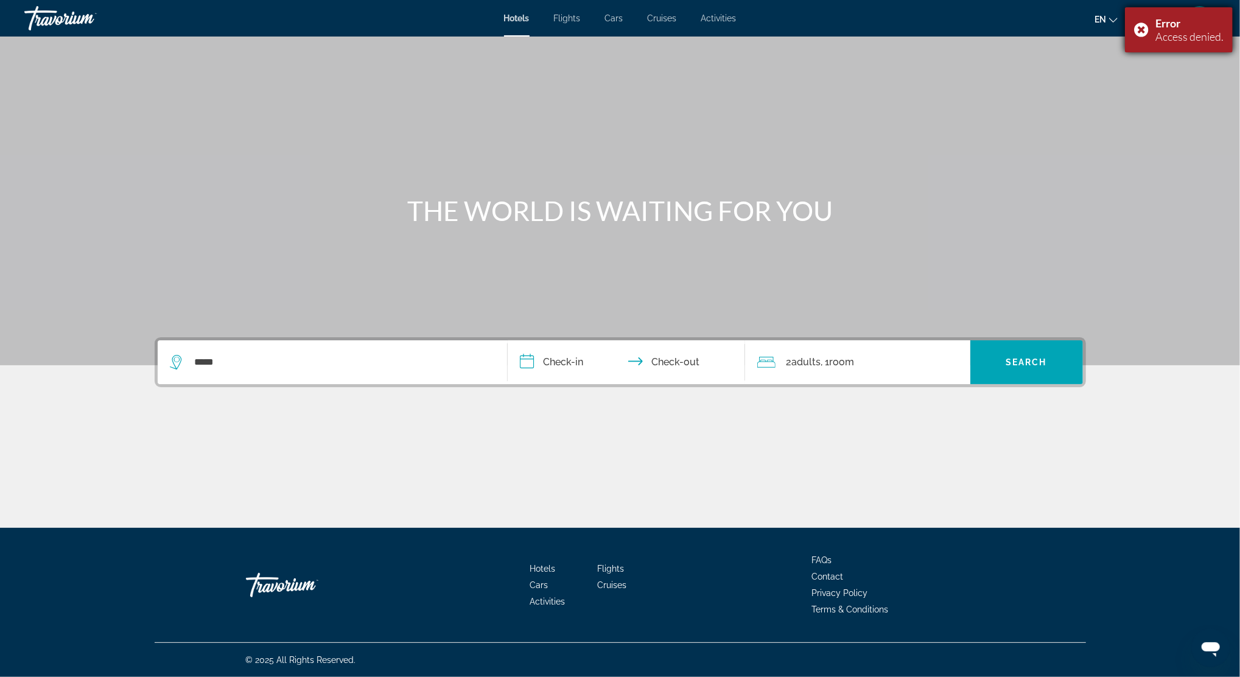
click at [1146, 27] on div "Error Access denied." at bounding box center [1179, 29] width 108 height 45
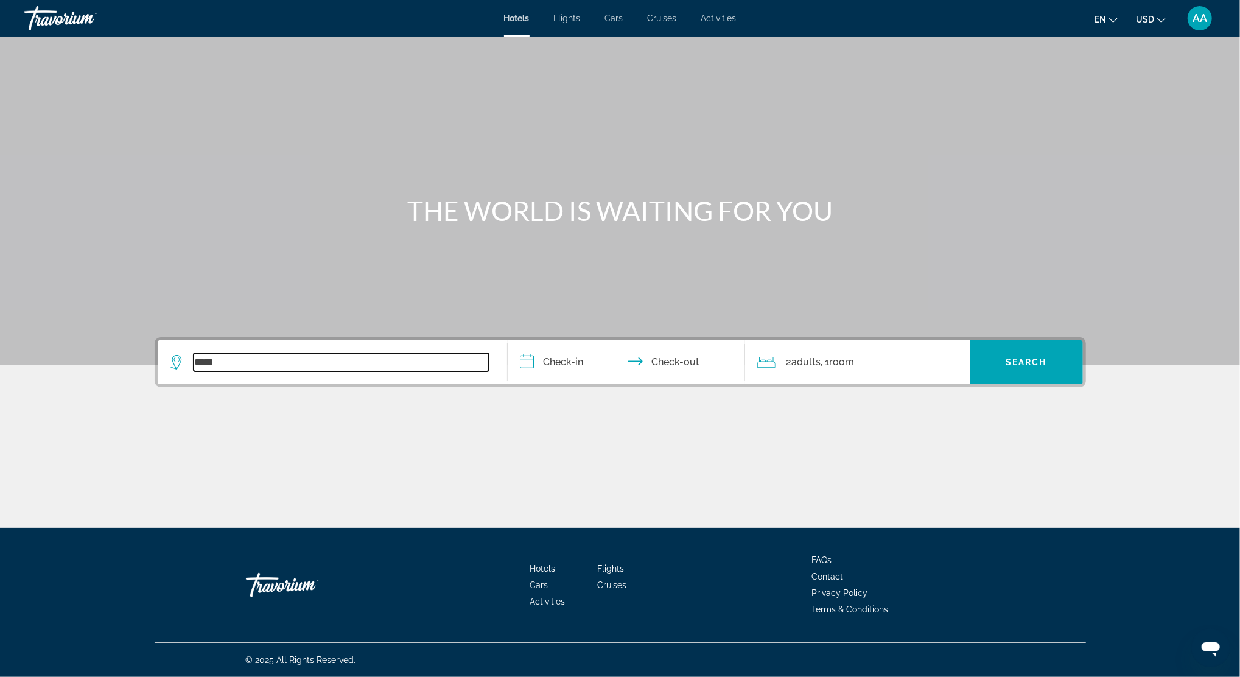
click at [237, 357] on input "*****" at bounding box center [341, 362] width 295 height 18
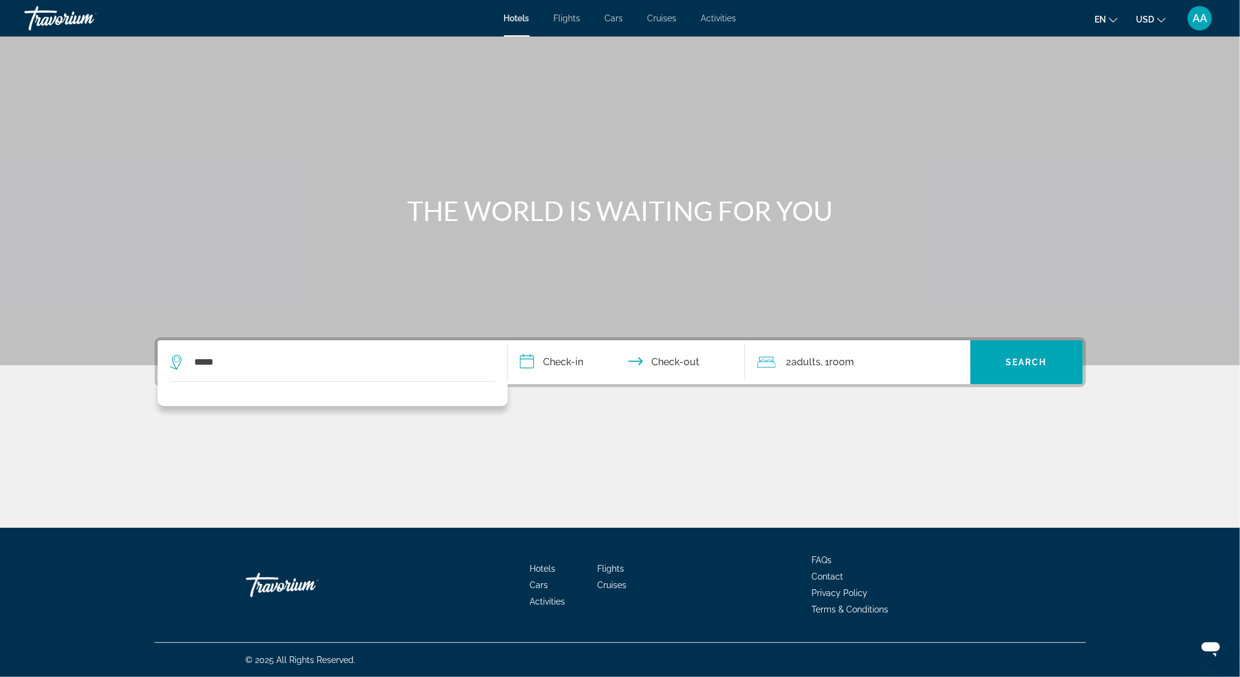
click at [531, 154] on div "Main content" at bounding box center [620, 182] width 1240 height 365
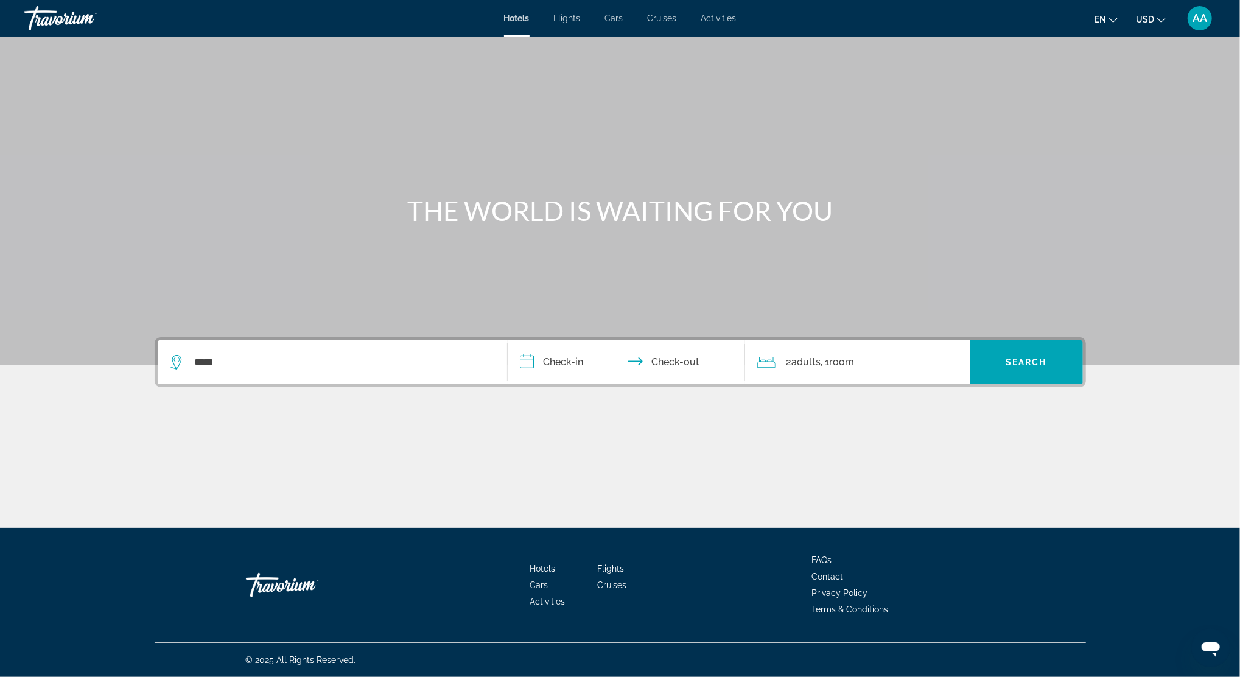
click at [719, 22] on span "Activities" at bounding box center [718, 18] width 35 height 10
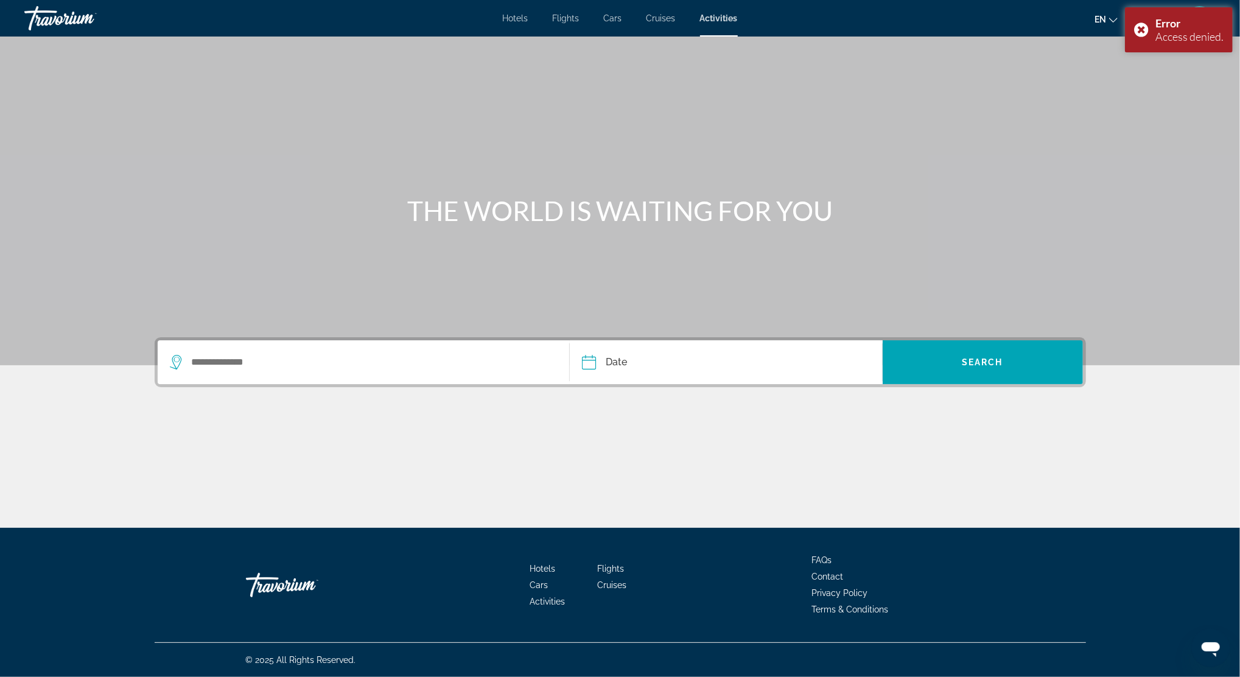
click at [508, 23] on div "Hotels Flights Cars Cruises Activities Hotels Flights Cars Cruises Activities e…" at bounding box center [620, 18] width 1240 height 32
click at [1145, 30] on div "Error Access denied." at bounding box center [1179, 29] width 108 height 45
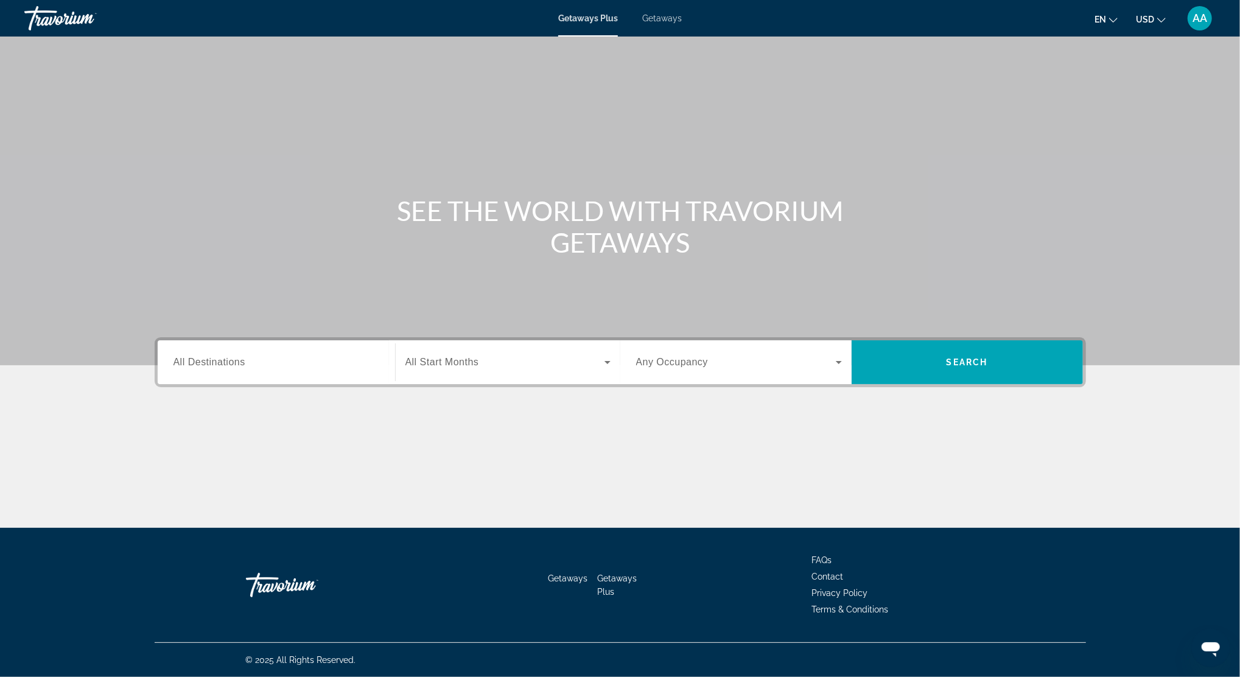
click at [228, 364] on span "All Destinations" at bounding box center [209, 362] width 72 height 10
click at [228, 364] on input "Destination All Destinations" at bounding box center [276, 362] width 206 height 15
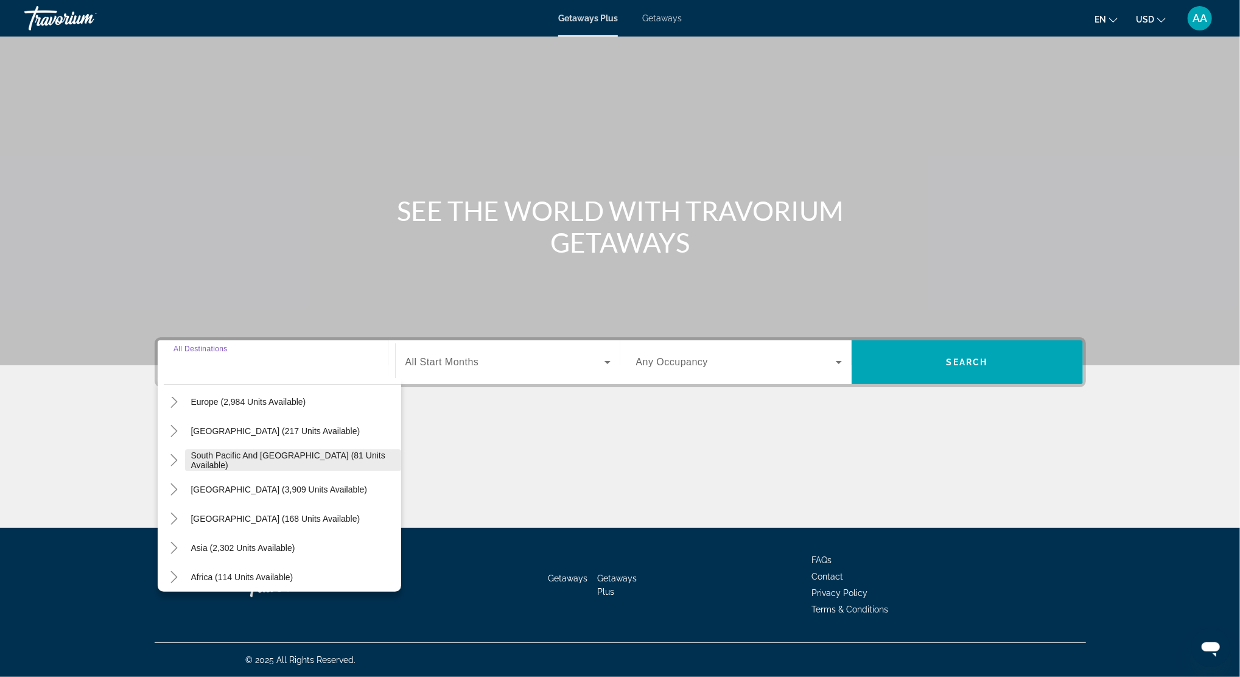
scroll to position [197, 0]
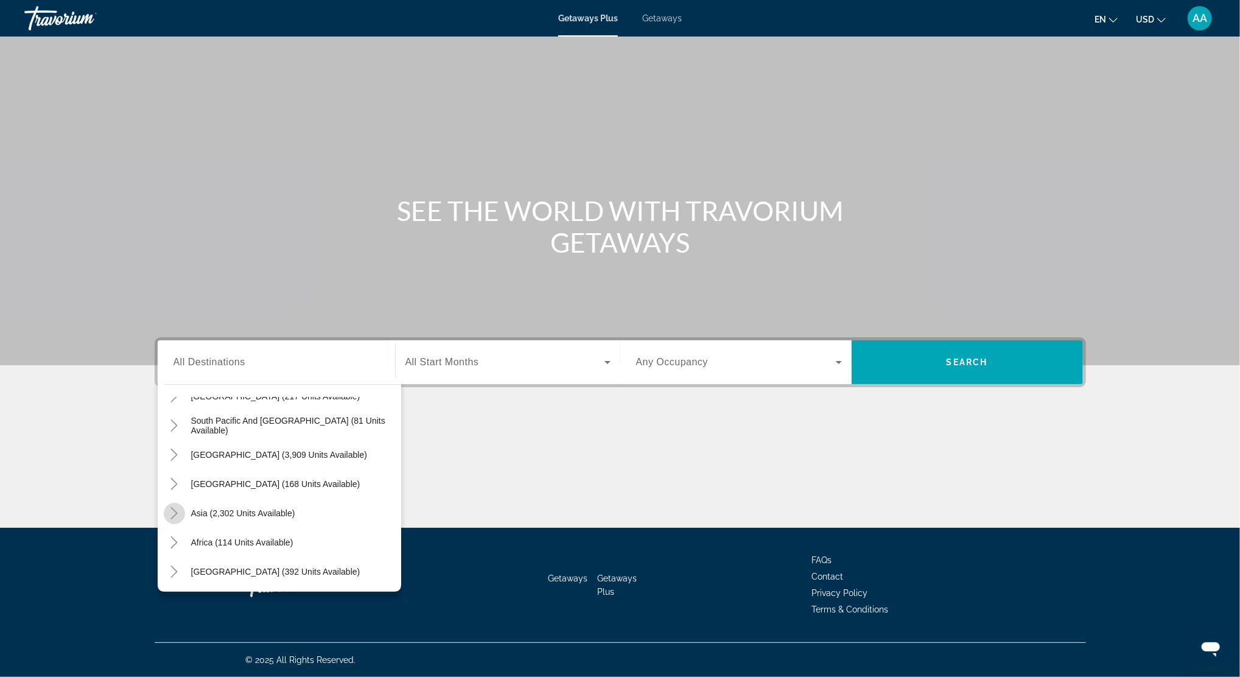
click at [176, 514] on icon "Toggle Asia (2,302 units available)" at bounding box center [174, 513] width 12 height 12
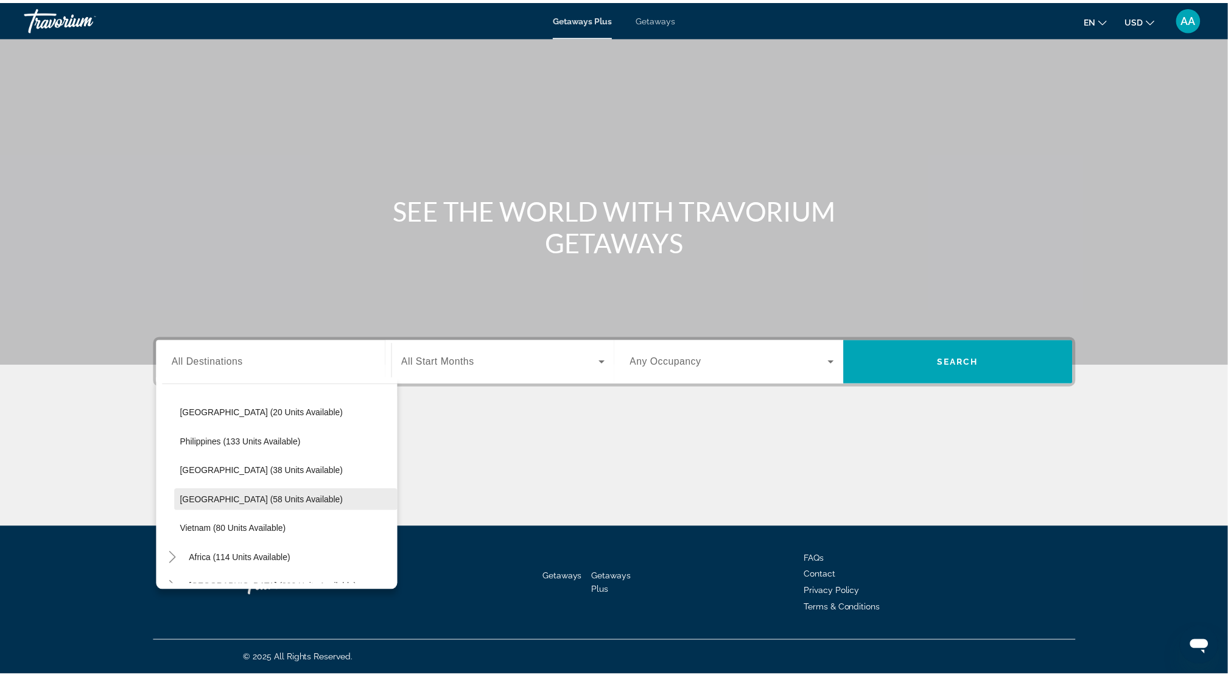
scroll to position [518, 0]
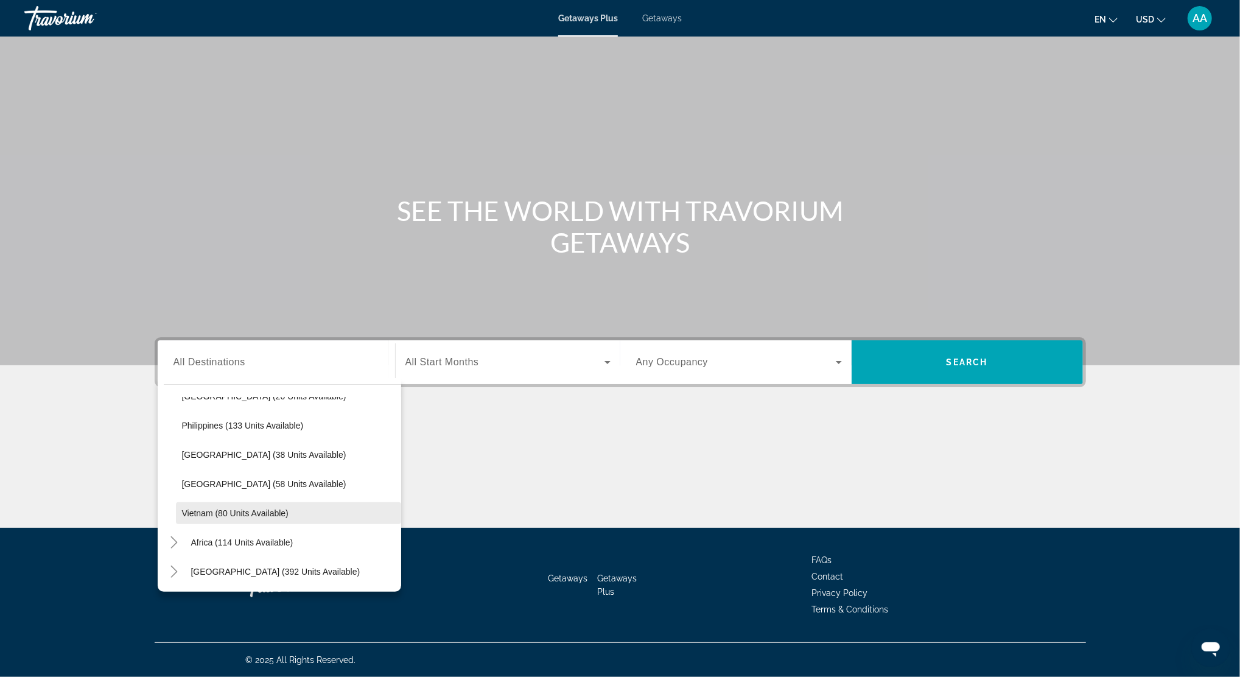
click at [222, 513] on span "Vietnam (80 units available)" at bounding box center [235, 513] width 107 height 10
type input "**********"
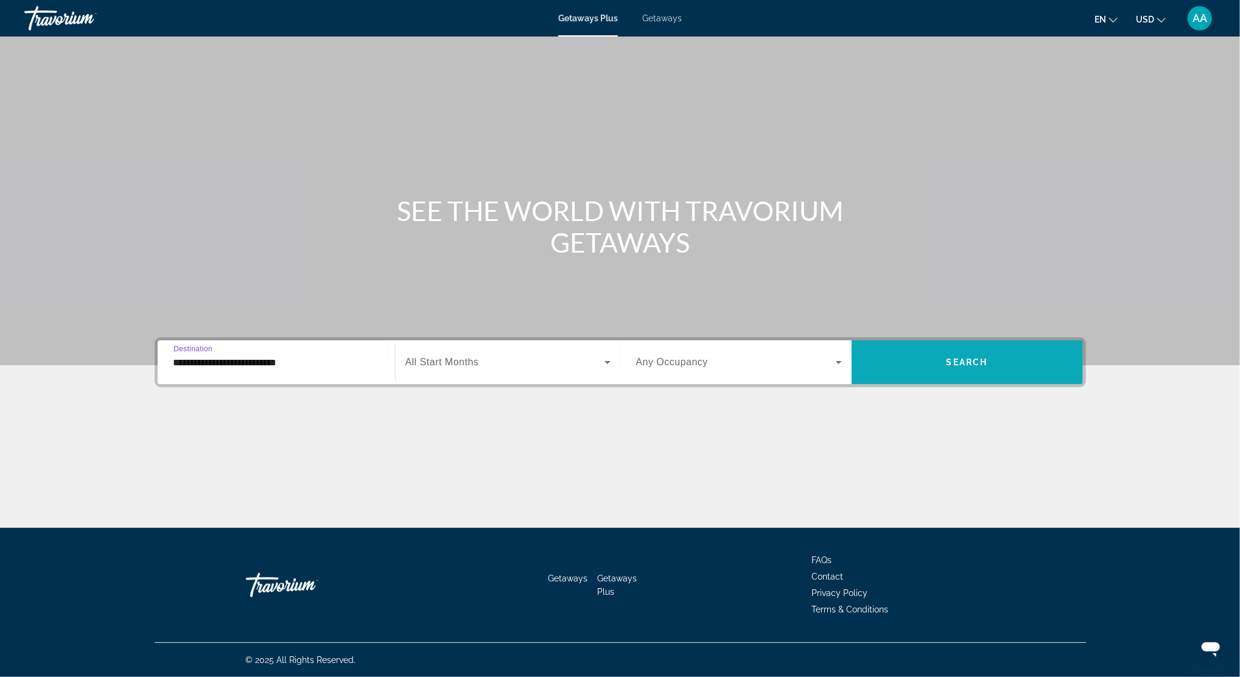
click at [928, 357] on span "Search widget" at bounding box center [967, 362] width 231 height 29
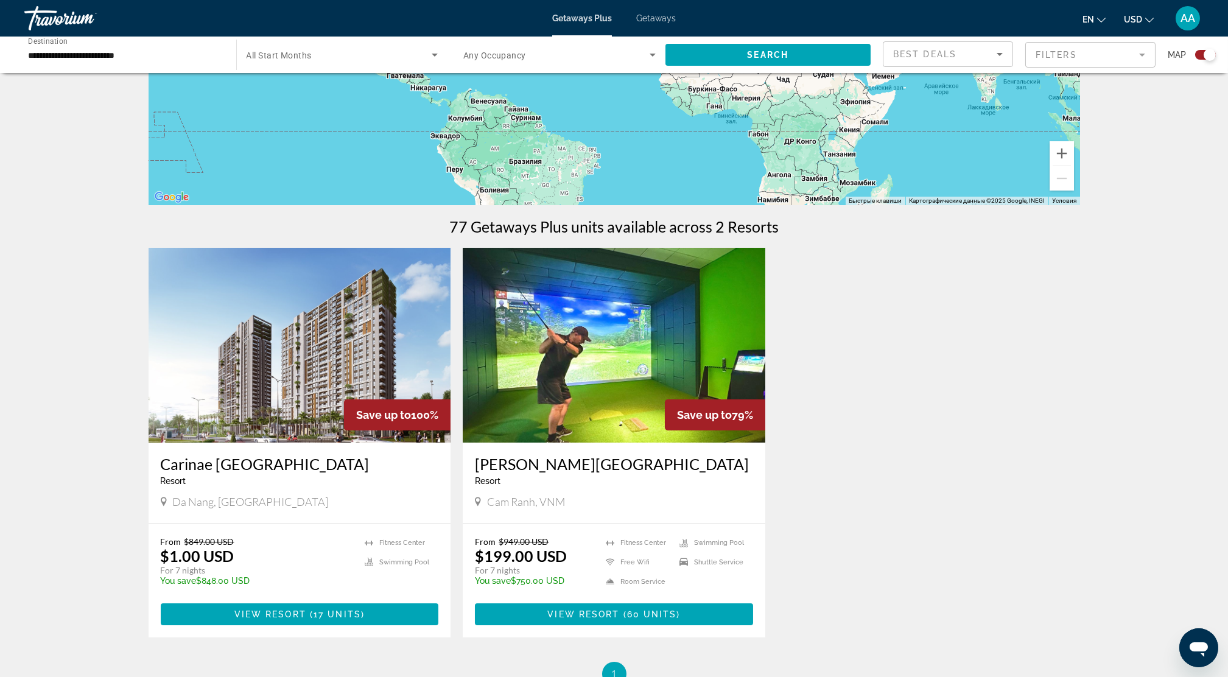
scroll to position [324, 0]
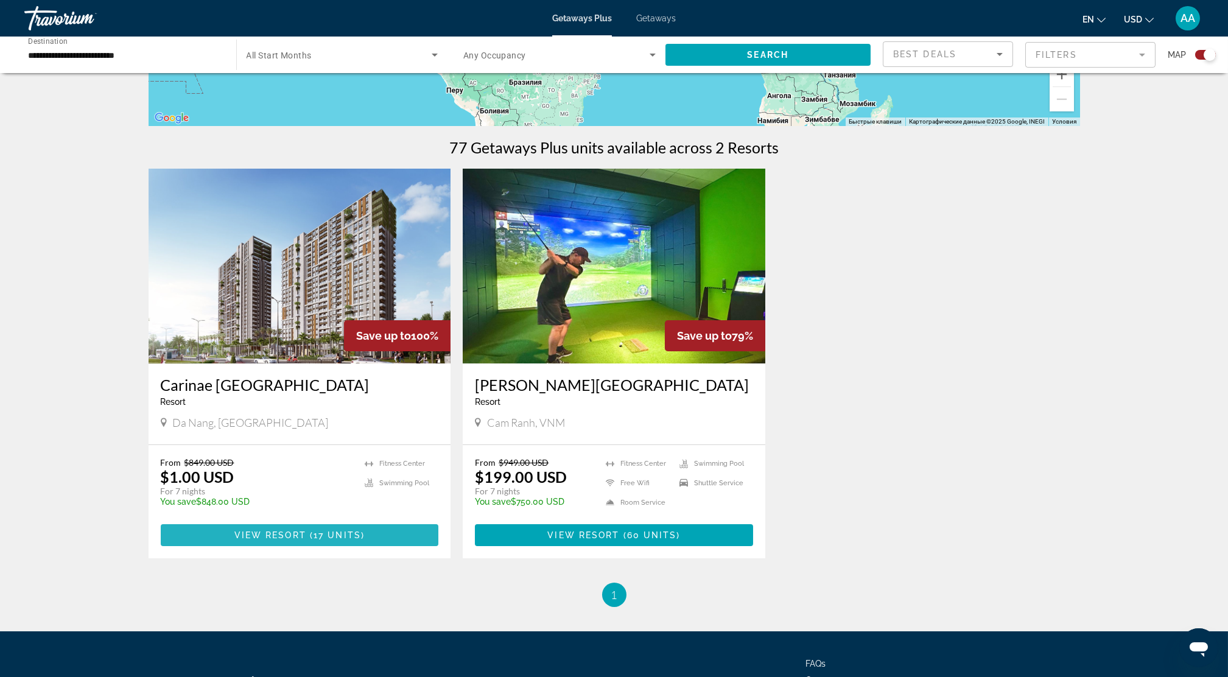
click at [262, 530] on span "View Resort" at bounding box center [270, 535] width 72 height 10
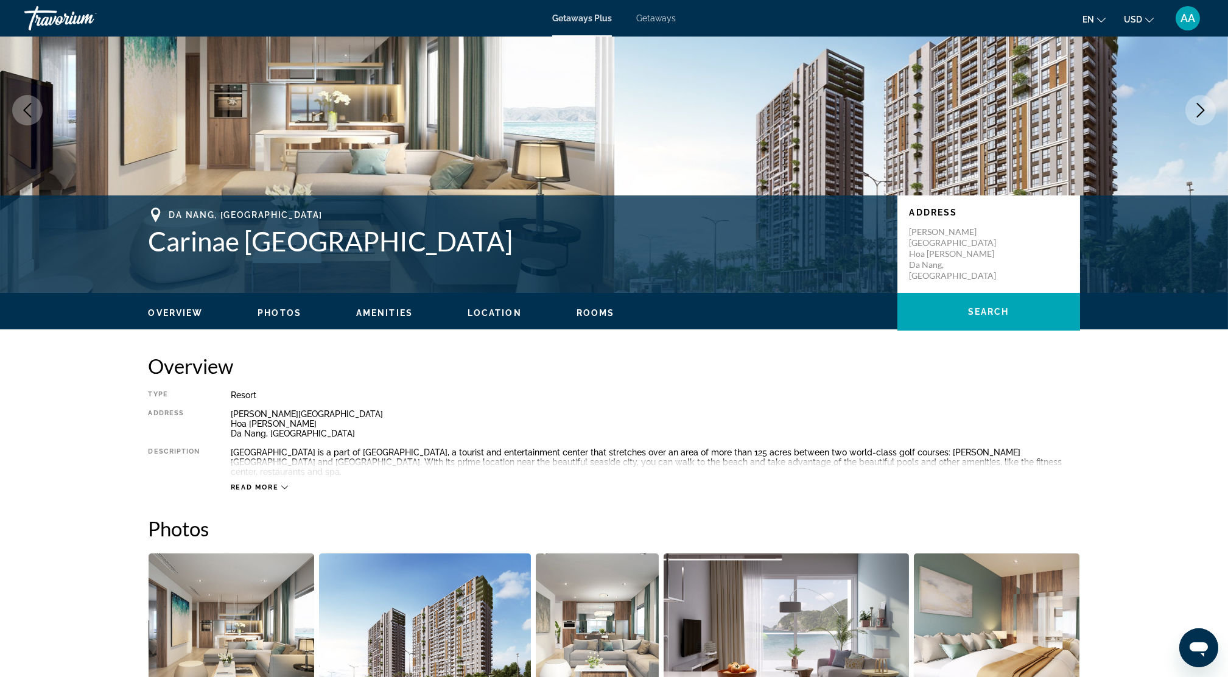
scroll to position [243, 0]
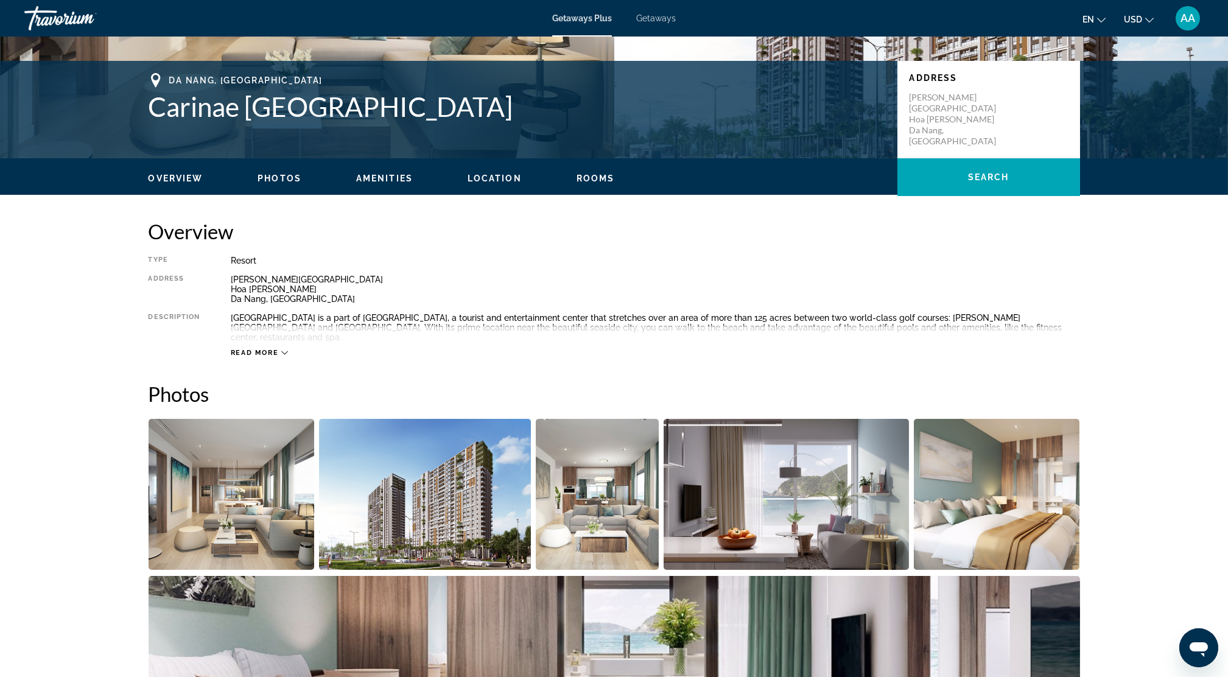
click at [250, 497] on img "Open full-screen image slider" at bounding box center [232, 494] width 166 height 151
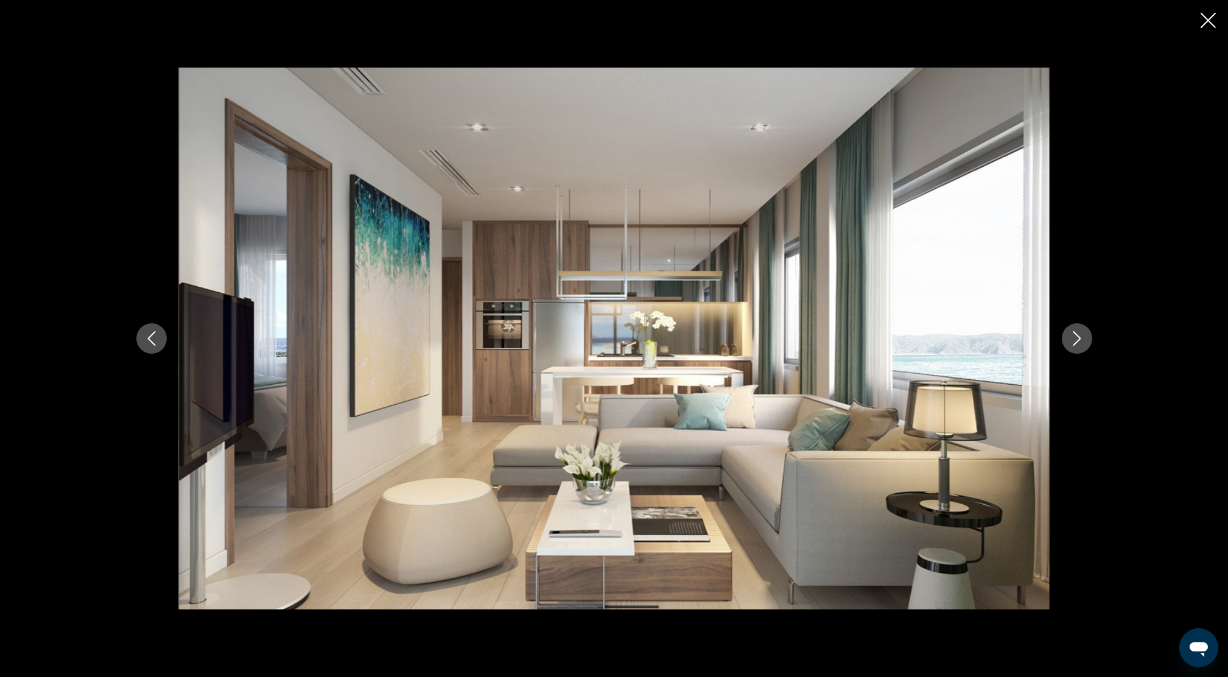
click at [1069, 337] on icon "Next image" at bounding box center [1076, 338] width 15 height 15
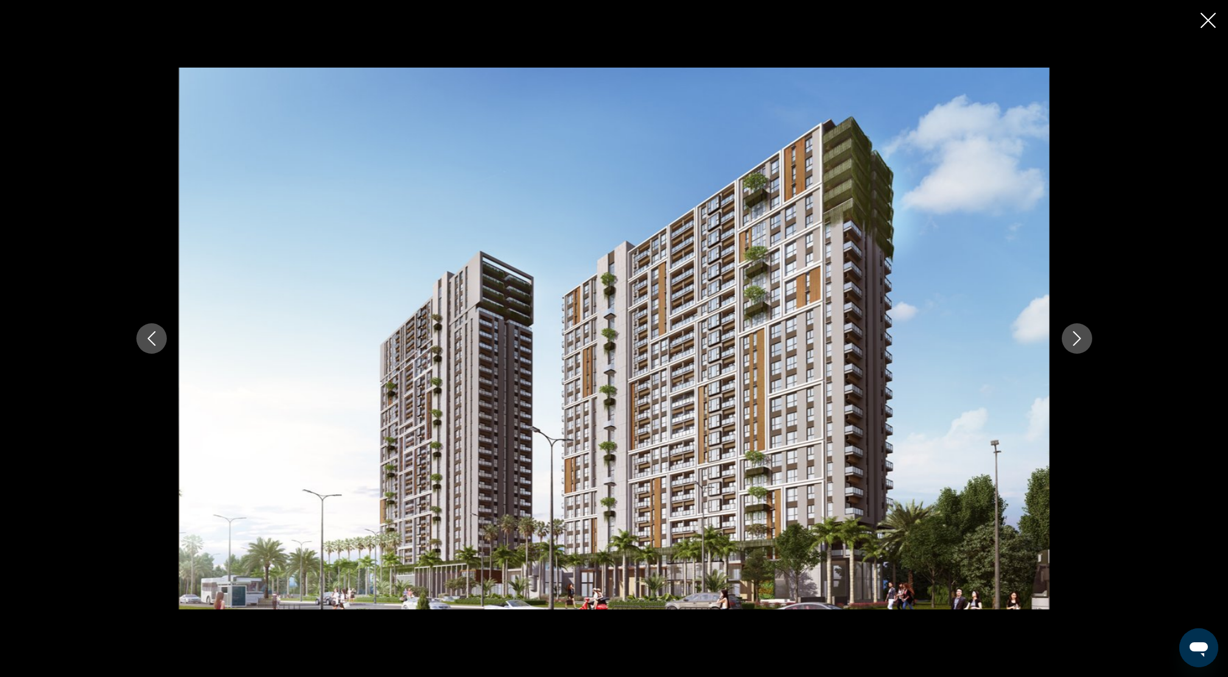
click at [1069, 337] on icon "Next image" at bounding box center [1076, 338] width 15 height 15
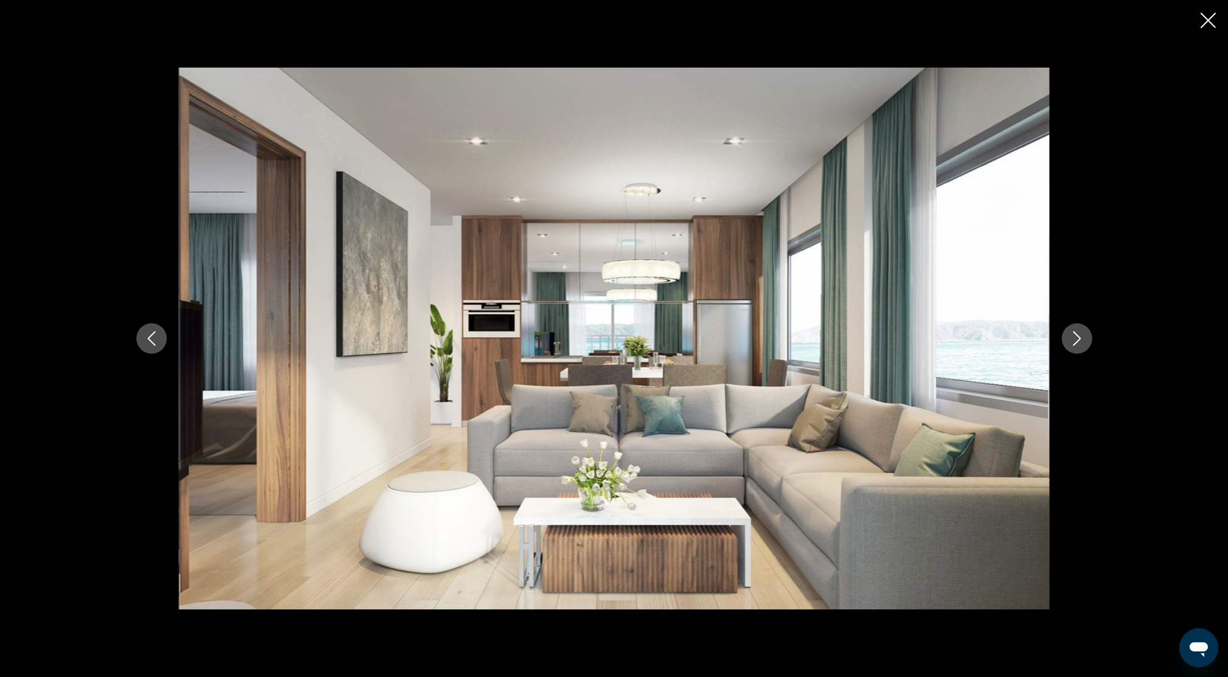
click at [1069, 337] on icon "Next image" at bounding box center [1076, 338] width 15 height 15
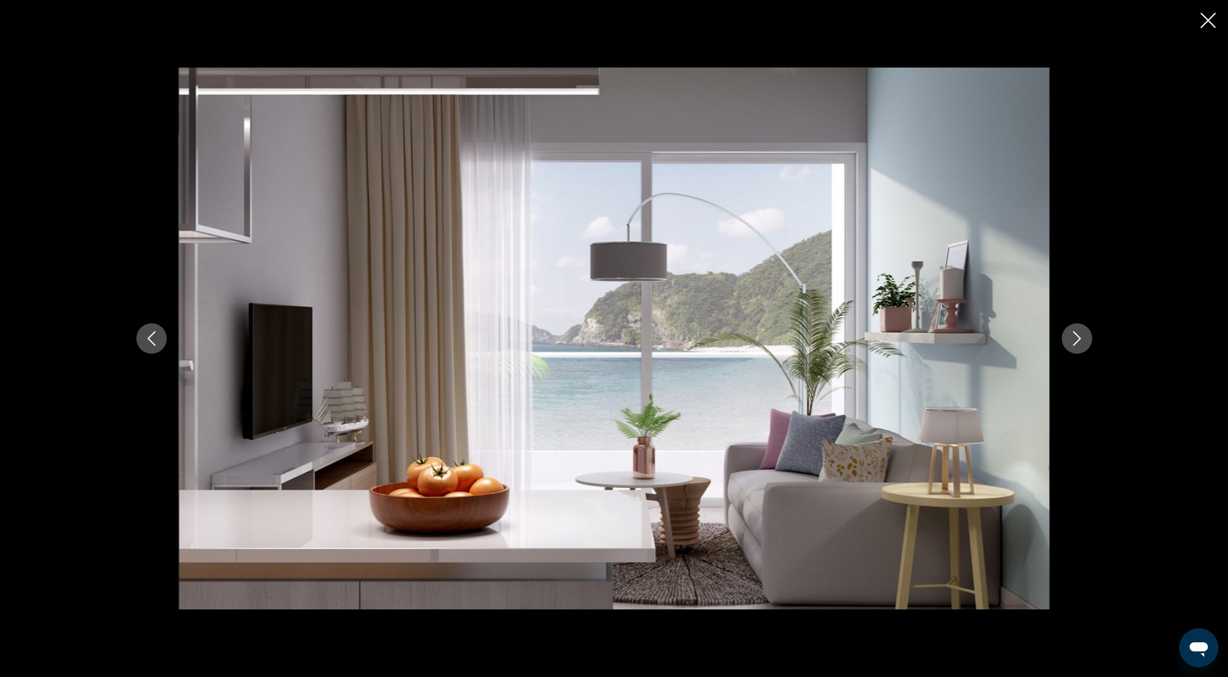
click at [1069, 337] on icon "Next image" at bounding box center [1076, 338] width 15 height 15
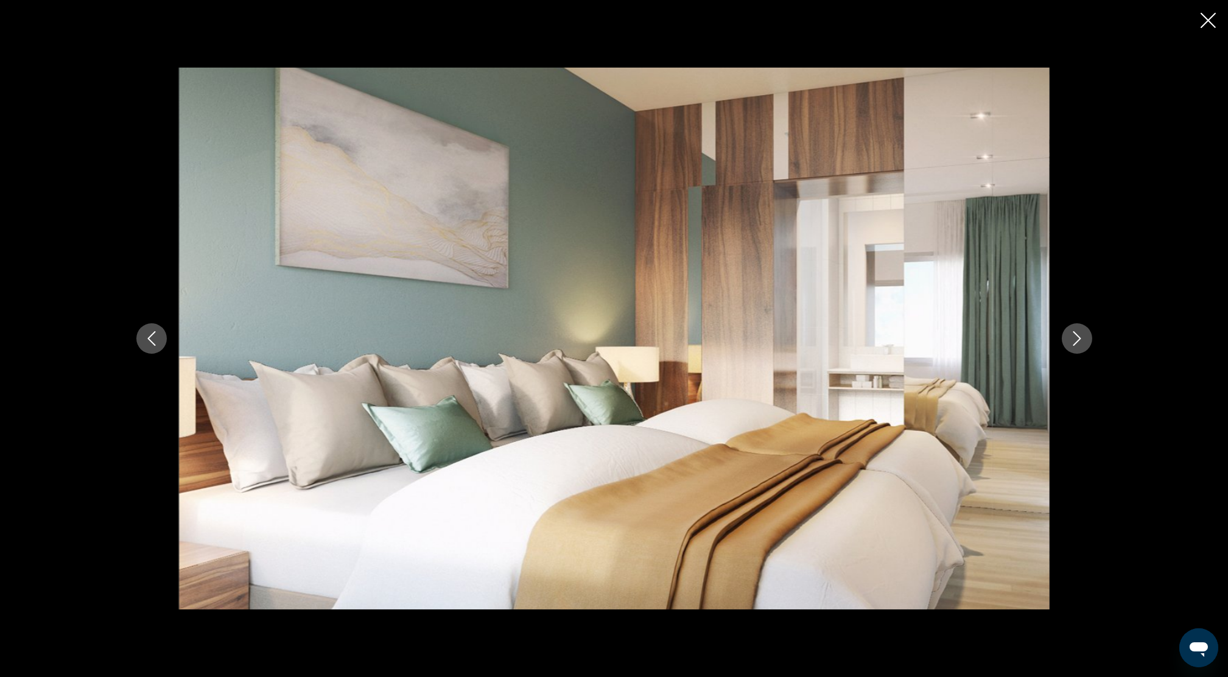
click at [1069, 337] on icon "Next image" at bounding box center [1076, 338] width 15 height 15
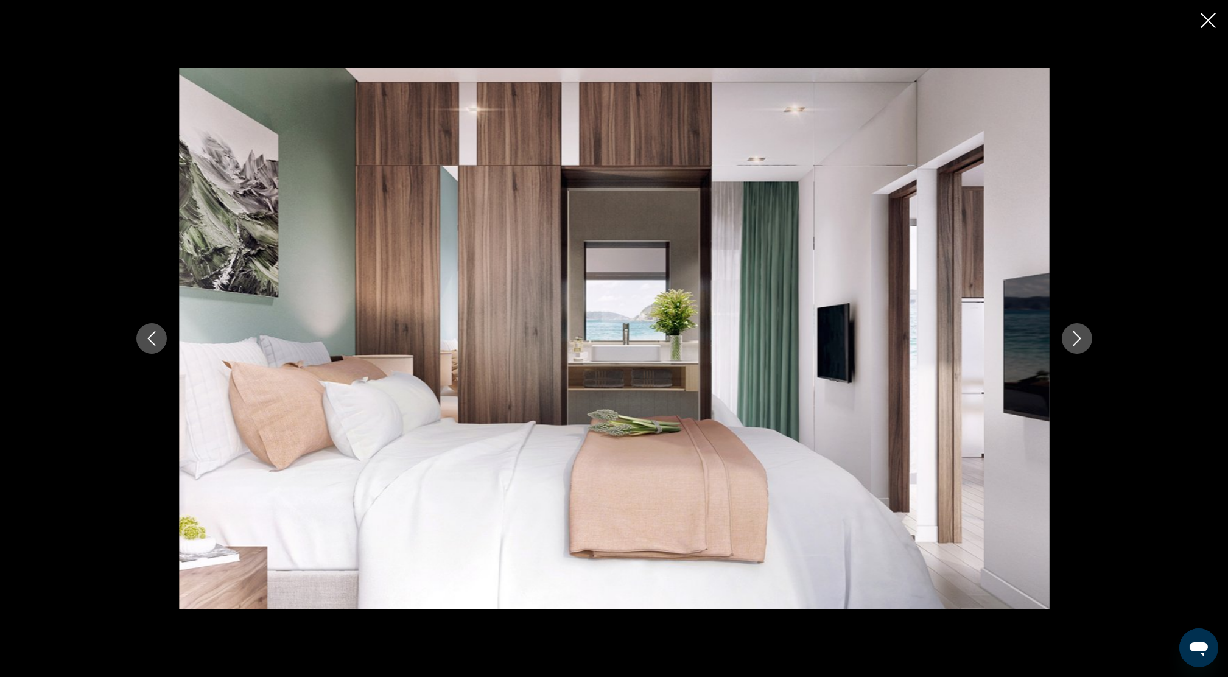
click at [1069, 337] on icon "Next image" at bounding box center [1076, 338] width 15 height 15
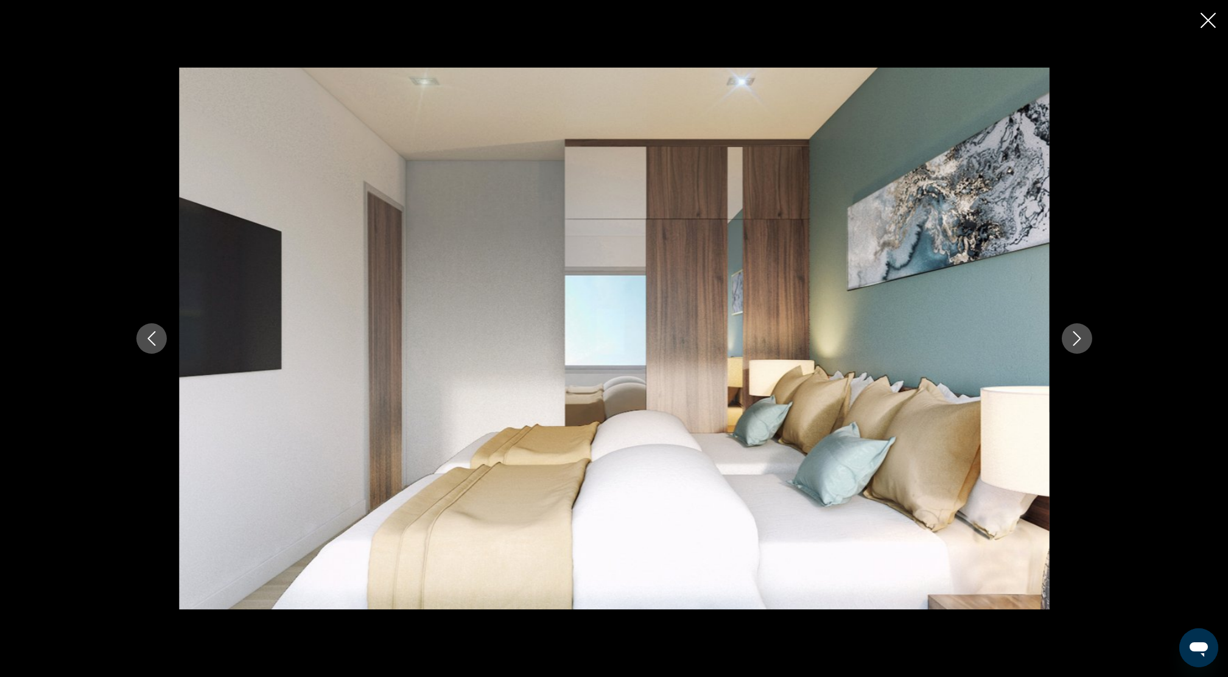
click at [1069, 337] on icon "Next image" at bounding box center [1076, 338] width 15 height 15
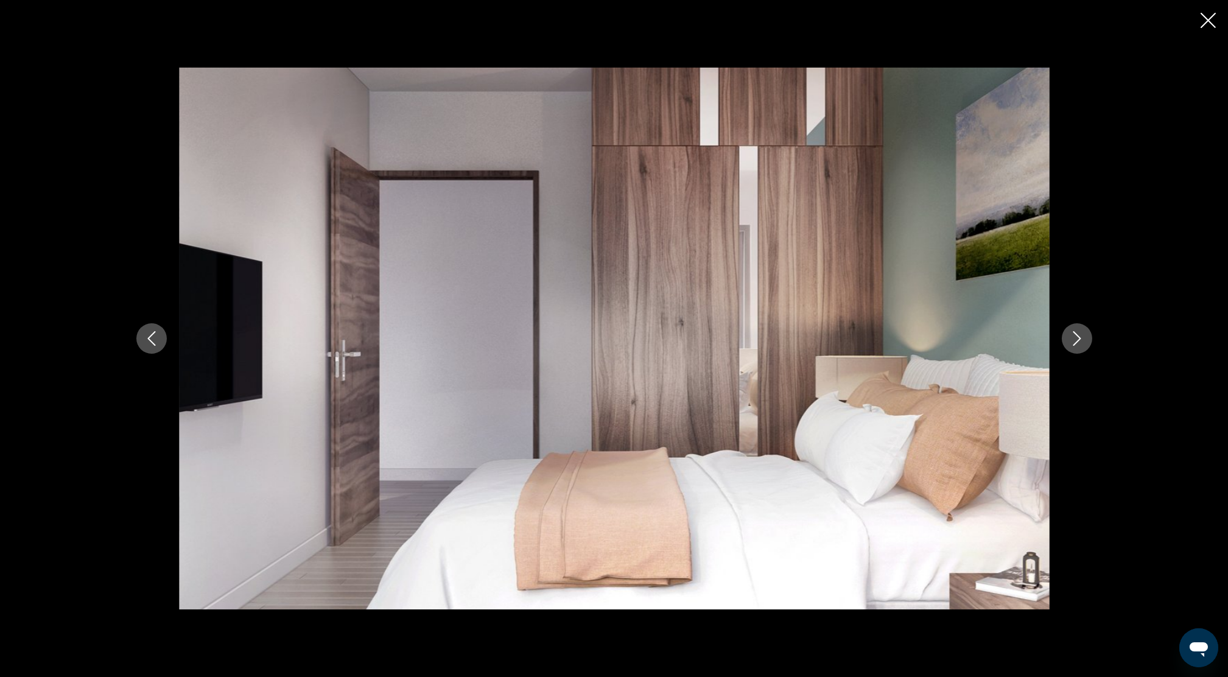
click at [1211, 16] on icon "Close slideshow" at bounding box center [1207, 20] width 15 height 15
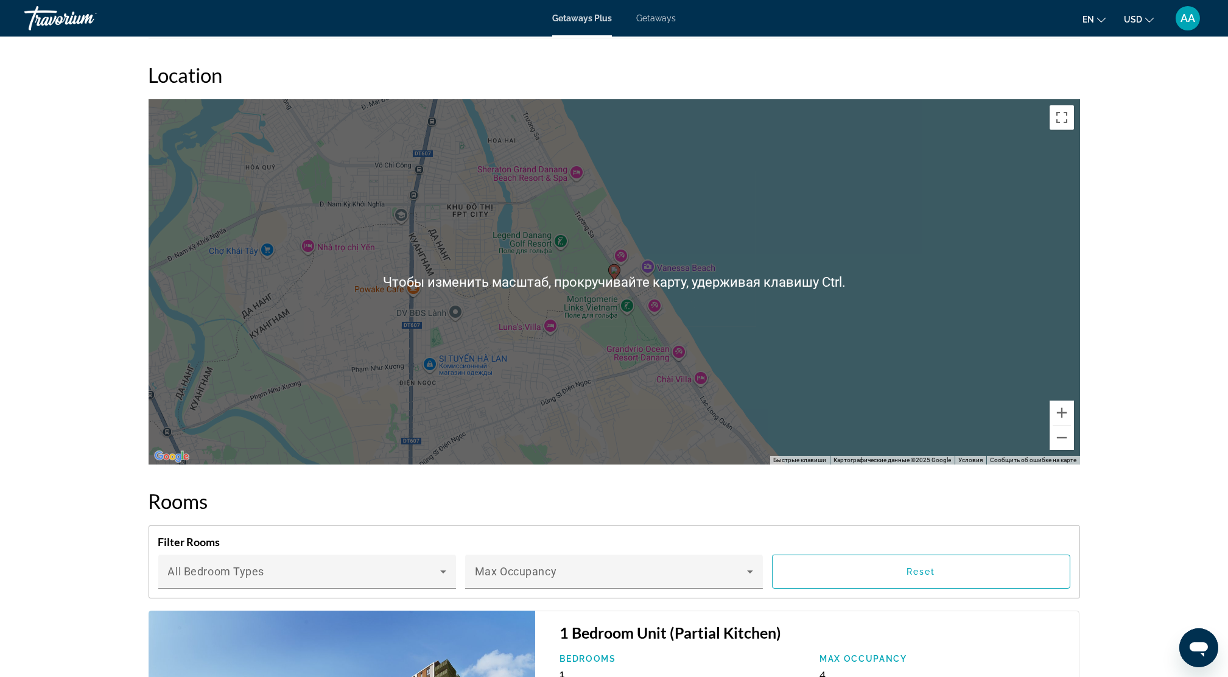
scroll to position [1298, 0]
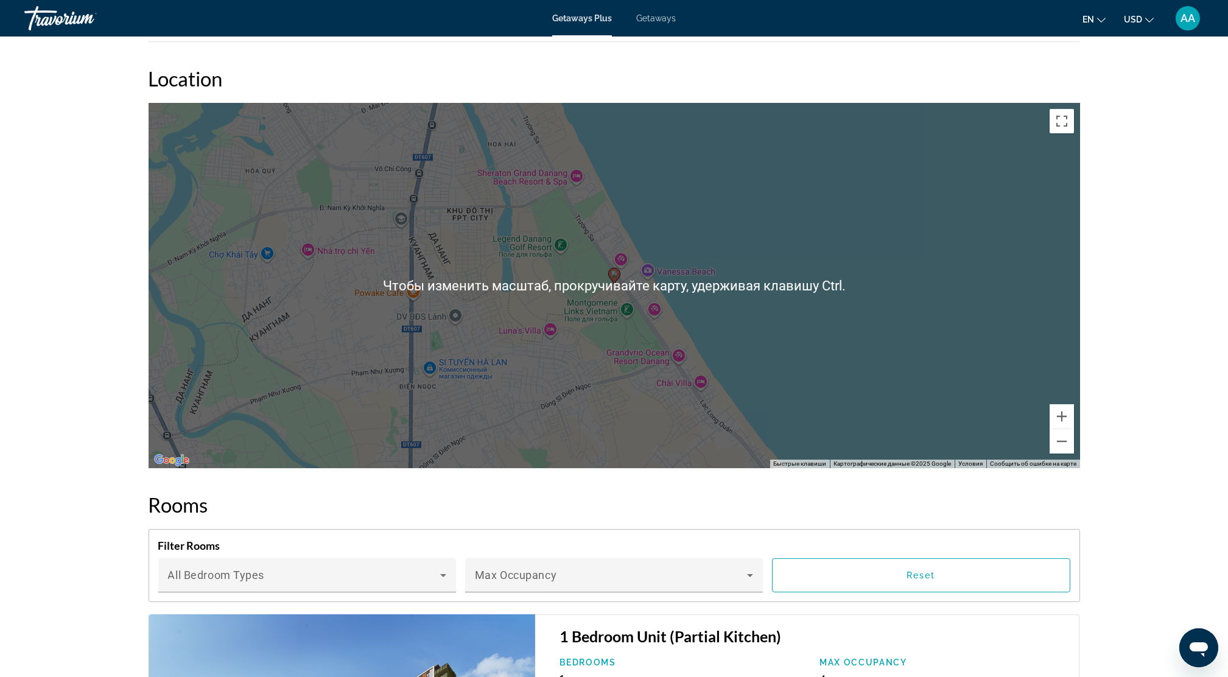
click at [605, 298] on div "Чтобы активировать перетаскивание с помощью клавиатуры, нажмите Alt + Ввод. Пос…" at bounding box center [614, 285] width 931 height 365
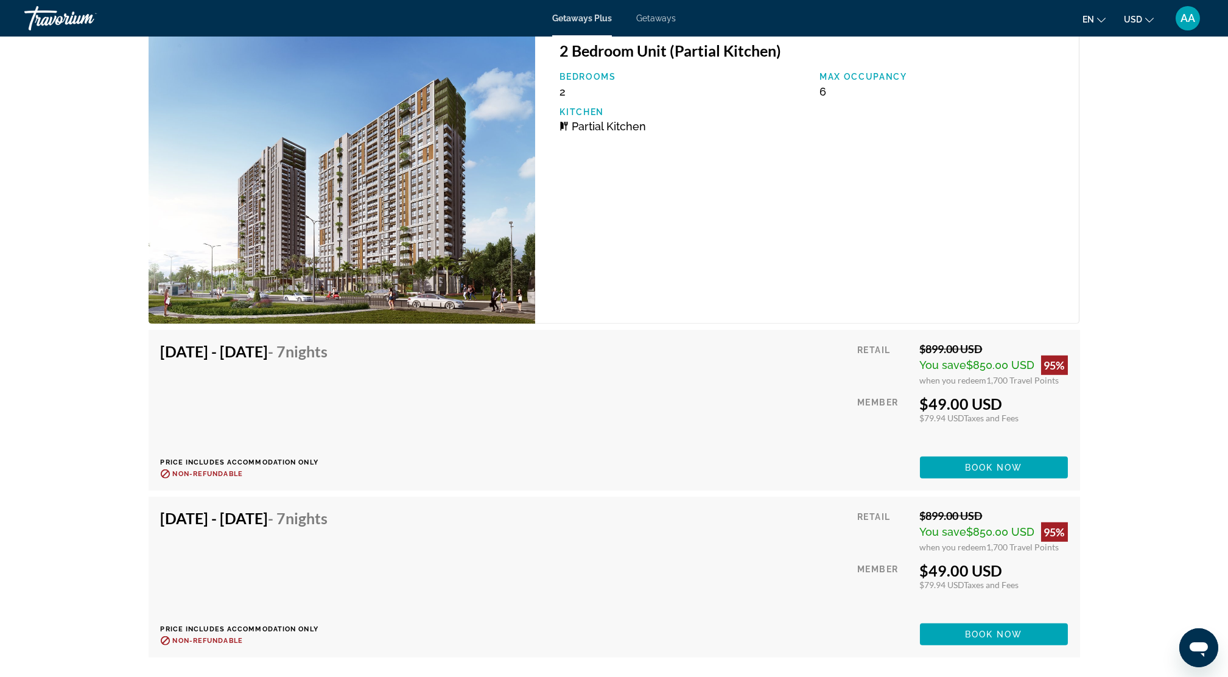
scroll to position [3409, 0]
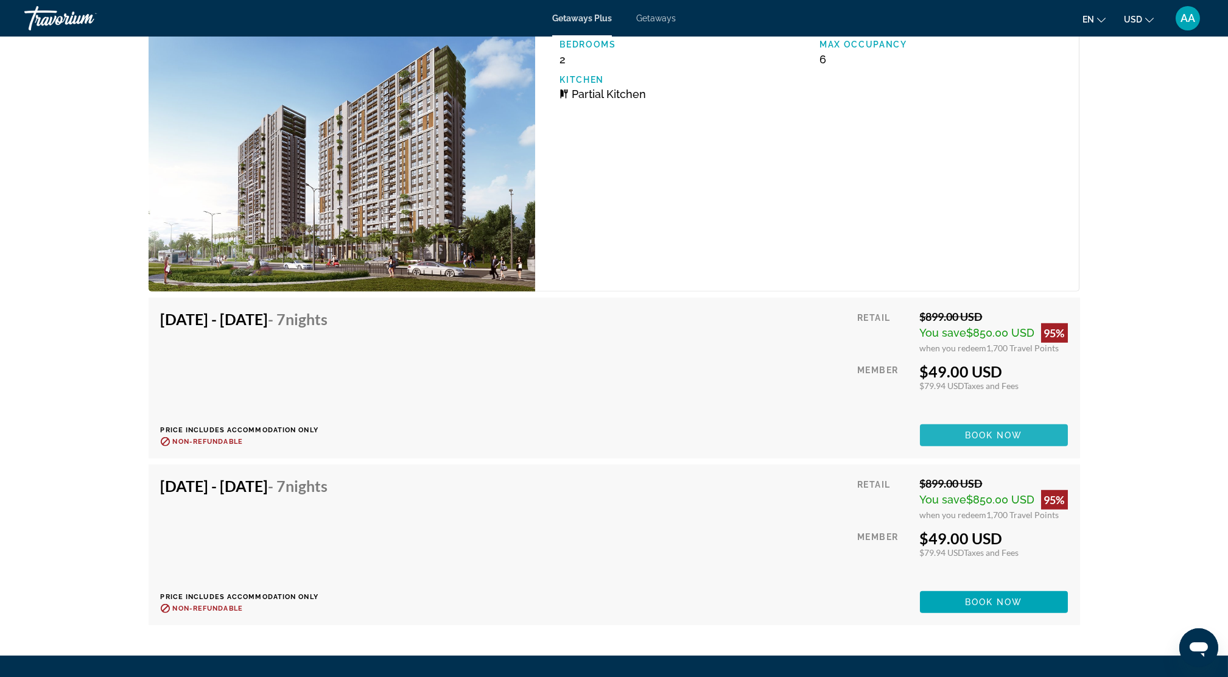
click at [1006, 430] on span "Book now" at bounding box center [994, 435] width 58 height 10
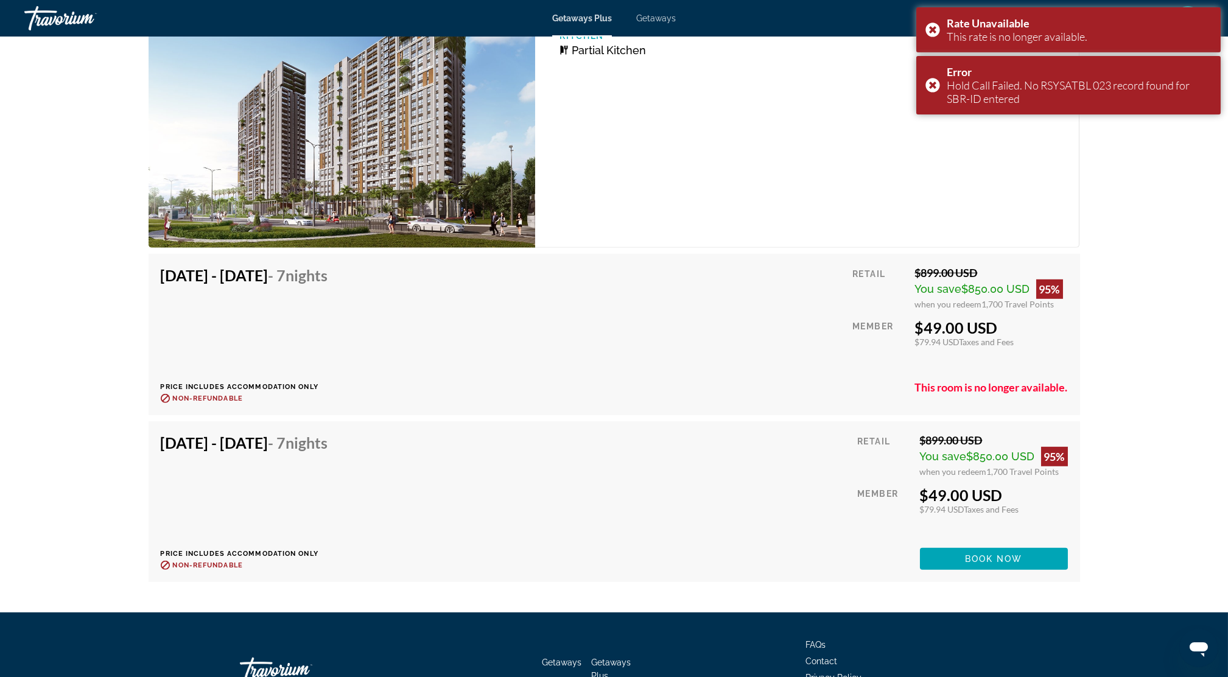
scroll to position [3490, 0]
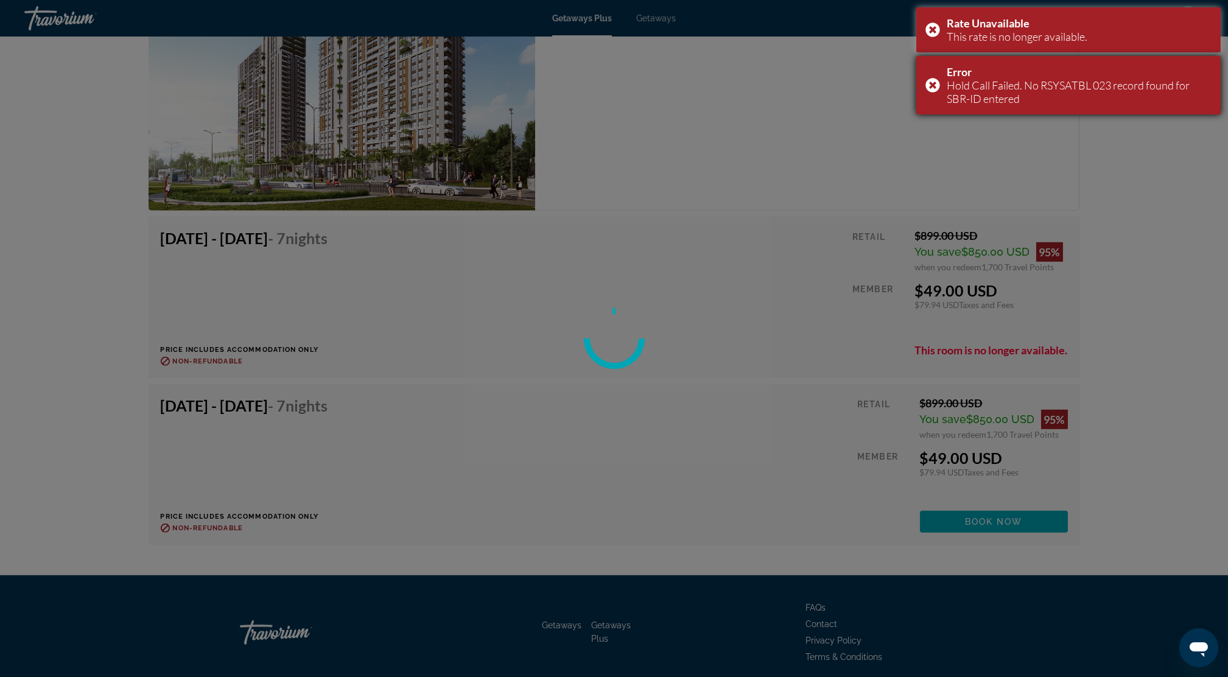
drag, startPoint x: 937, startPoint y: 86, endPoint x: 931, endPoint y: 69, distance: 18.1
click at [937, 86] on div "Error Hold Call Failed. No RSYSATBL 023 record found for SBR-ID entered" at bounding box center [1068, 85] width 304 height 58
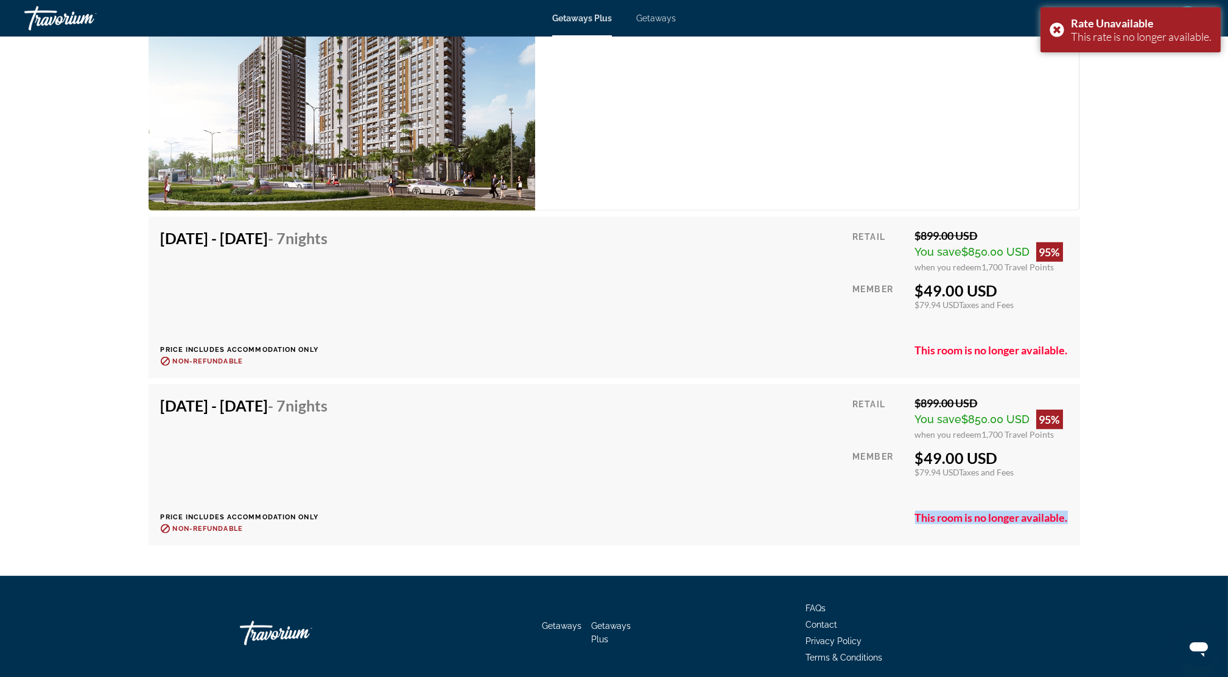
drag, startPoint x: 912, startPoint y: 500, endPoint x: 1085, endPoint y: 502, distance: 173.5
drag, startPoint x: 1085, startPoint y: 502, endPoint x: 1035, endPoint y: 506, distance: 50.7
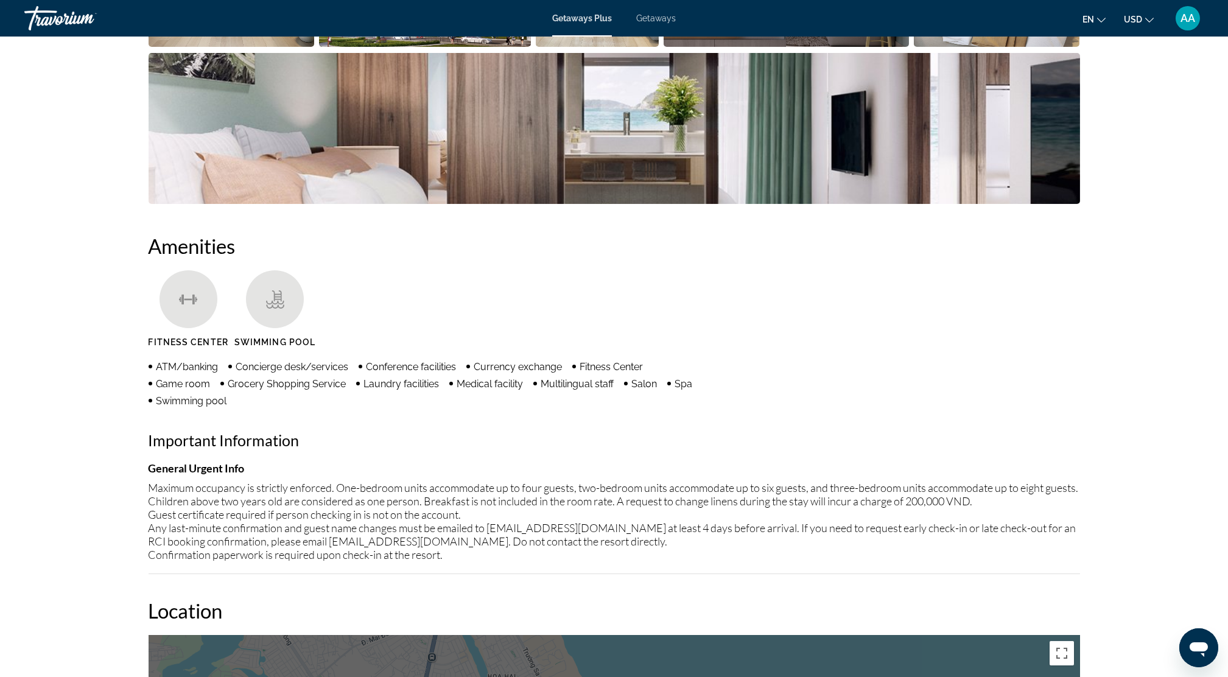
scroll to position [606, 0]
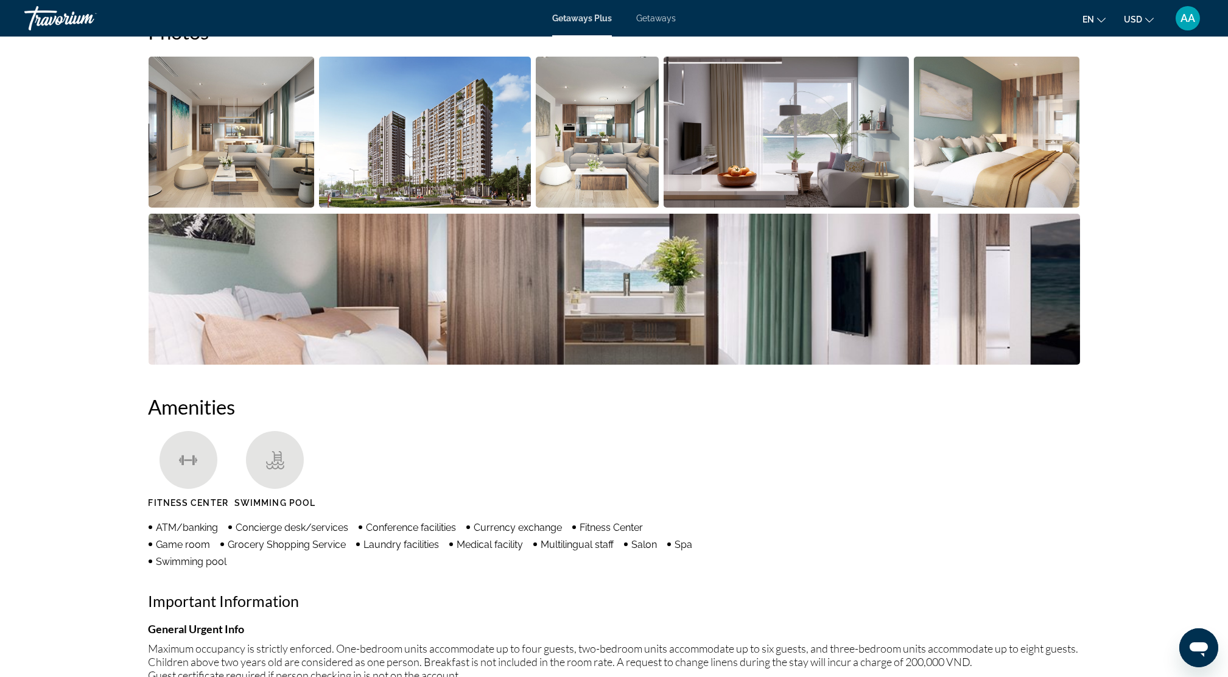
click at [186, 143] on img "Open full-screen image slider" at bounding box center [232, 132] width 166 height 151
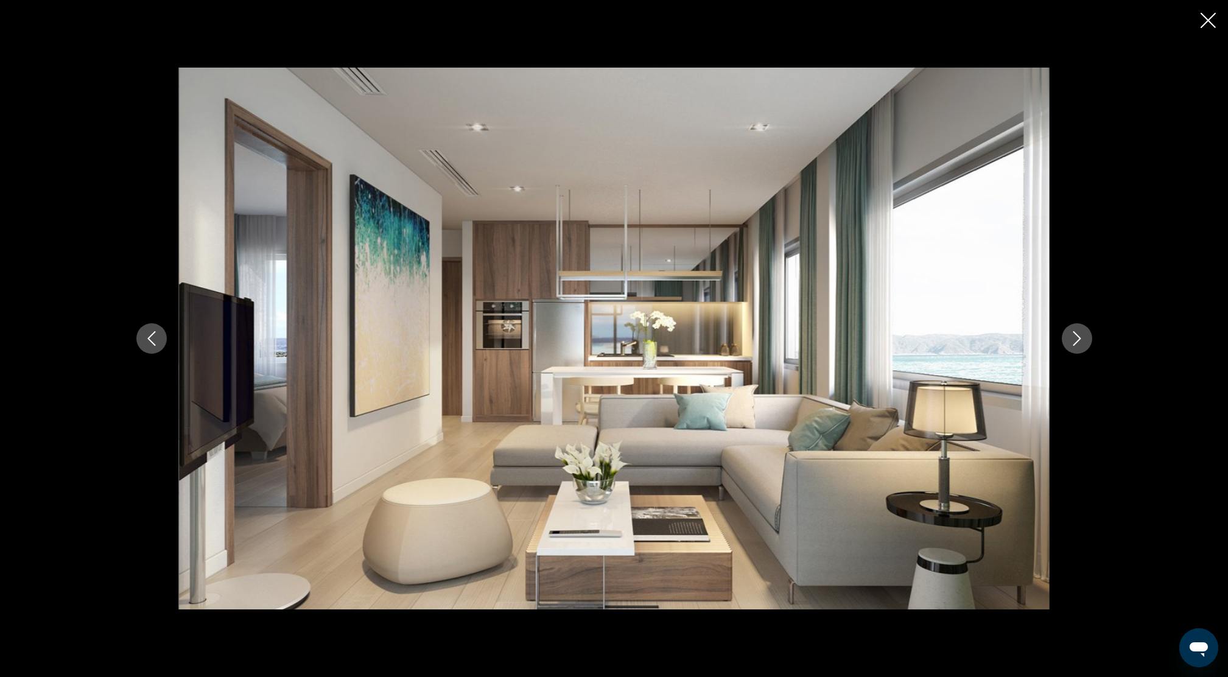
click at [1078, 338] on icon "Next image" at bounding box center [1077, 338] width 8 height 15
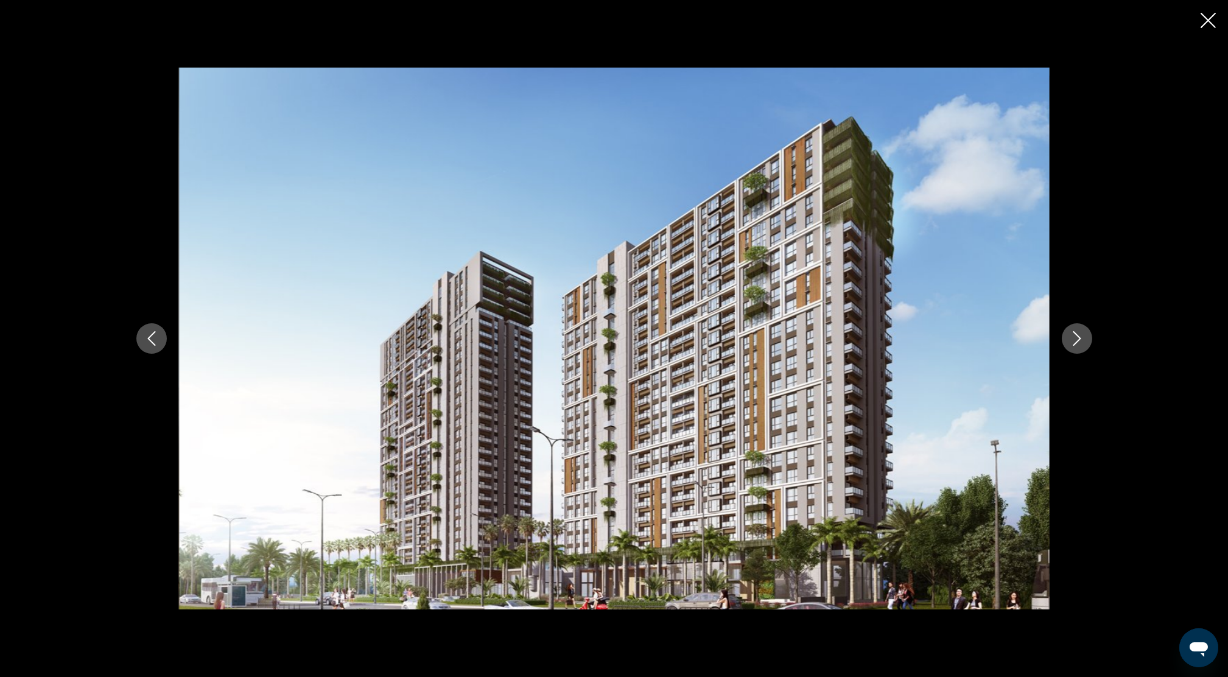
click at [1083, 337] on icon "Next image" at bounding box center [1076, 338] width 15 height 15
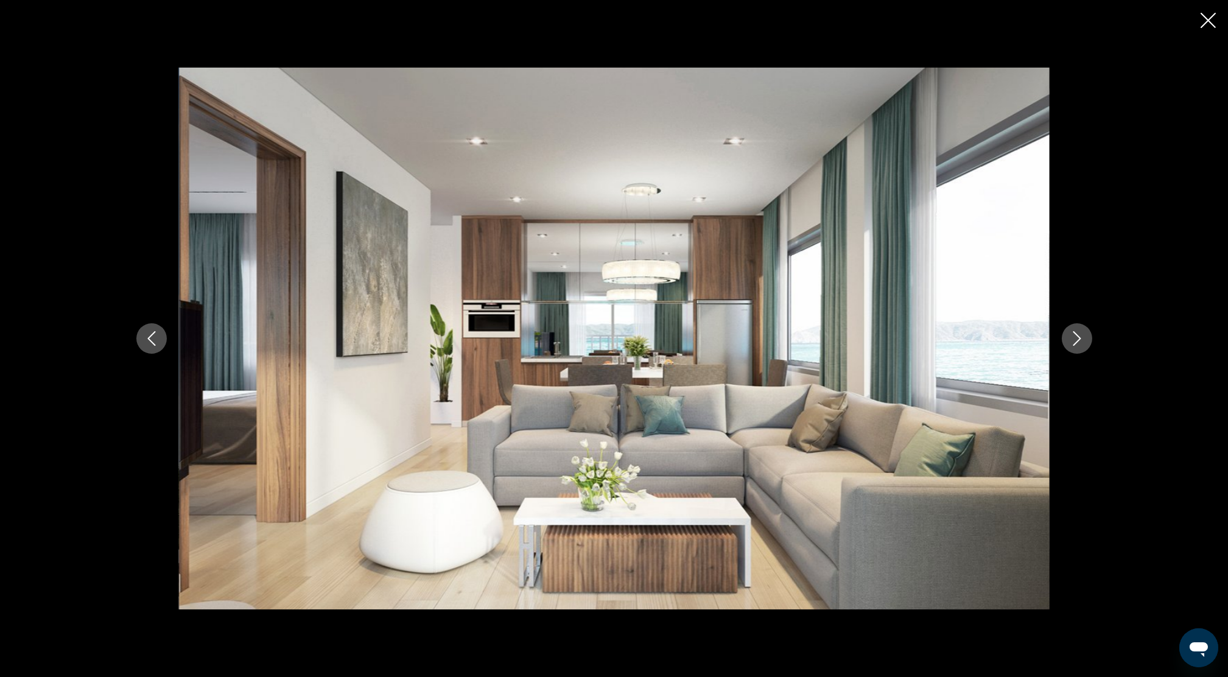
click at [1083, 337] on icon "Next image" at bounding box center [1076, 338] width 15 height 15
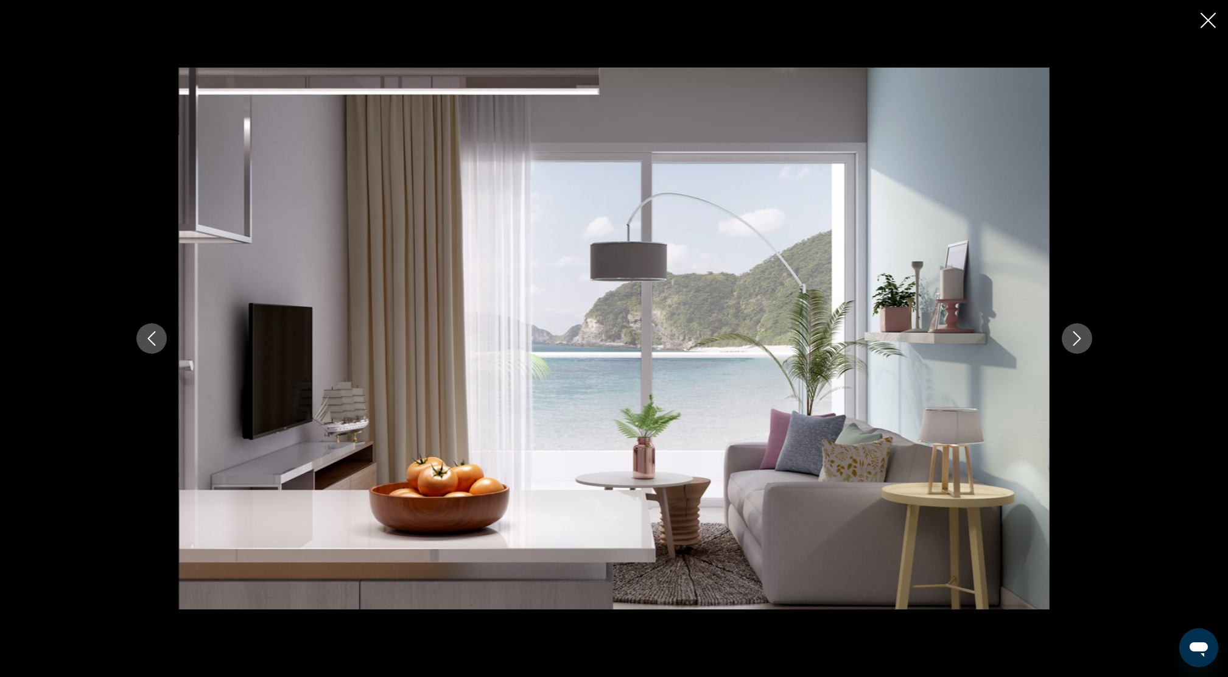
click at [1083, 337] on icon "Next image" at bounding box center [1076, 338] width 15 height 15
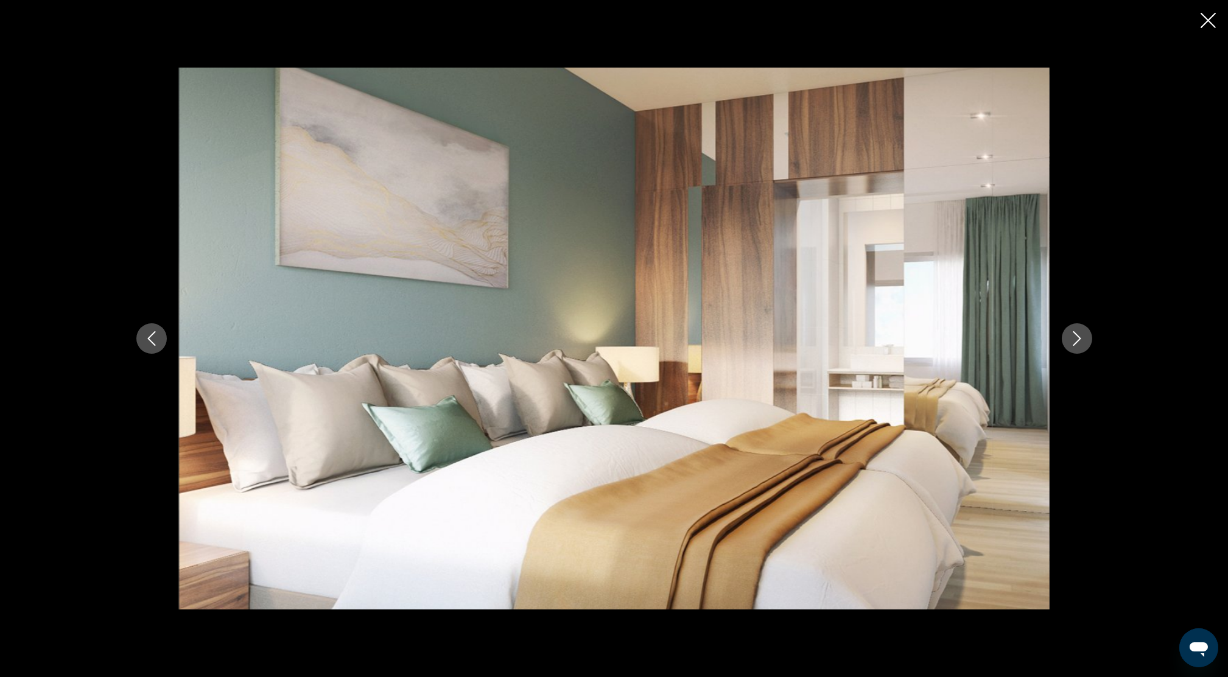
click at [1208, 19] on icon "Close slideshow" at bounding box center [1207, 20] width 15 height 15
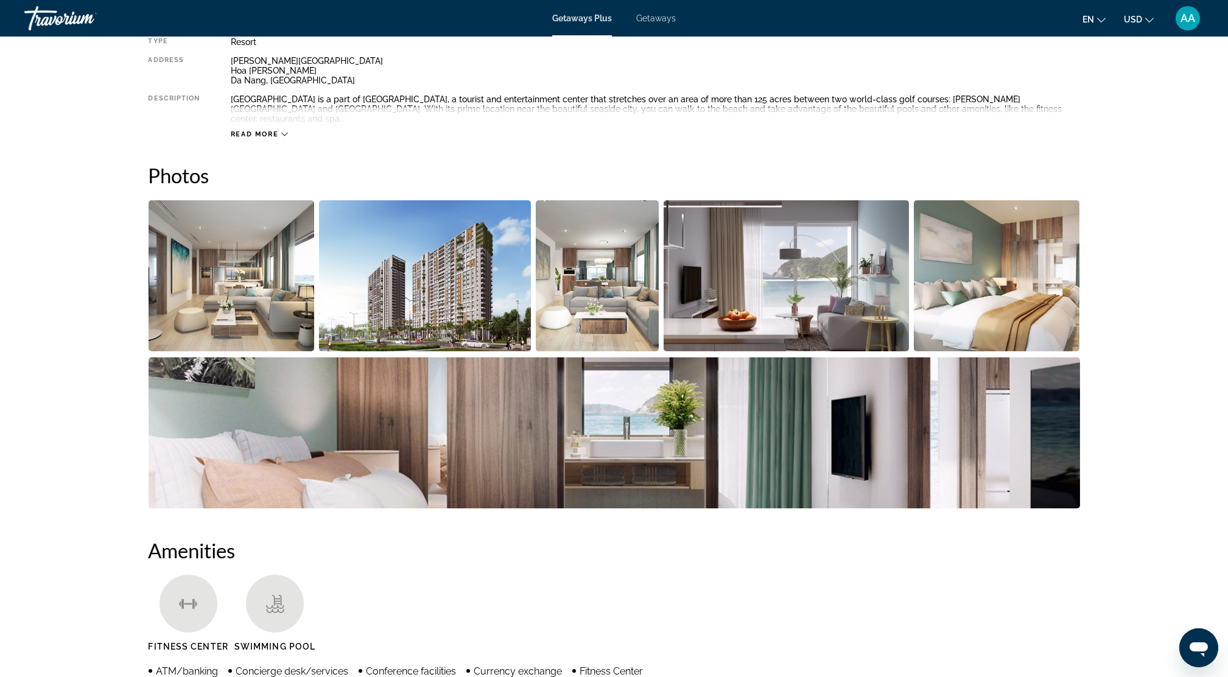
scroll to position [443, 0]
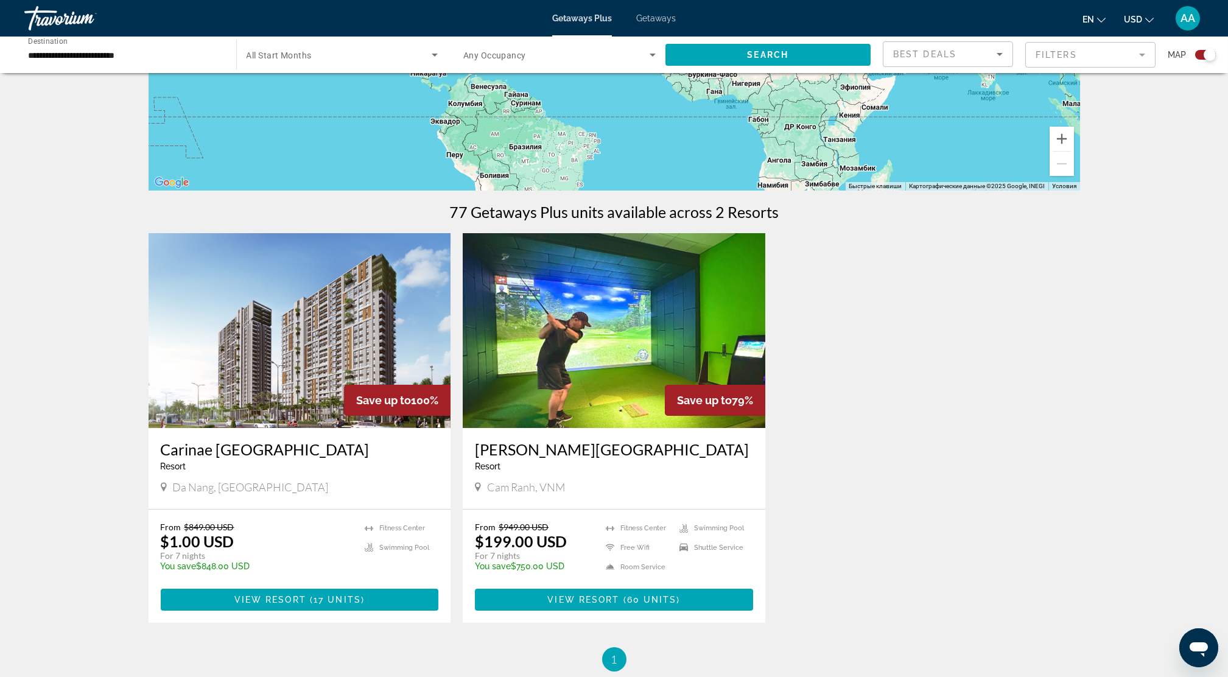
scroll to position [405, 0]
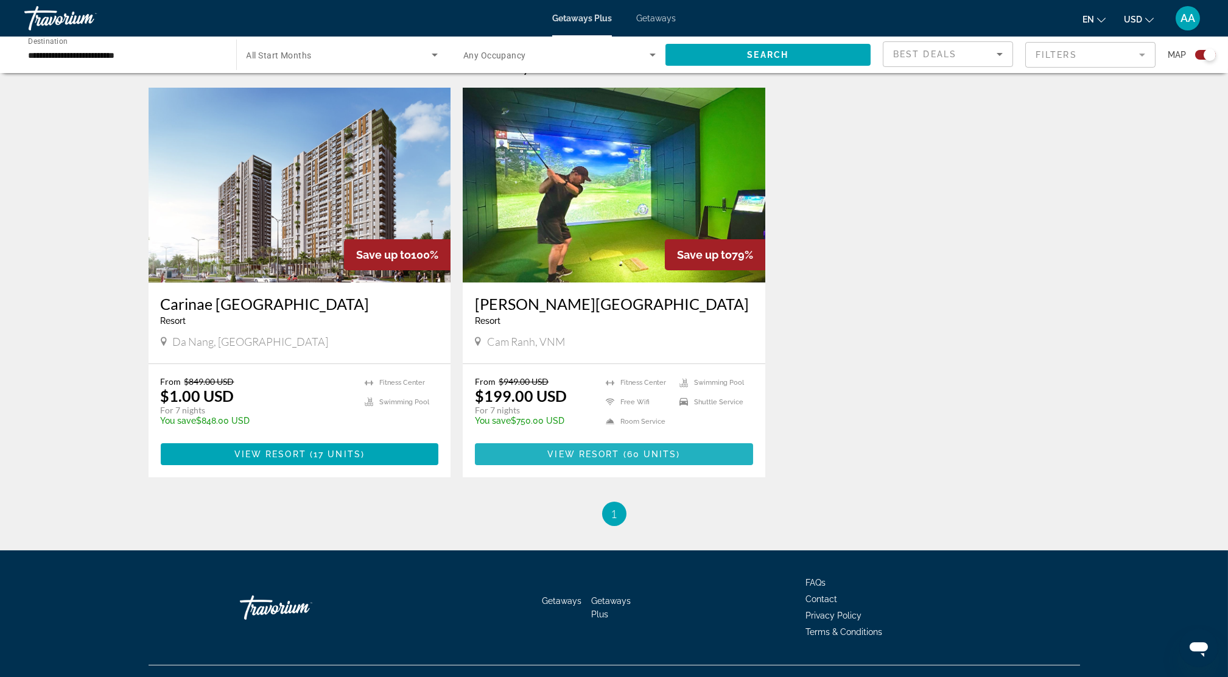
click at [595, 446] on span "Main content" at bounding box center [614, 453] width 278 height 29
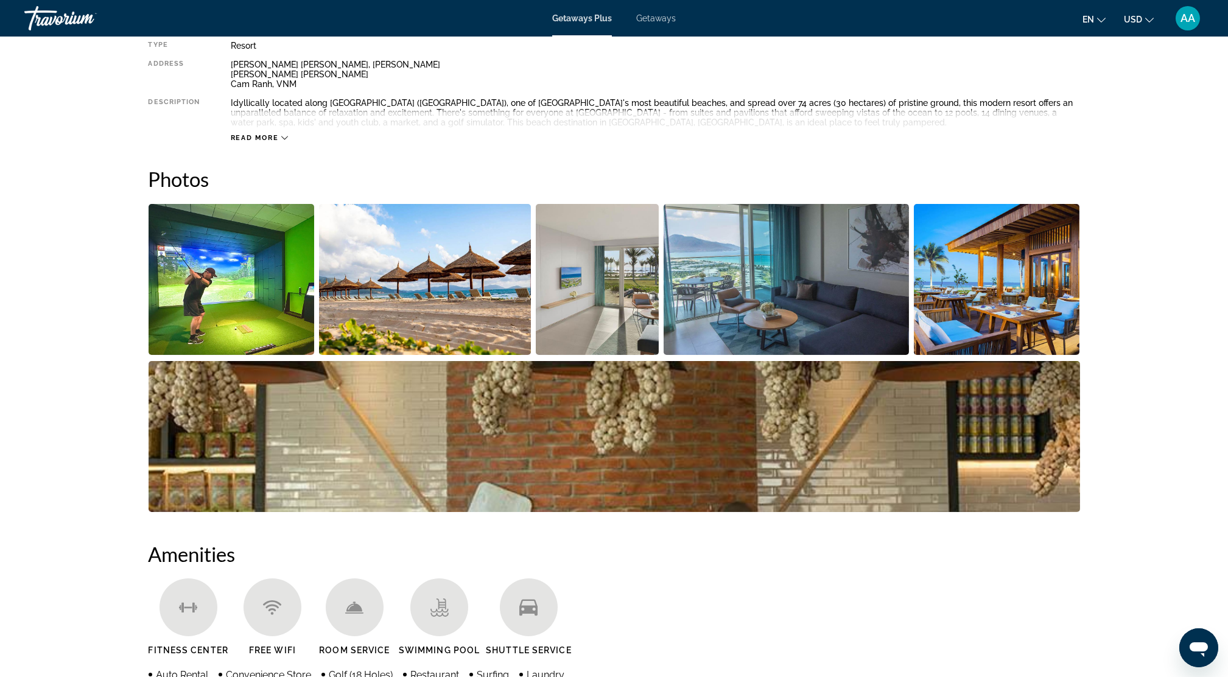
scroll to position [487, 0]
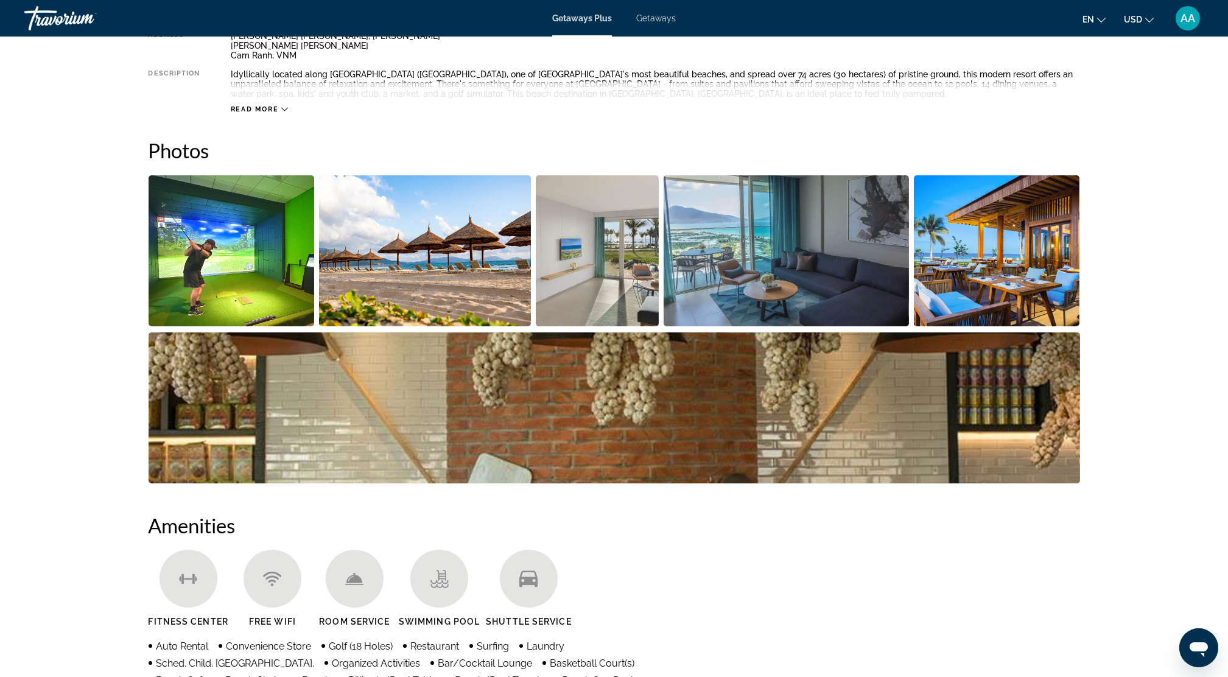
click at [251, 280] on img "Open full-screen image slider" at bounding box center [232, 250] width 166 height 151
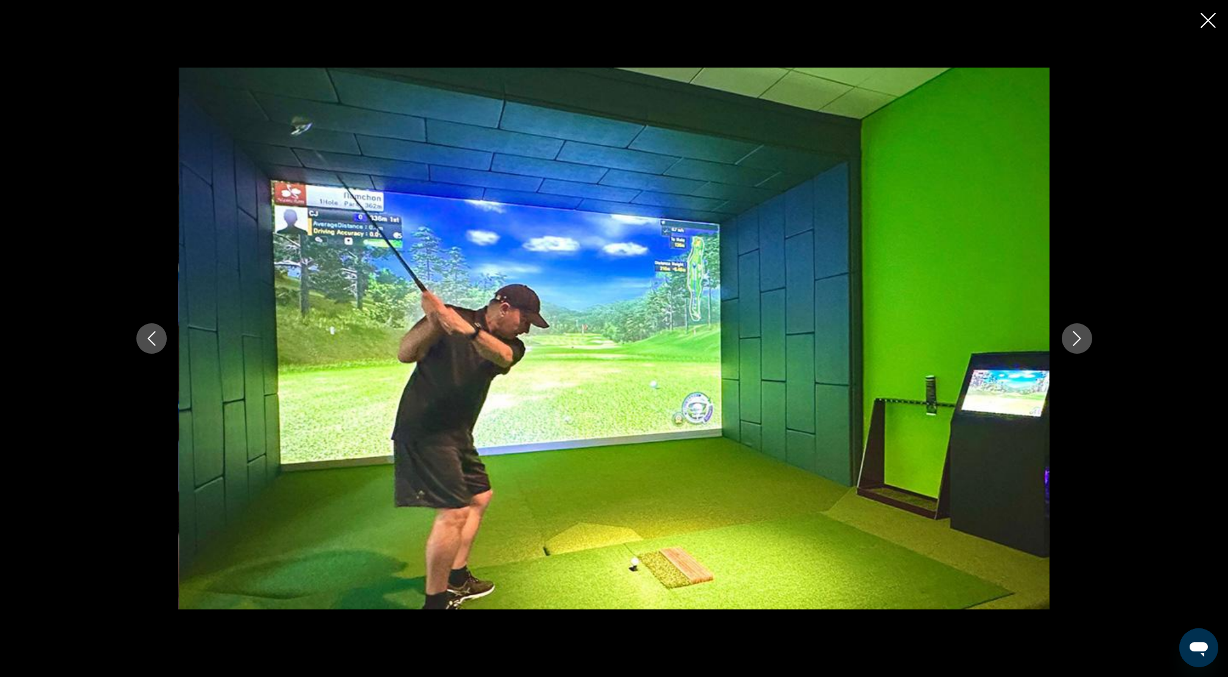
click at [1075, 338] on icon "Next image" at bounding box center [1076, 338] width 15 height 15
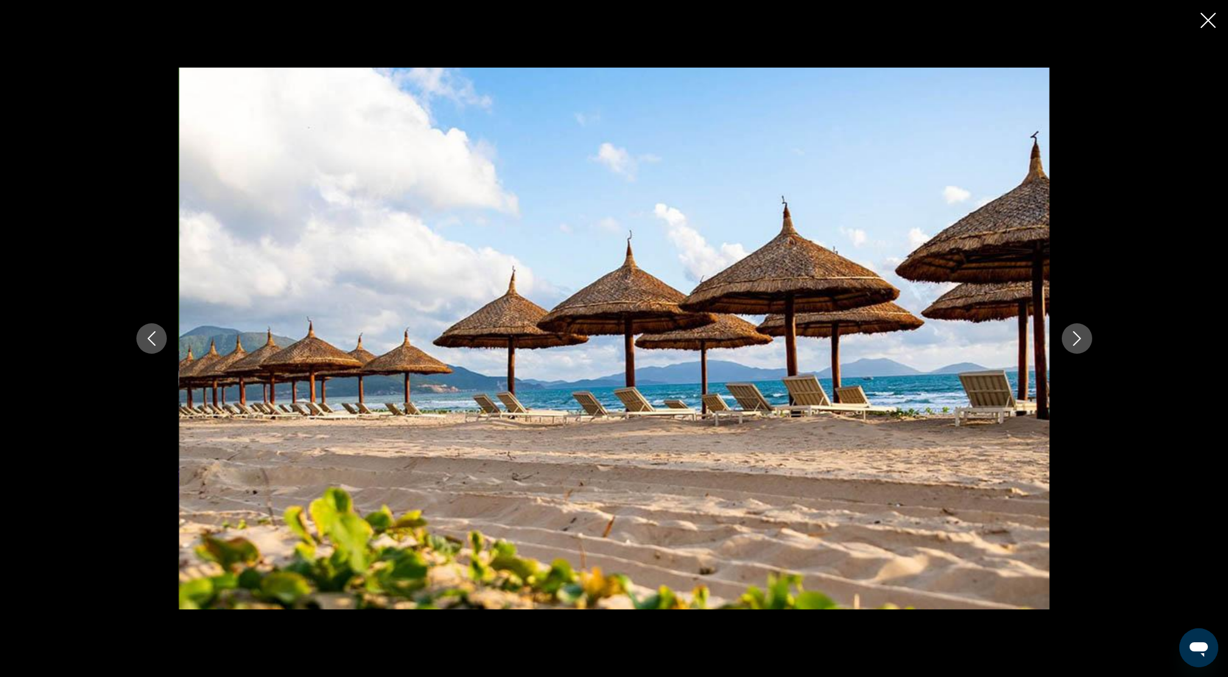
click at [1075, 338] on icon "Next image" at bounding box center [1076, 338] width 15 height 15
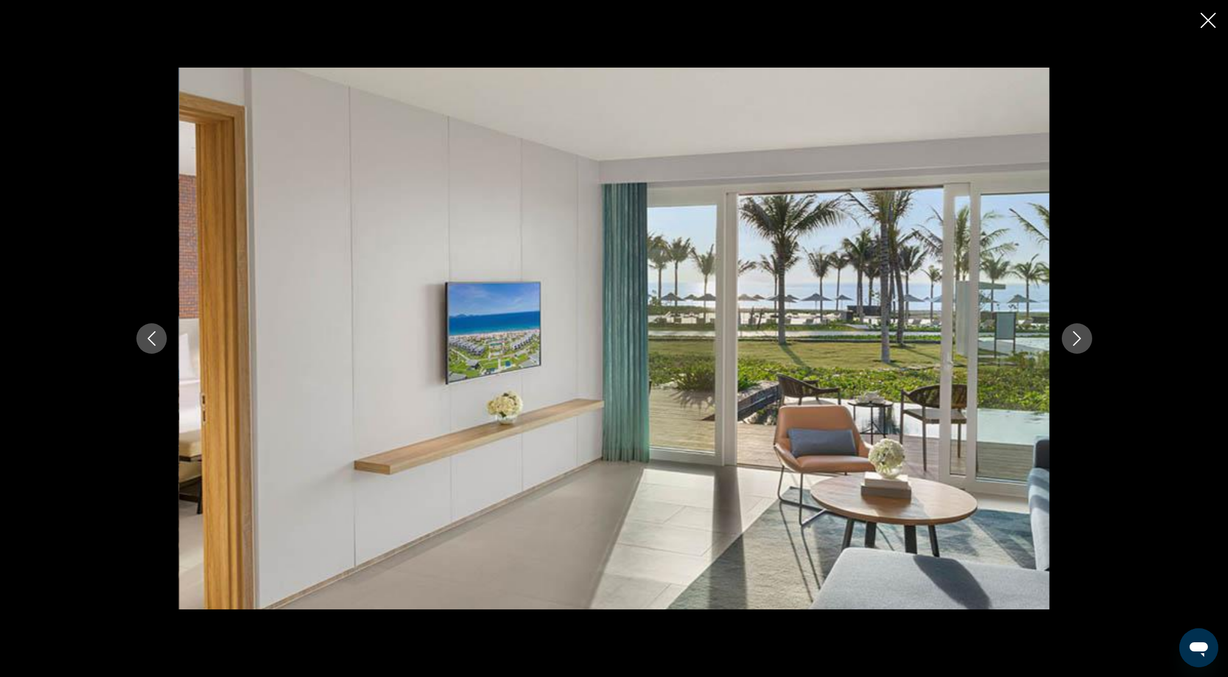
click at [1079, 334] on icon "Next image" at bounding box center [1076, 338] width 15 height 15
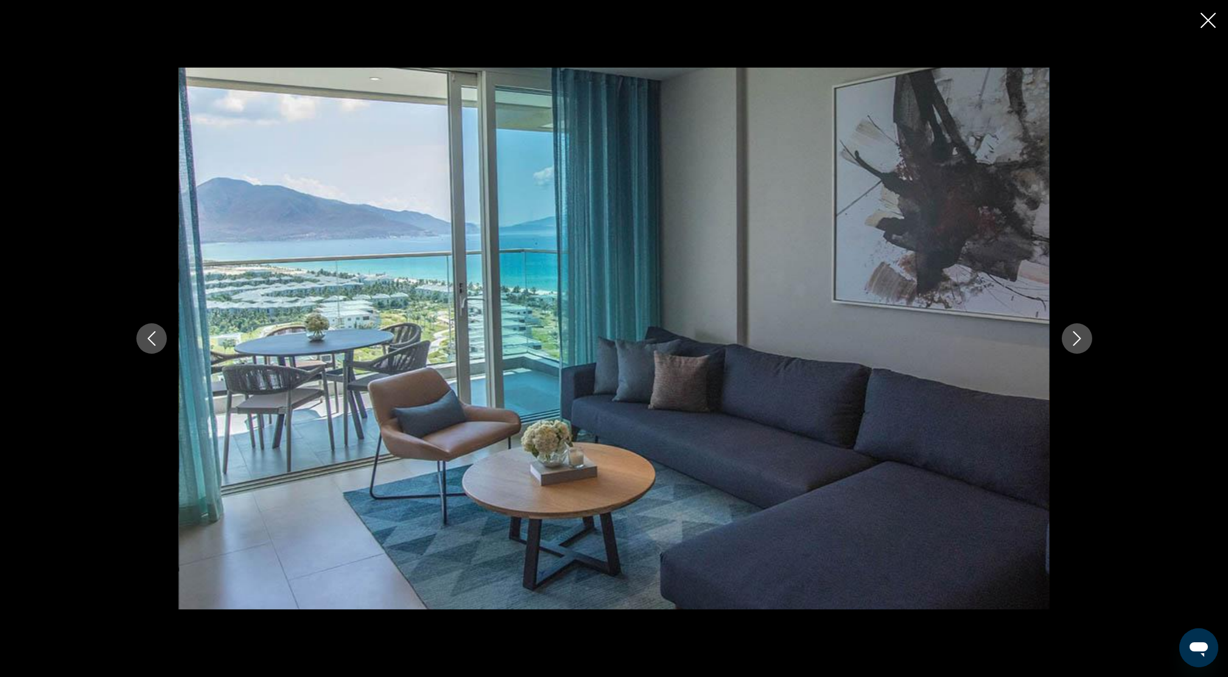
click at [1079, 331] on icon "Next image" at bounding box center [1076, 338] width 15 height 15
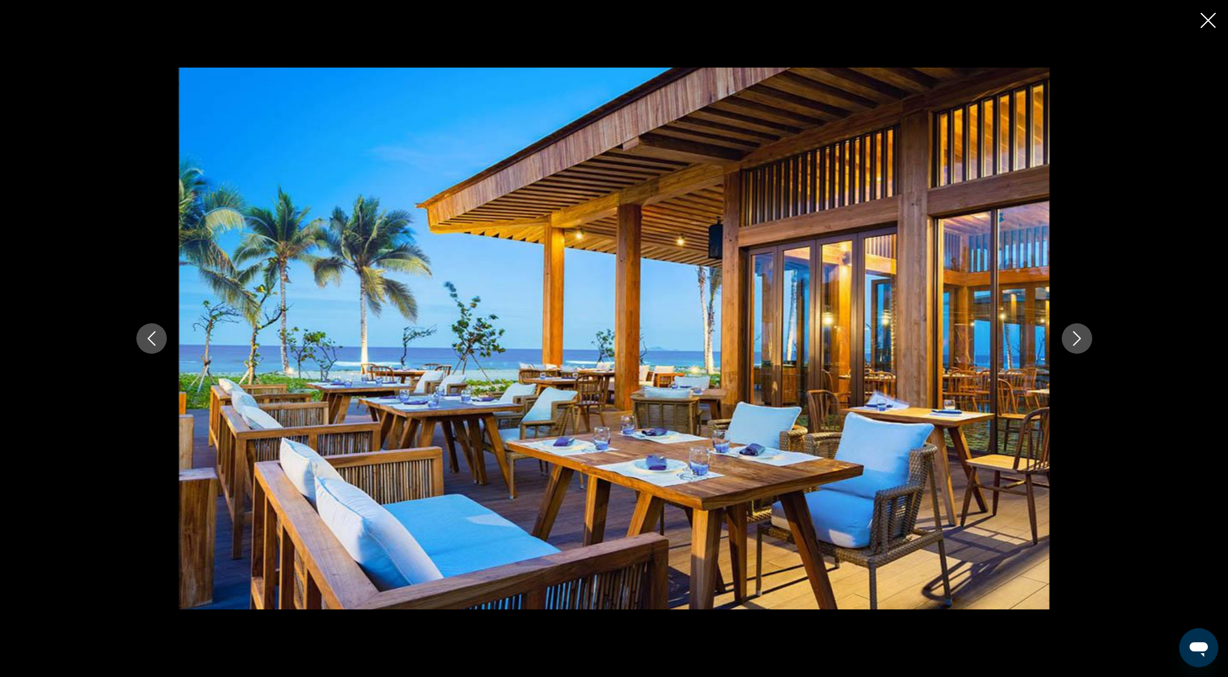
click at [1079, 331] on icon "Next image" at bounding box center [1076, 338] width 15 height 15
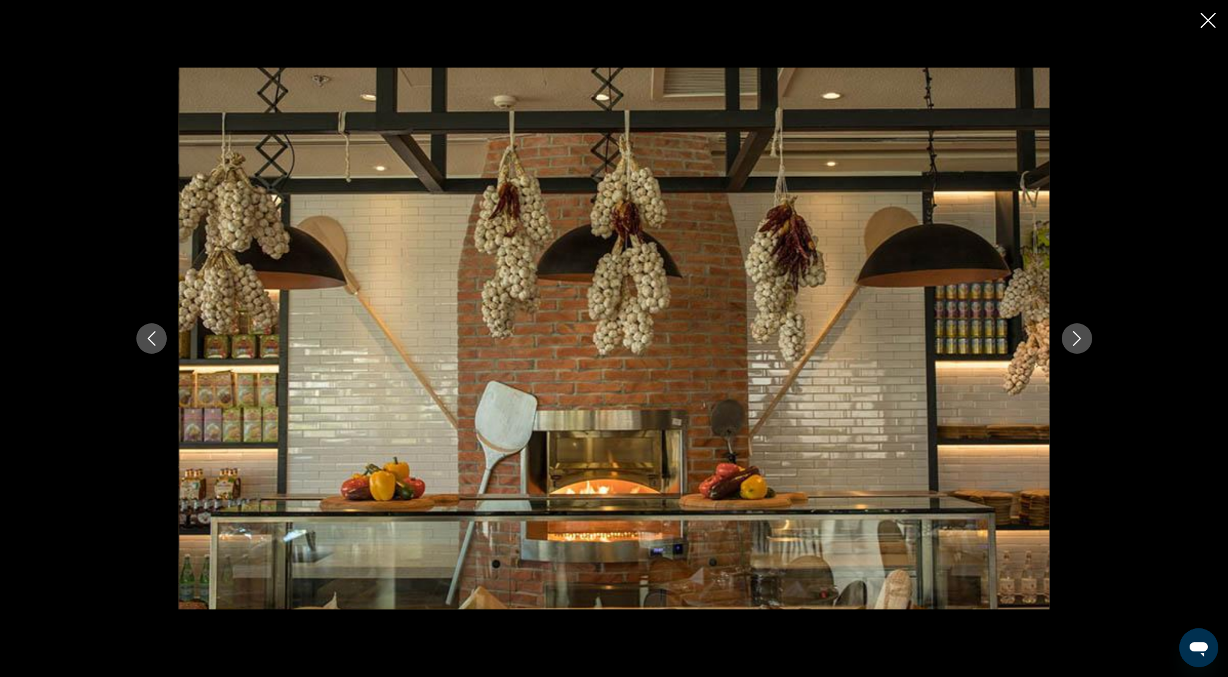
click at [1079, 331] on icon "Next image" at bounding box center [1076, 338] width 15 height 15
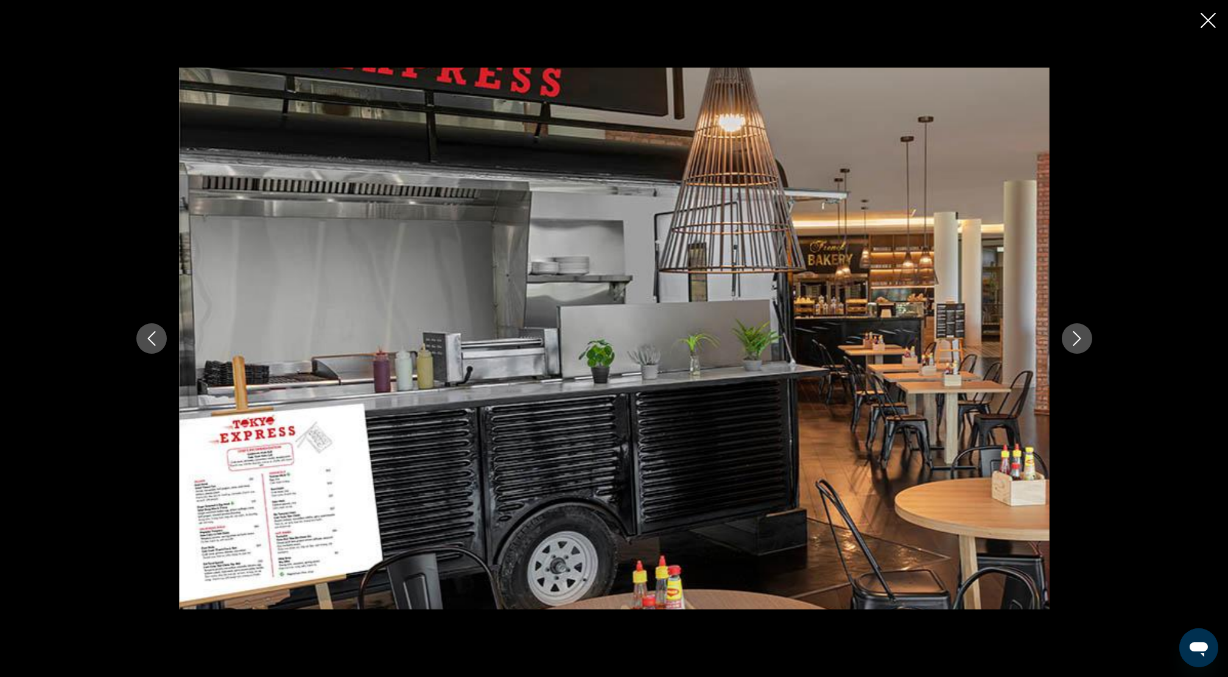
click at [1079, 331] on icon "Next image" at bounding box center [1076, 338] width 15 height 15
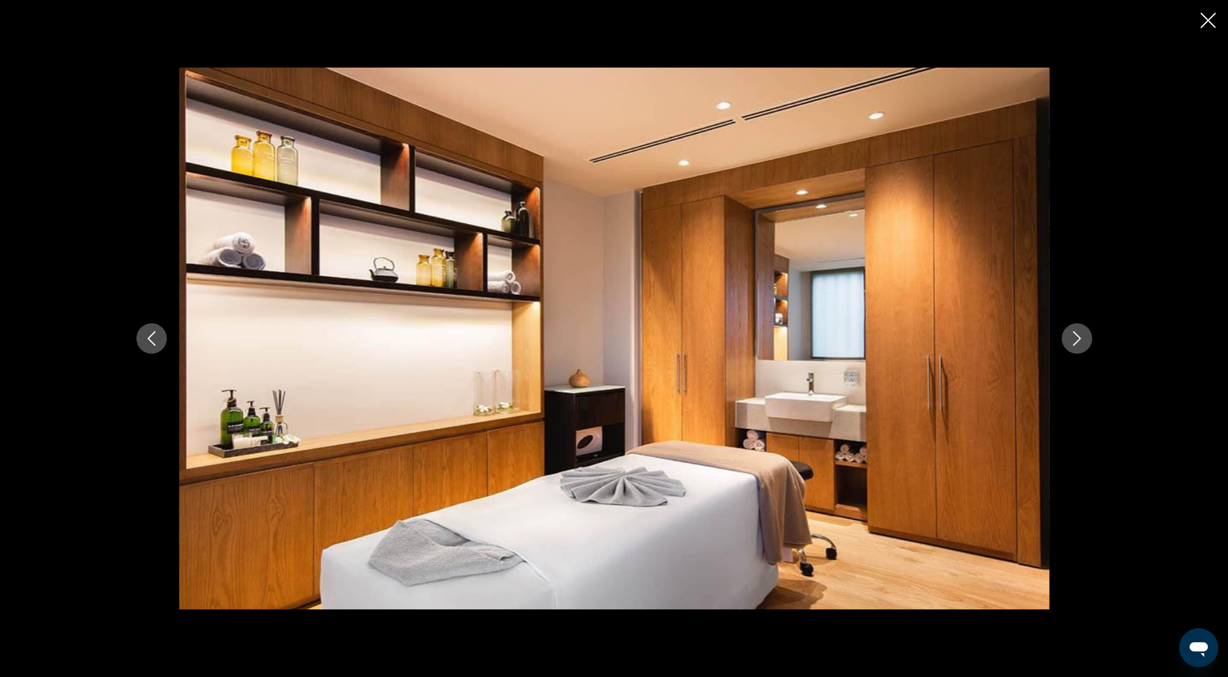
click at [1079, 331] on icon "Next image" at bounding box center [1076, 338] width 15 height 15
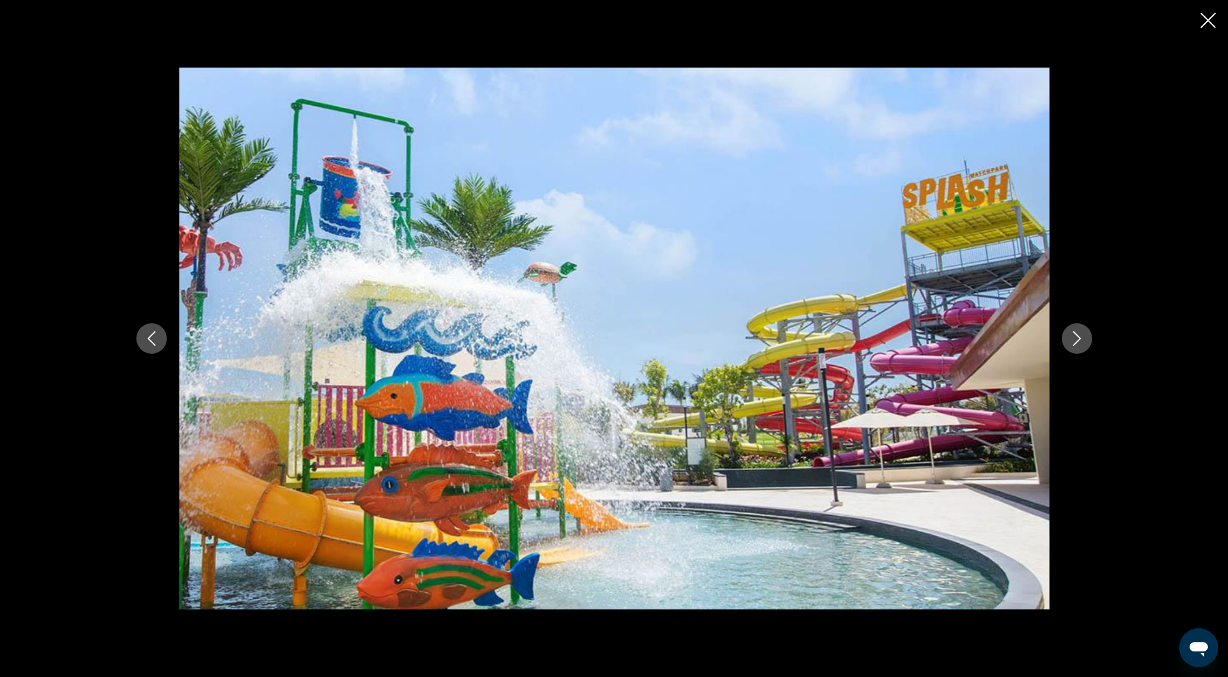
click at [1079, 331] on icon "Next image" at bounding box center [1076, 338] width 15 height 15
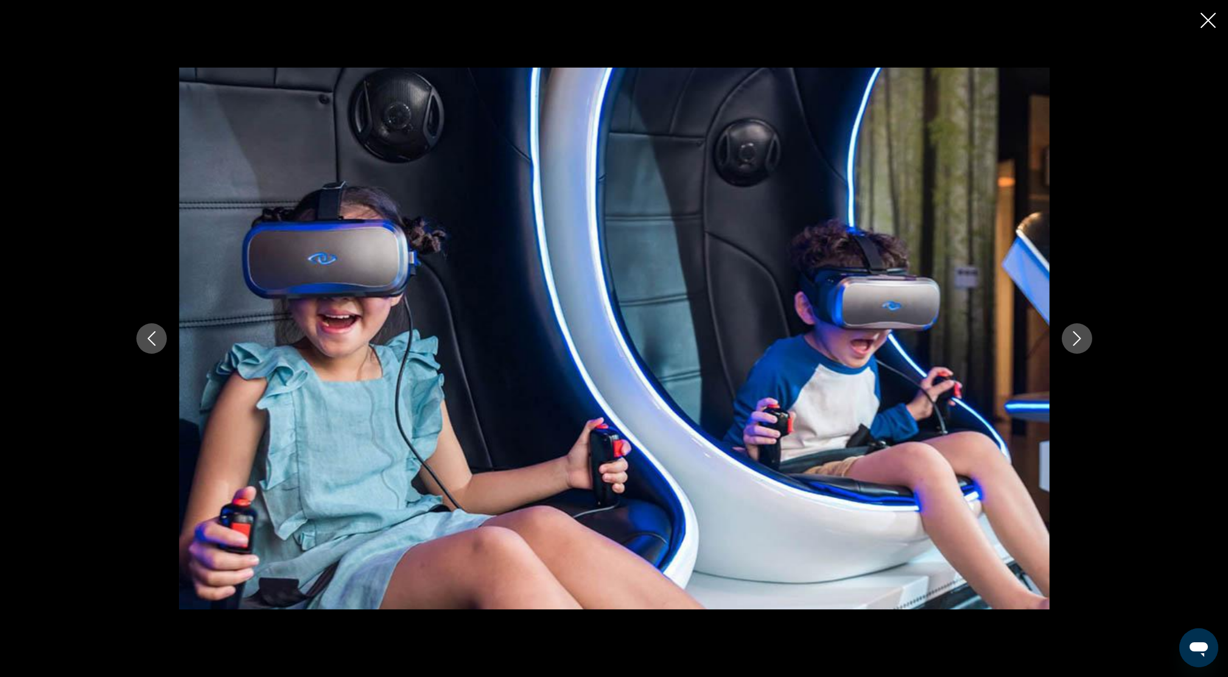
click at [1079, 331] on icon "Next image" at bounding box center [1076, 338] width 15 height 15
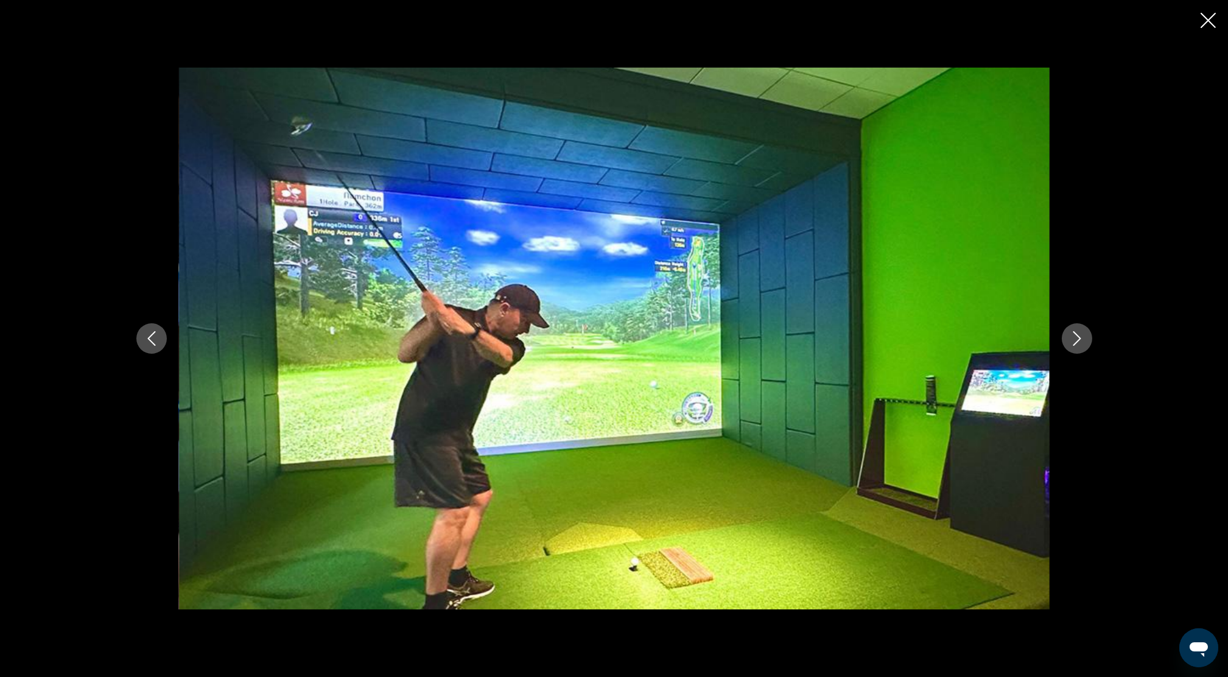
click at [1079, 331] on icon "Next image" at bounding box center [1076, 338] width 15 height 15
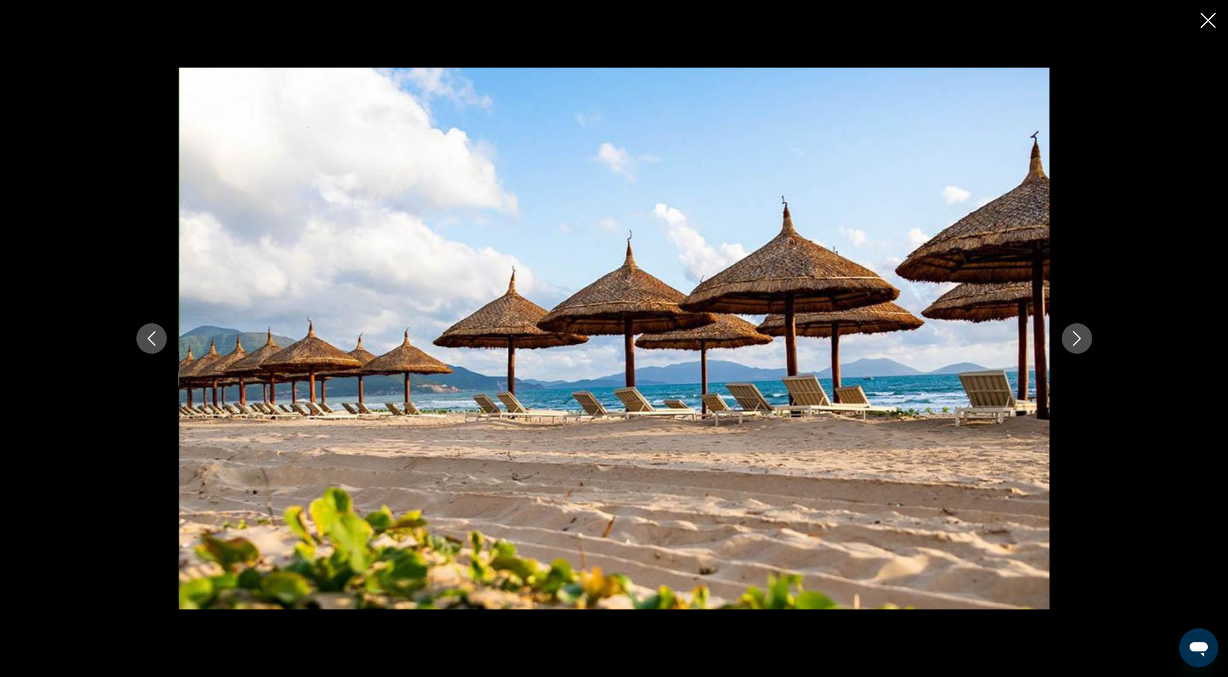
click at [1203, 19] on icon "Close slideshow" at bounding box center [1207, 20] width 15 height 15
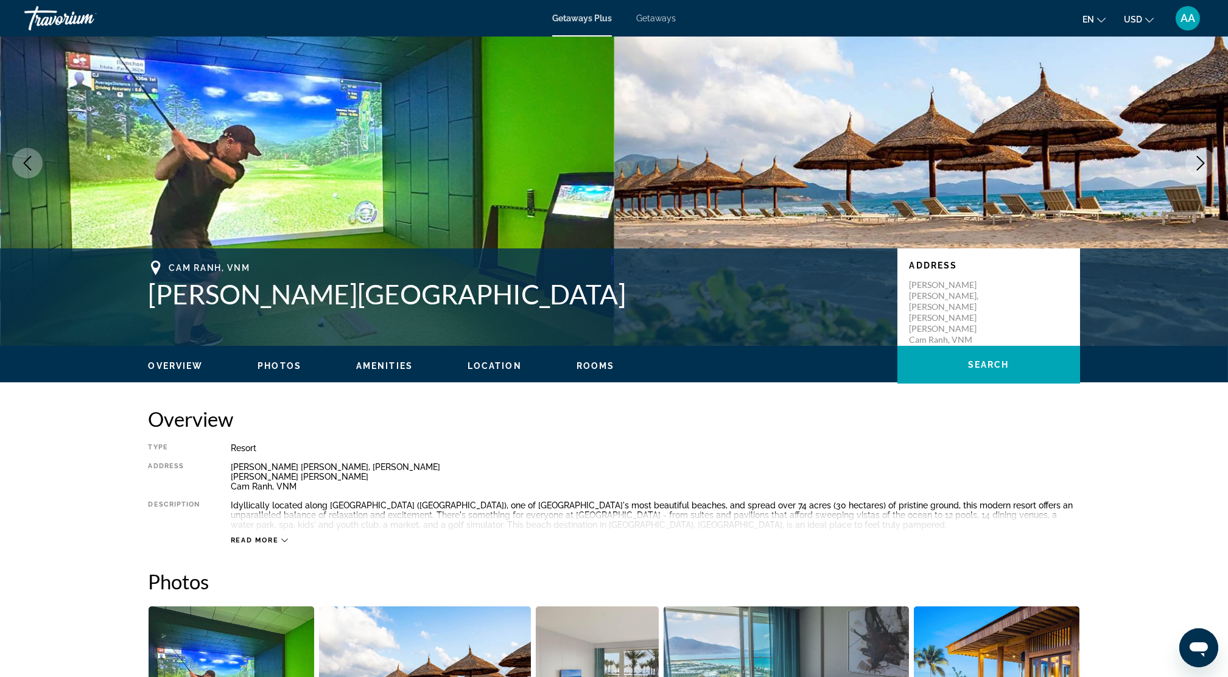
scroll to position [28, 0]
